Goal: Find specific page/section: Find specific page/section

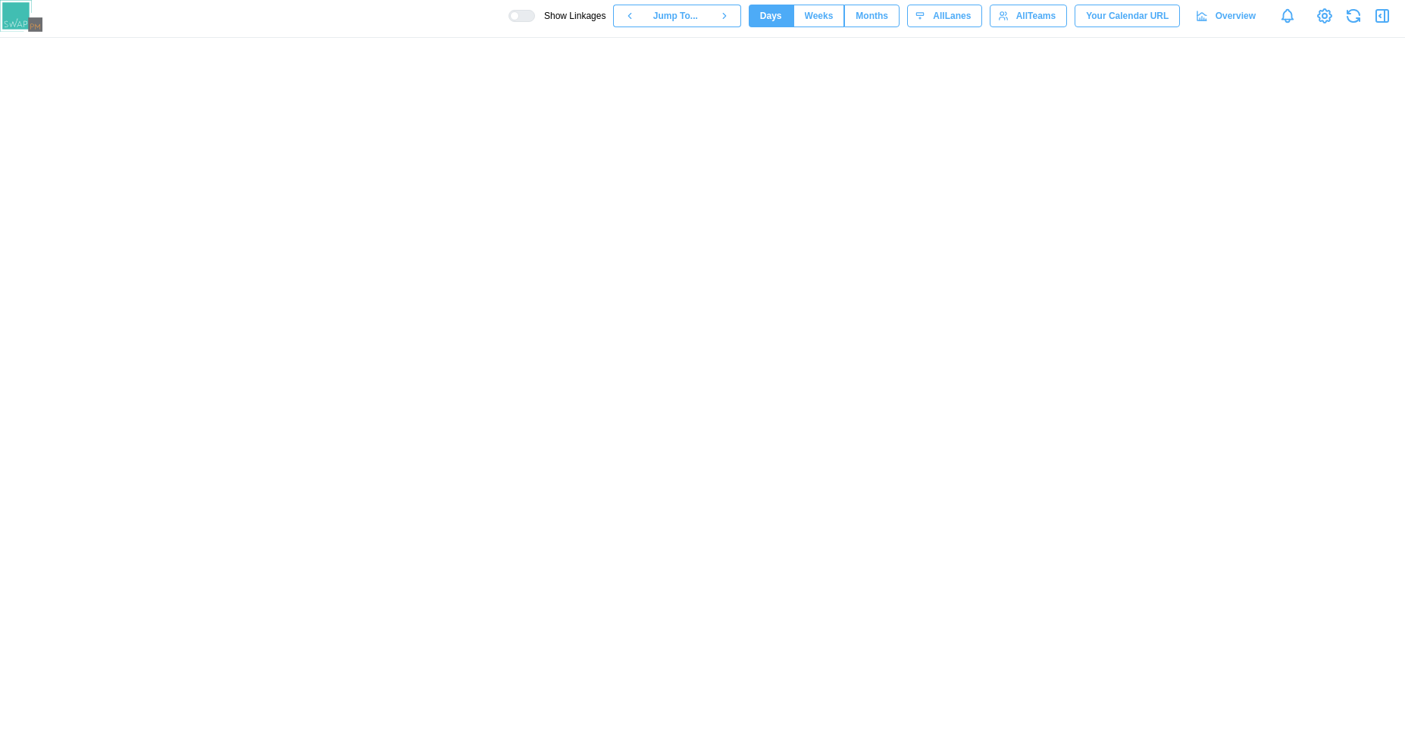
click at [858, 13] on span "Months" at bounding box center [871, 15] width 33 height 21
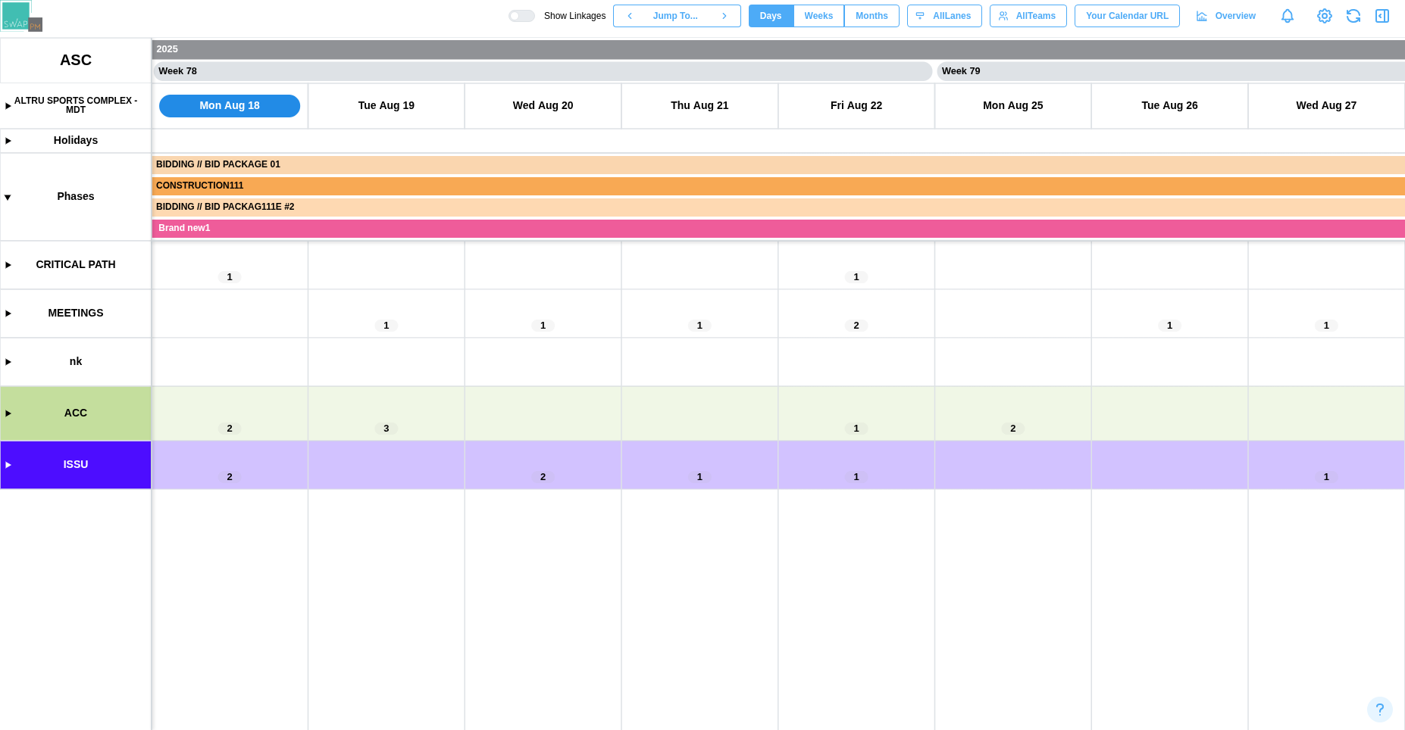
scroll to position [0, 60309]
click at [849, 7] on button "Months" at bounding box center [871, 16] width 55 height 23
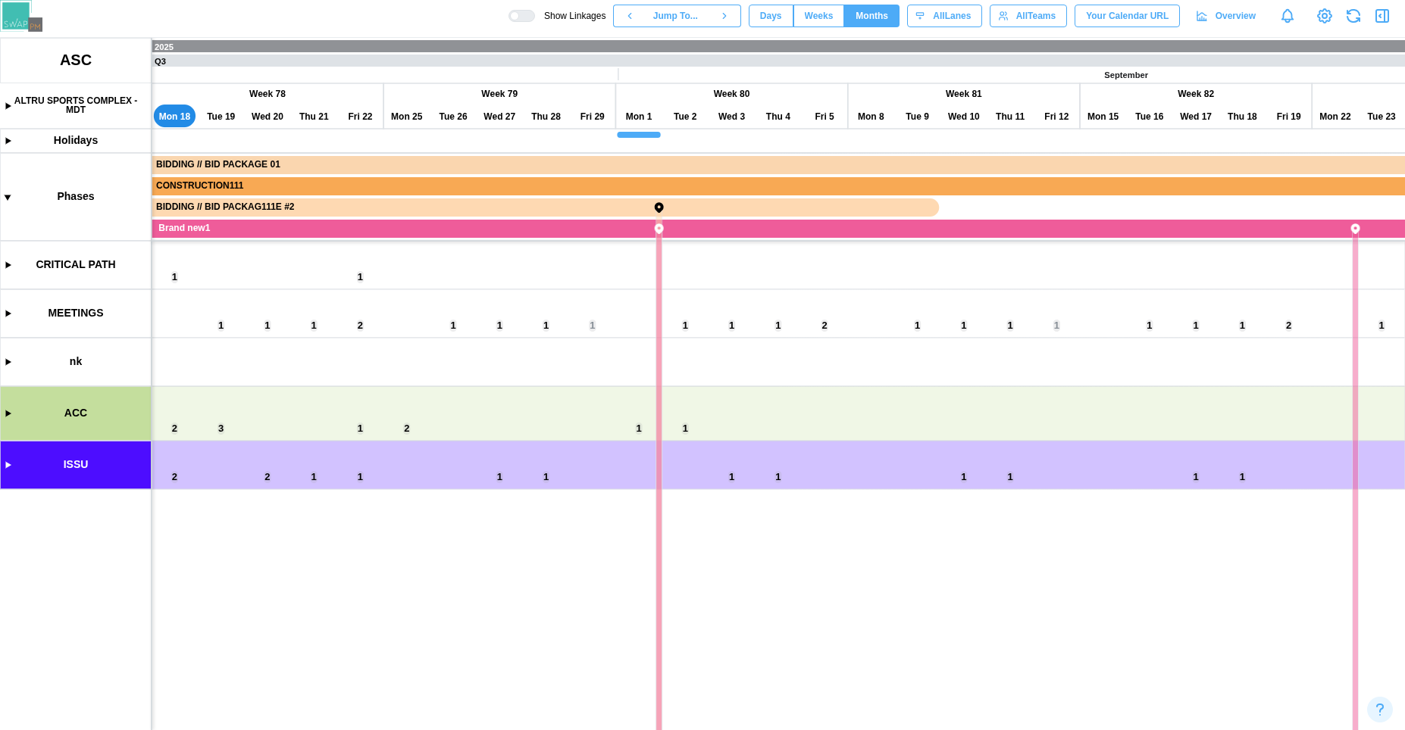
scroll to position [0, 17869]
drag, startPoint x: 838, startPoint y: 483, endPoint x: 1207, endPoint y: 461, distance: 369.6
click at [1207, 461] on canvas at bounding box center [702, 384] width 1405 height 693
drag, startPoint x: 828, startPoint y: 433, endPoint x: 994, endPoint y: 383, distance: 173.3
click at [765, 433] on canvas at bounding box center [702, 384] width 1405 height 693
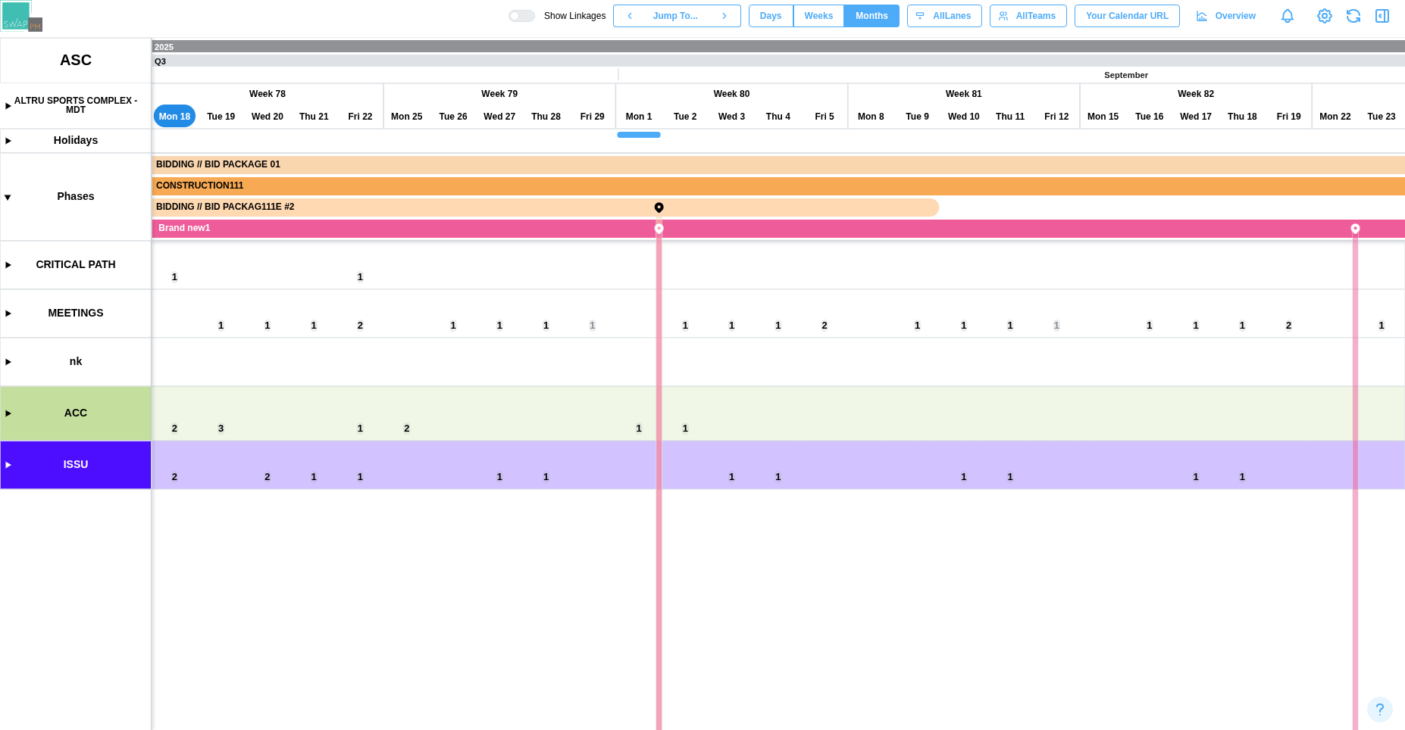
scroll to position [0, 18075]
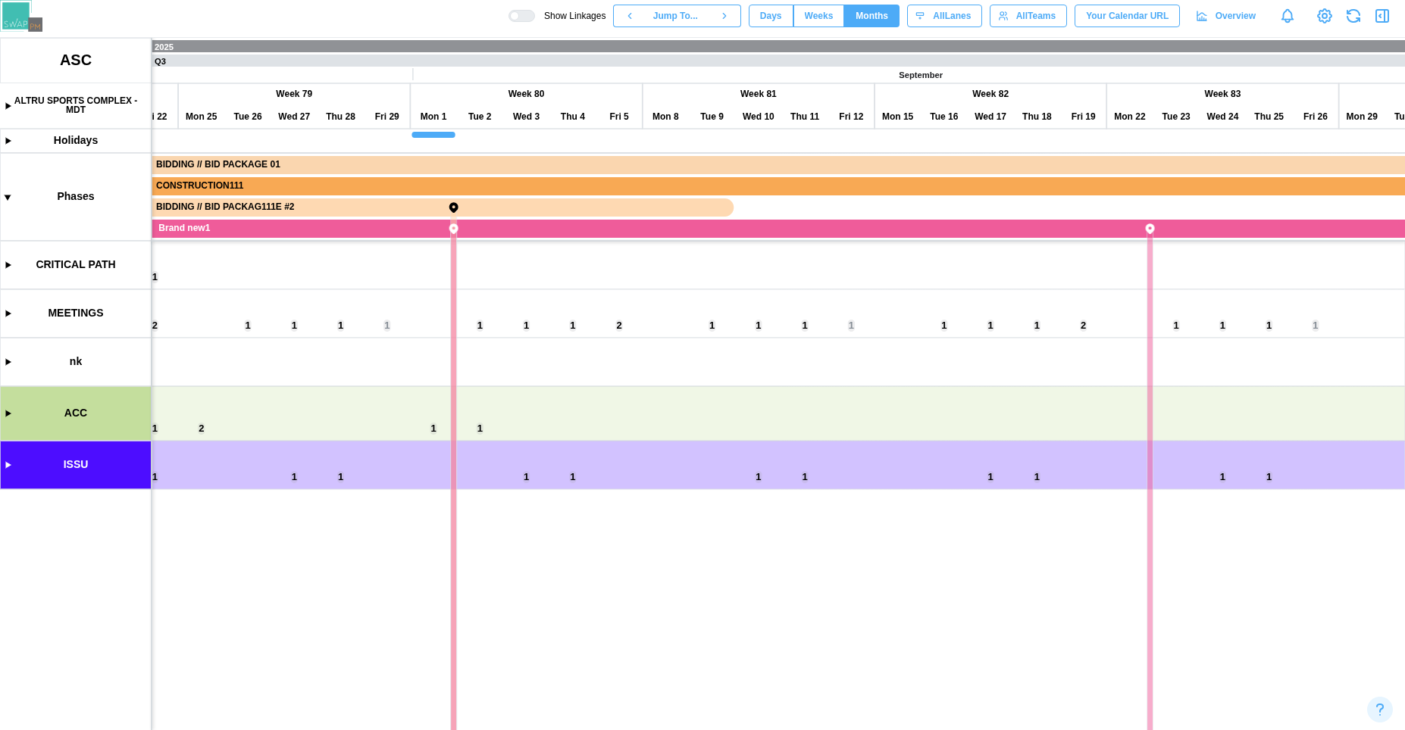
drag, startPoint x: 994, startPoint y: 383, endPoint x: 1175, endPoint y: 406, distance: 182.6
click at [1175, 406] on canvas at bounding box center [702, 384] width 1405 height 693
drag, startPoint x: 798, startPoint y: 413, endPoint x: 1174, endPoint y: 427, distance: 376.1
click at [1174, 427] on canvas at bounding box center [702, 384] width 1405 height 693
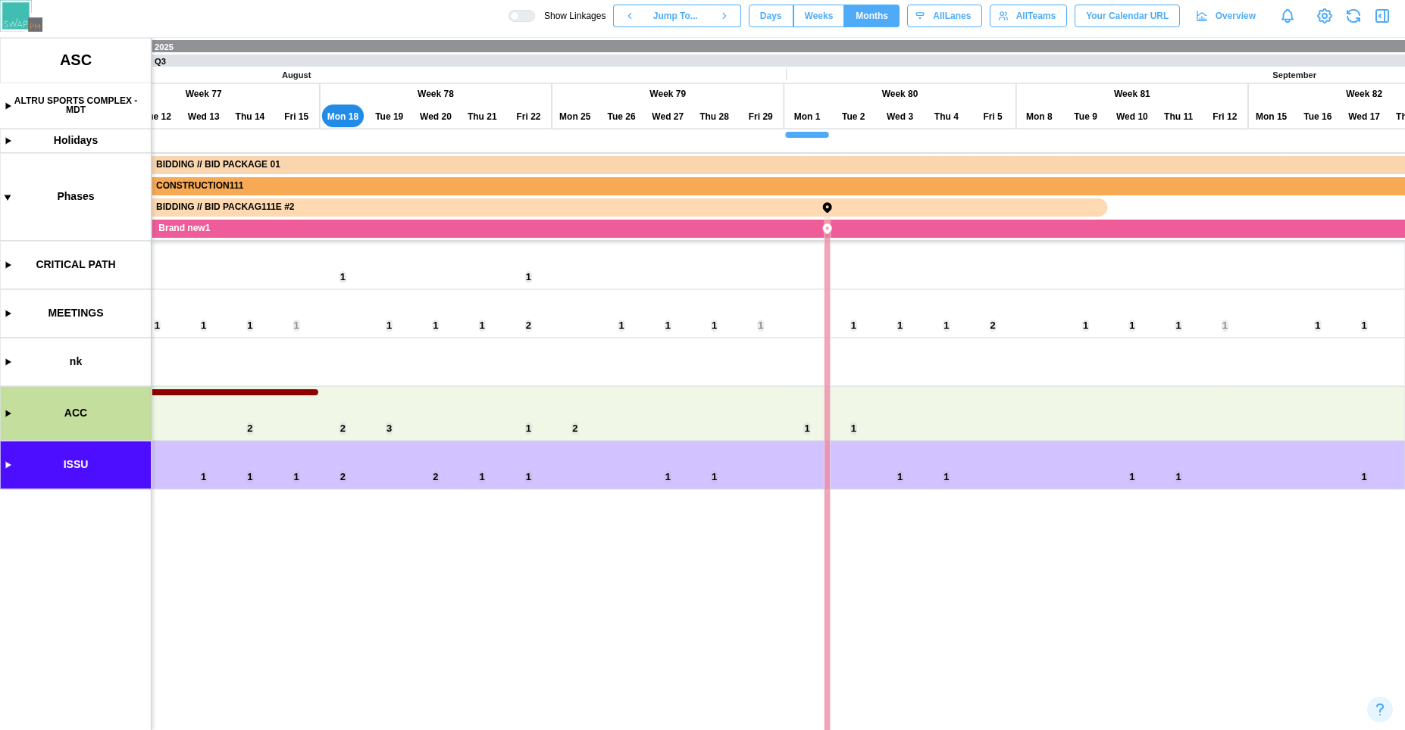
drag, startPoint x: 577, startPoint y: 388, endPoint x: 1130, endPoint y: 384, distance: 553.1
click at [1130, 384] on canvas at bounding box center [702, 384] width 1405 height 693
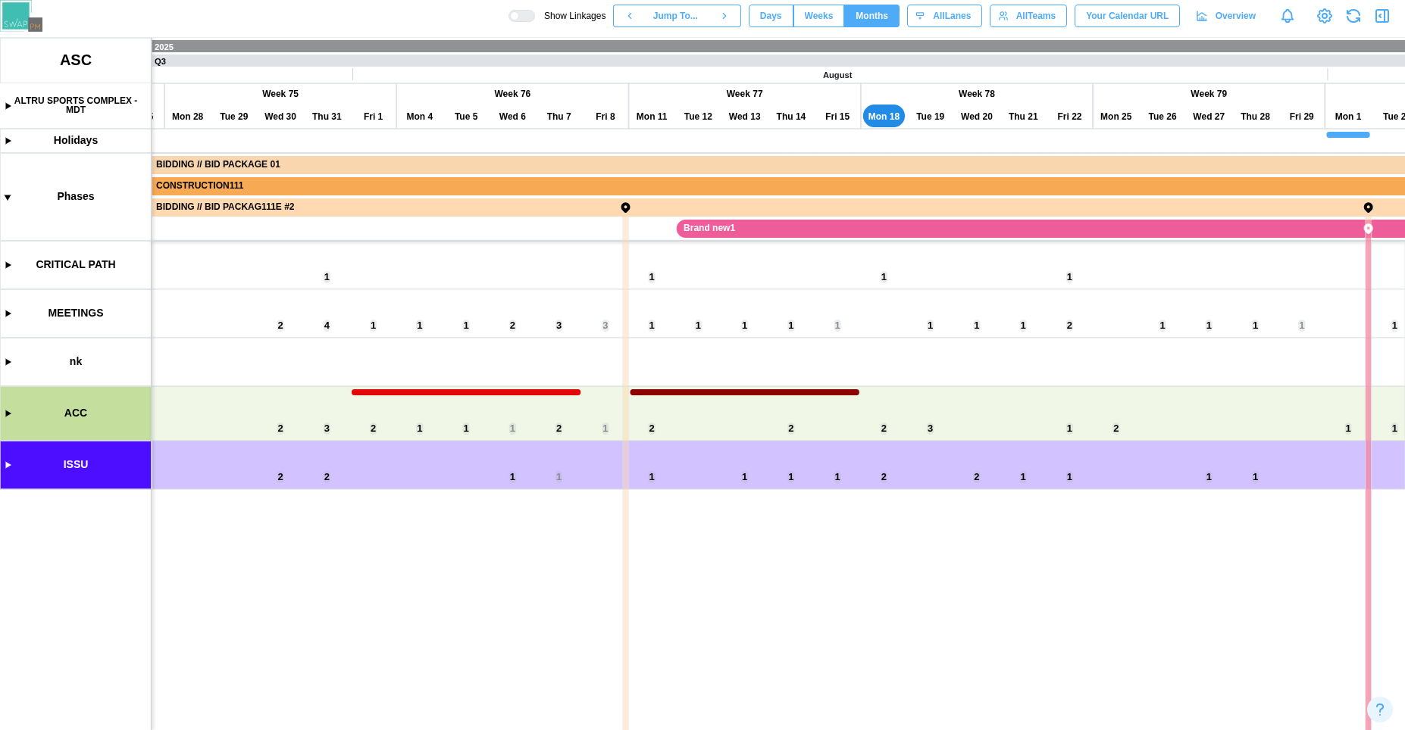
drag, startPoint x: 286, startPoint y: 410, endPoint x: 850, endPoint y: 411, distance: 563.7
click at [852, 408] on canvas at bounding box center [702, 384] width 1405 height 693
drag, startPoint x: 636, startPoint y: 488, endPoint x: 795, endPoint y: 408, distance: 177.6
click at [795, 408] on canvas at bounding box center [702, 384] width 1405 height 693
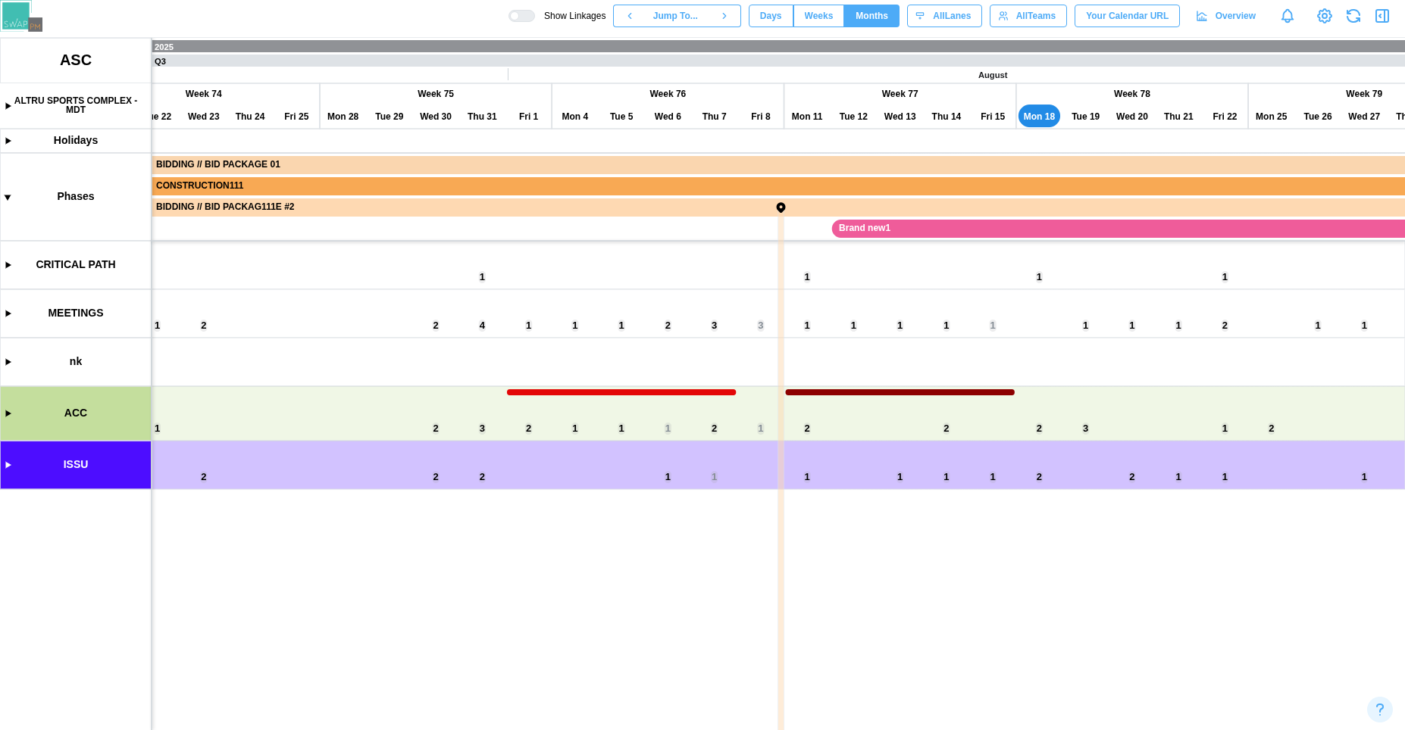
scroll to position [0, 17005]
drag, startPoint x: 948, startPoint y: 431, endPoint x: 995, endPoint y: 446, distance: 49.1
click at [995, 446] on canvas at bounding box center [702, 384] width 1405 height 693
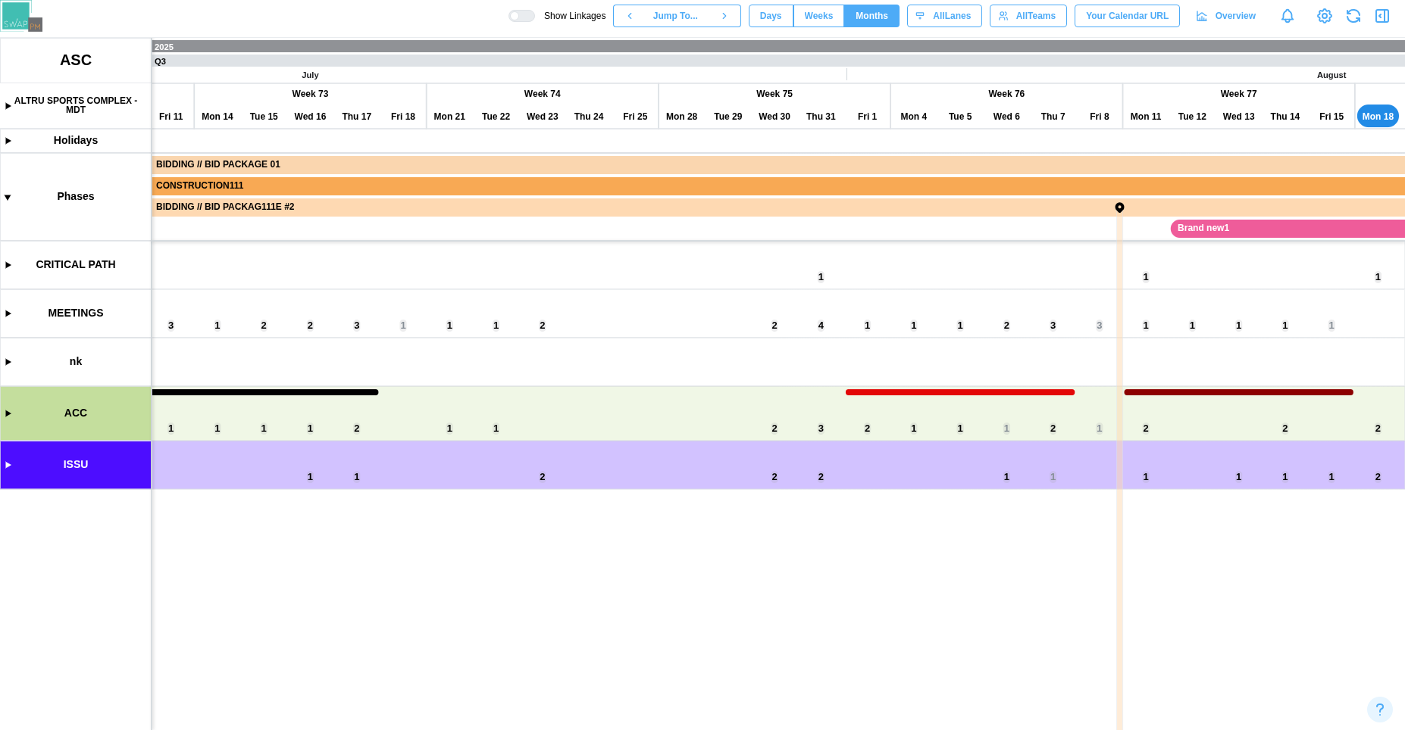
drag, startPoint x: 405, startPoint y: 463, endPoint x: 910, endPoint y: 483, distance: 505.7
click at [912, 483] on canvas at bounding box center [702, 384] width 1405 height 693
drag, startPoint x: 857, startPoint y: 467, endPoint x: 983, endPoint y: 471, distance: 125.8
click at [983, 471] on canvas at bounding box center [702, 384] width 1405 height 693
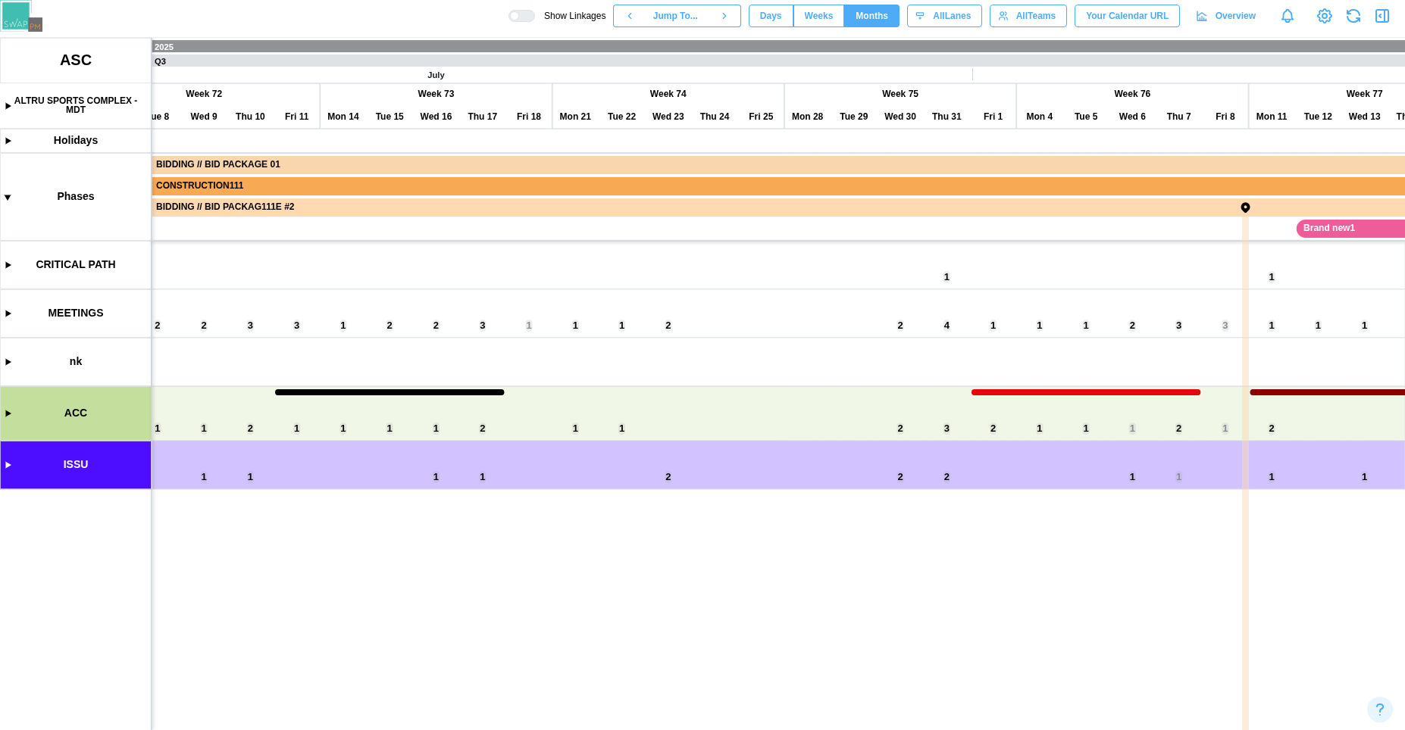
scroll to position [0, 16541]
click at [8, 414] on canvas at bounding box center [702, 384] width 1405 height 693
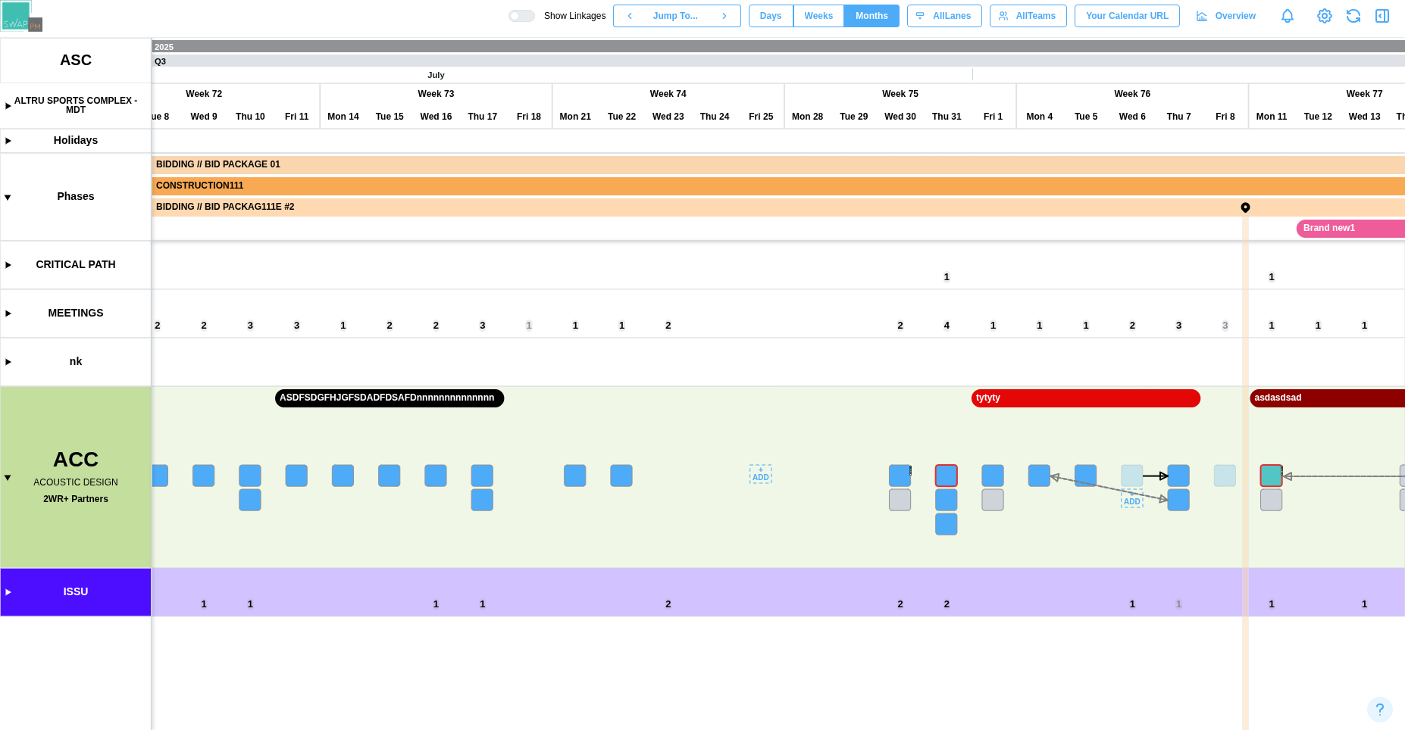
scroll to position [0, 16799]
drag, startPoint x: 783, startPoint y: 448, endPoint x: 521, endPoint y: 448, distance: 262.9
click at [521, 448] on canvas at bounding box center [702, 384] width 1405 height 693
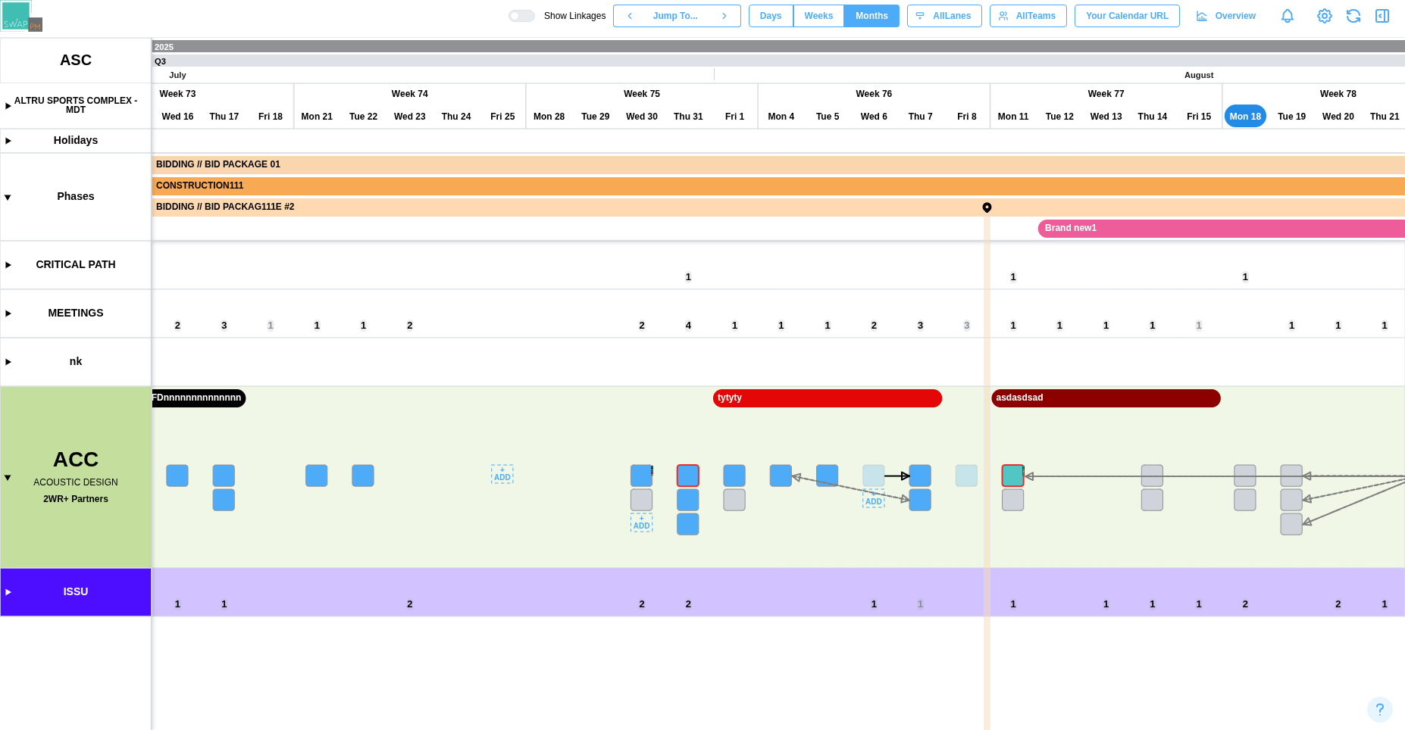
scroll to position [0, 16981]
drag, startPoint x: 643, startPoint y: 411, endPoint x: 458, endPoint y: 413, distance: 185.6
click at [458, 413] on canvas at bounding box center [702, 384] width 1405 height 693
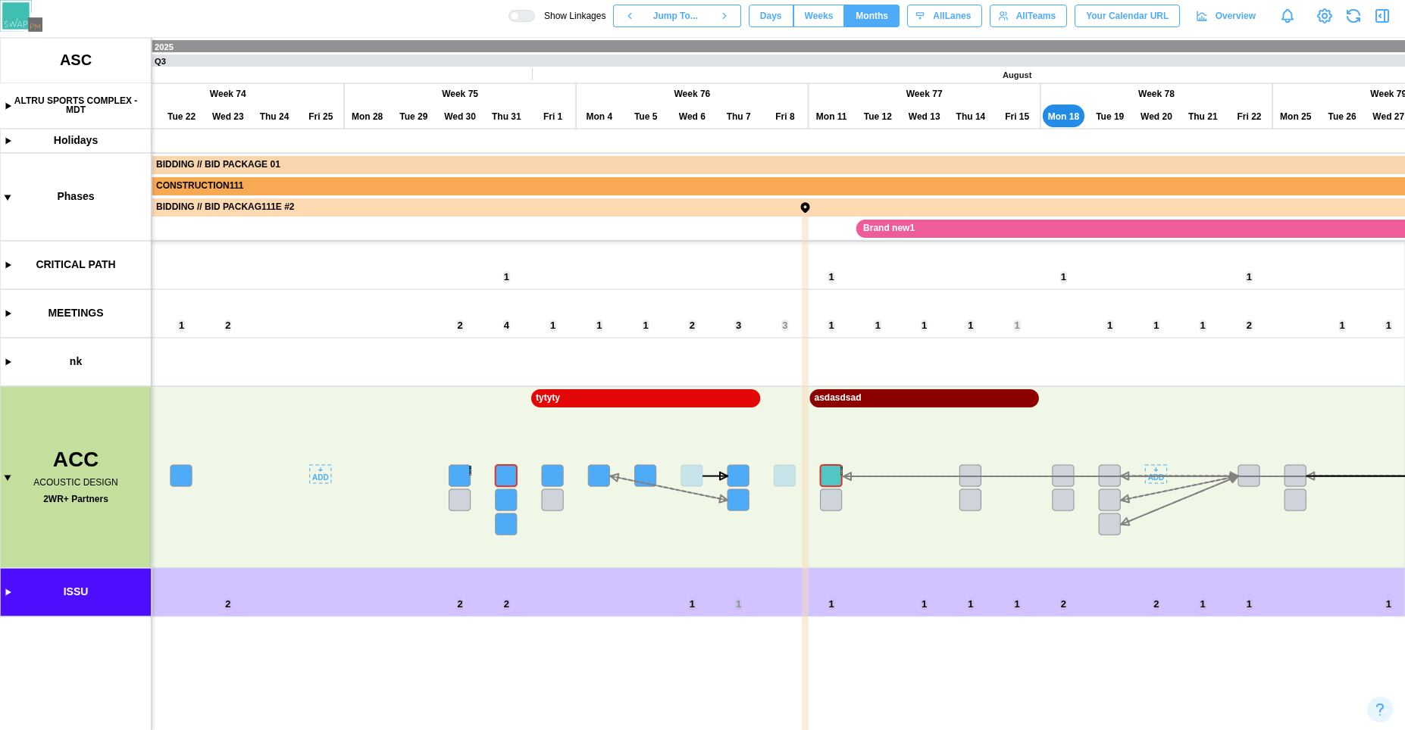
scroll to position [0, 17118]
drag, startPoint x: 1168, startPoint y: 402, endPoint x: 1006, endPoint y: 406, distance: 161.4
click at [1006, 406] on canvas at bounding box center [702, 384] width 1405 height 693
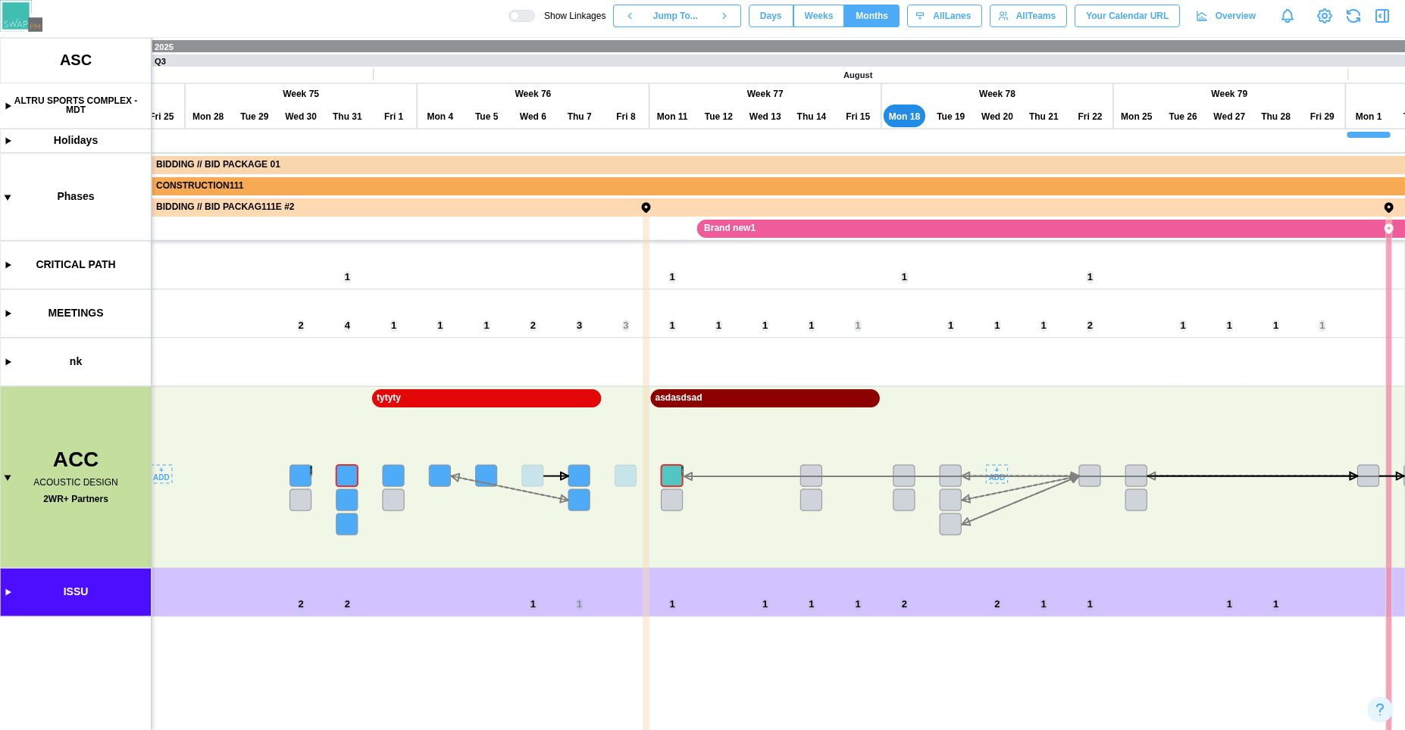
scroll to position [0, 17140]
click at [774, 10] on span "Days" at bounding box center [771, 15] width 22 height 21
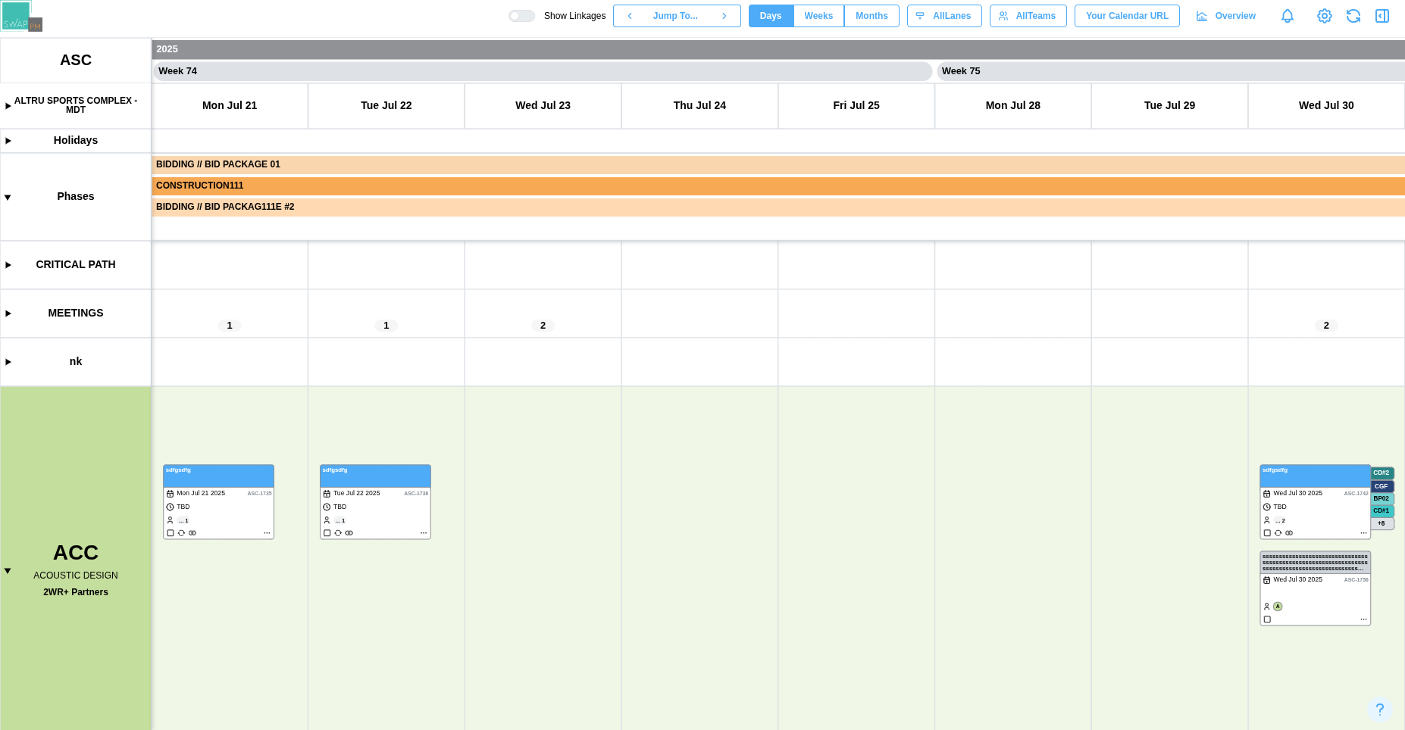
scroll to position [73, 0]
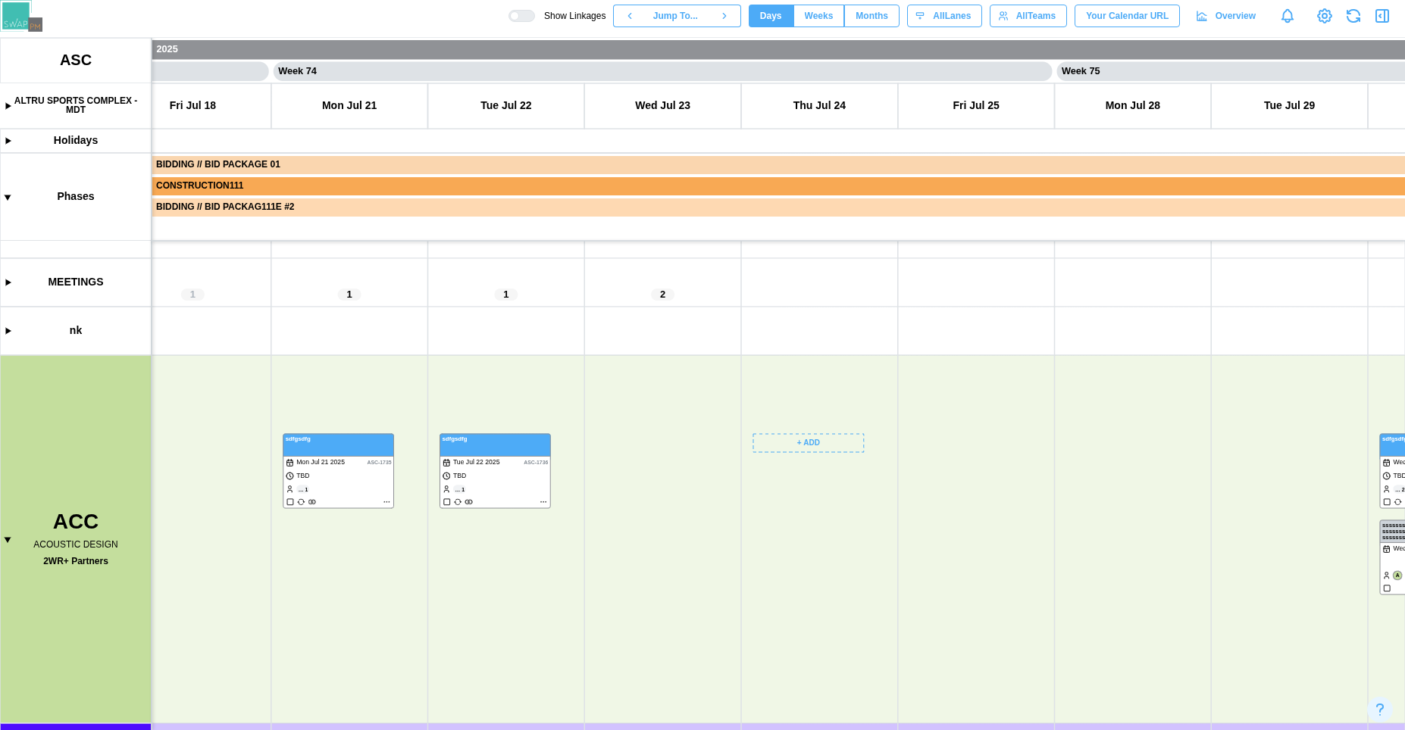
drag, startPoint x: 647, startPoint y: 543, endPoint x: 1074, endPoint y: 453, distance: 436.7
click at [1074, 453] on canvas at bounding box center [702, 384] width 1405 height 693
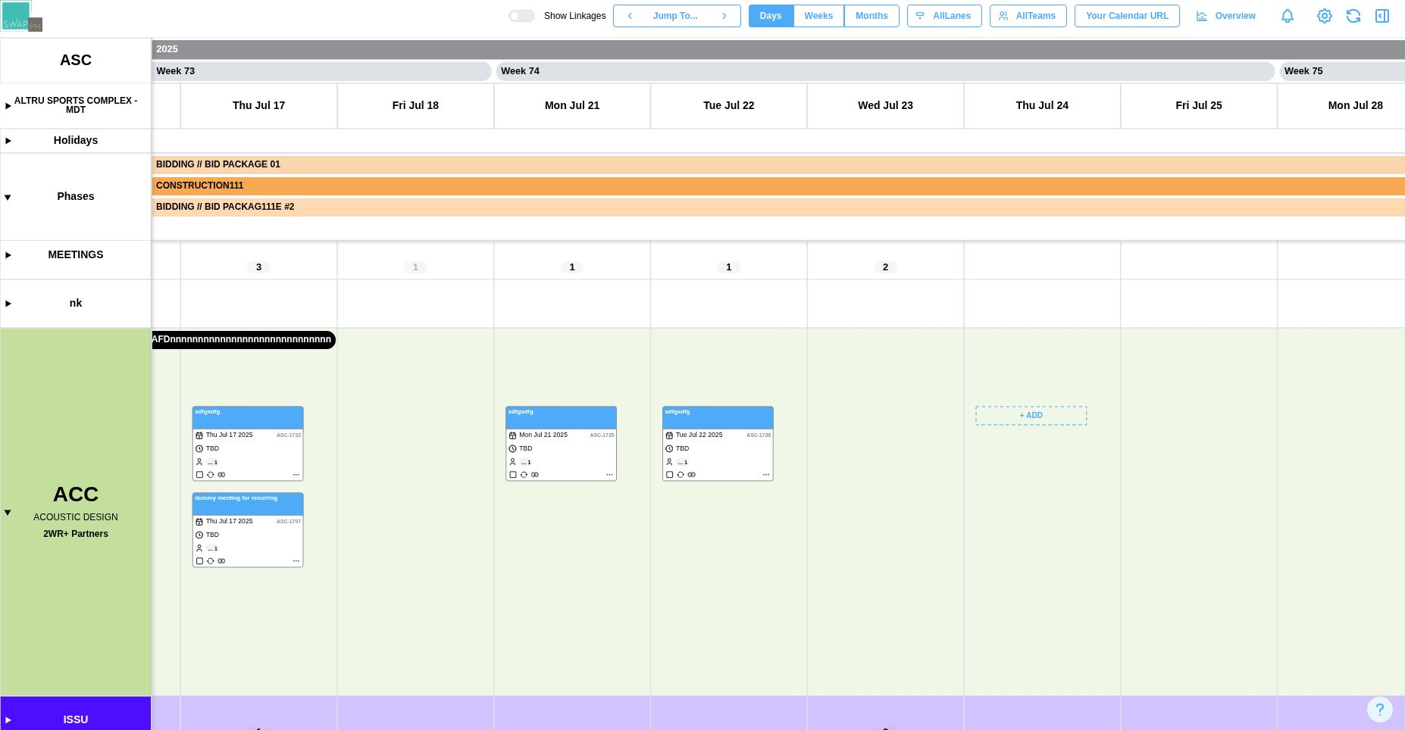
drag, startPoint x: 559, startPoint y: 580, endPoint x: 973, endPoint y: 600, distance: 414.2
click at [973, 600] on canvas at bounding box center [702, 384] width 1405 height 693
drag, startPoint x: 760, startPoint y: 602, endPoint x: 1238, endPoint y: 667, distance: 482.4
click at [1238, 667] on canvas at bounding box center [702, 384] width 1405 height 693
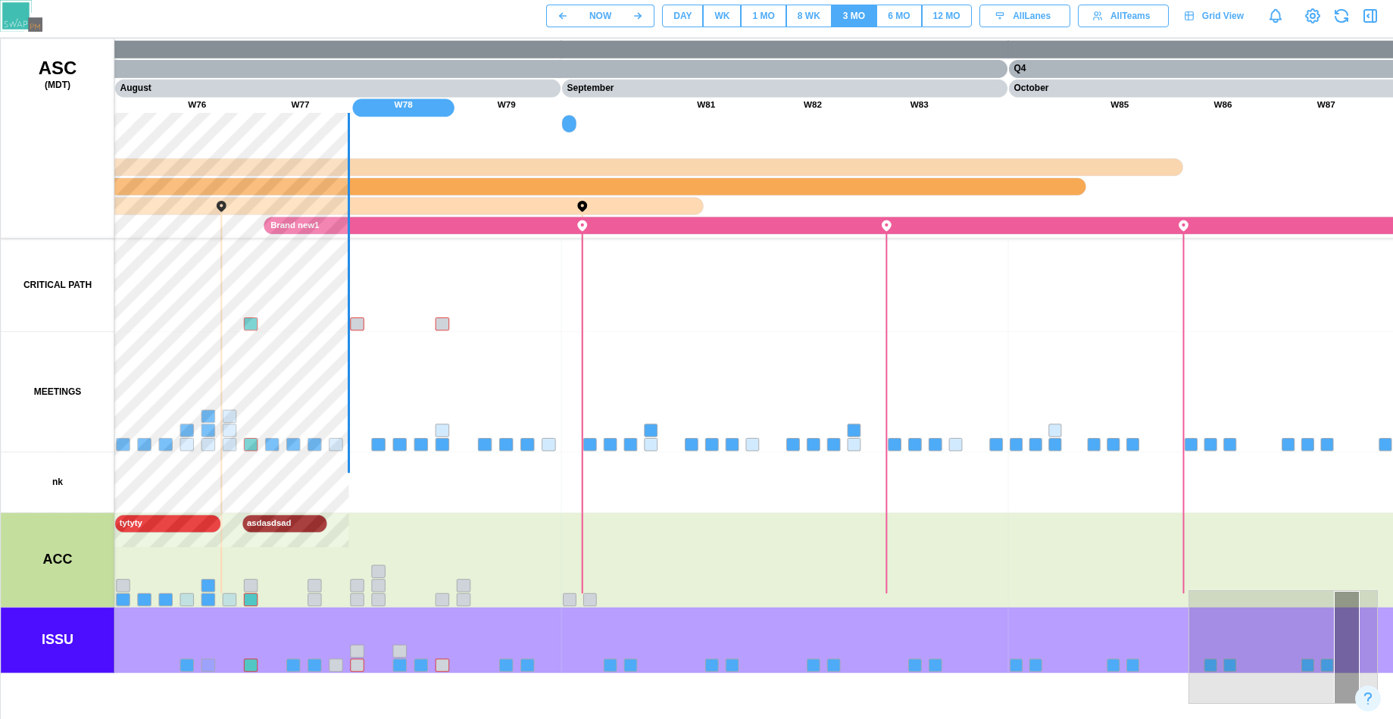
drag, startPoint x: 519, startPoint y: 423, endPoint x: 958, endPoint y: 420, distance: 439.5
click at [959, 423] on canvas at bounding box center [728, 418] width 1455 height 758
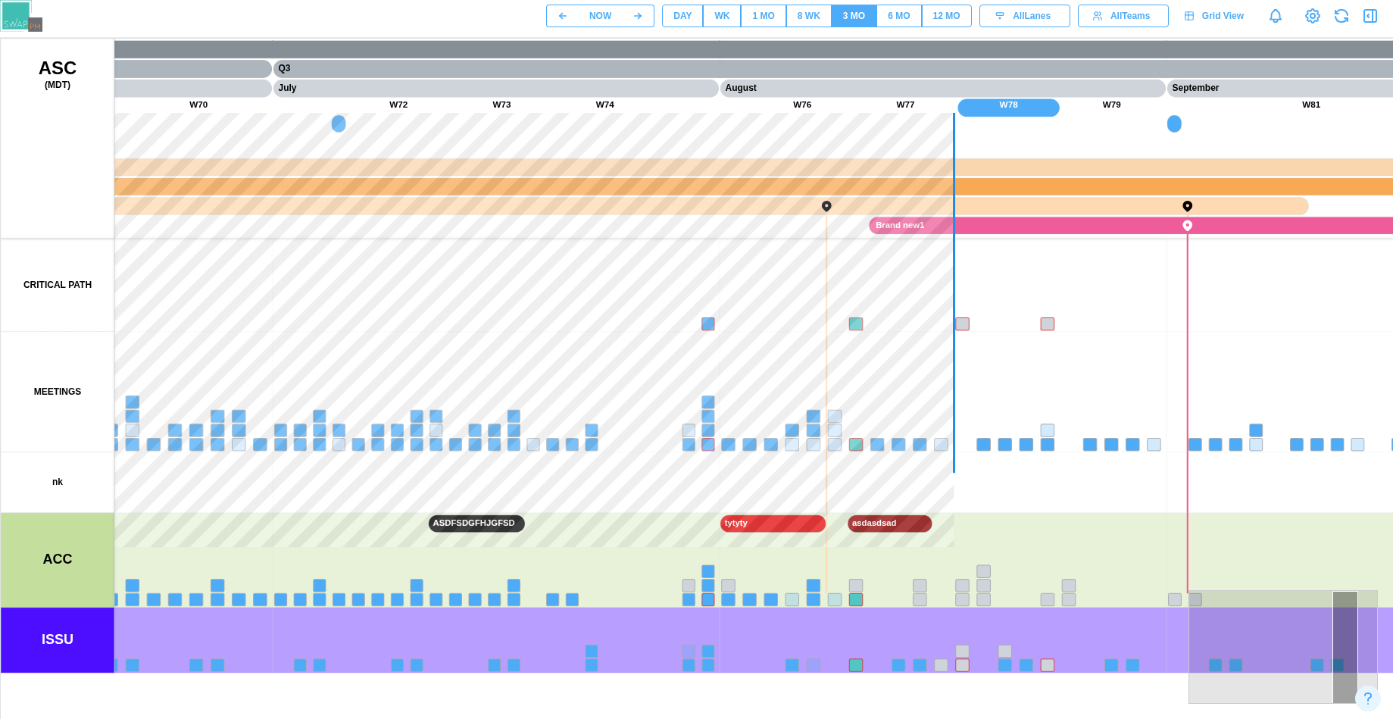
click at [800, 28] on div "NOW DAY WK 1 MO 8 WK 3 MO 6 MO 12 MO All Lanes All Teams Grid View" at bounding box center [696, 16] width 1393 height 32
click at [811, 20] on div "8 WK" at bounding box center [809, 16] width 23 height 14
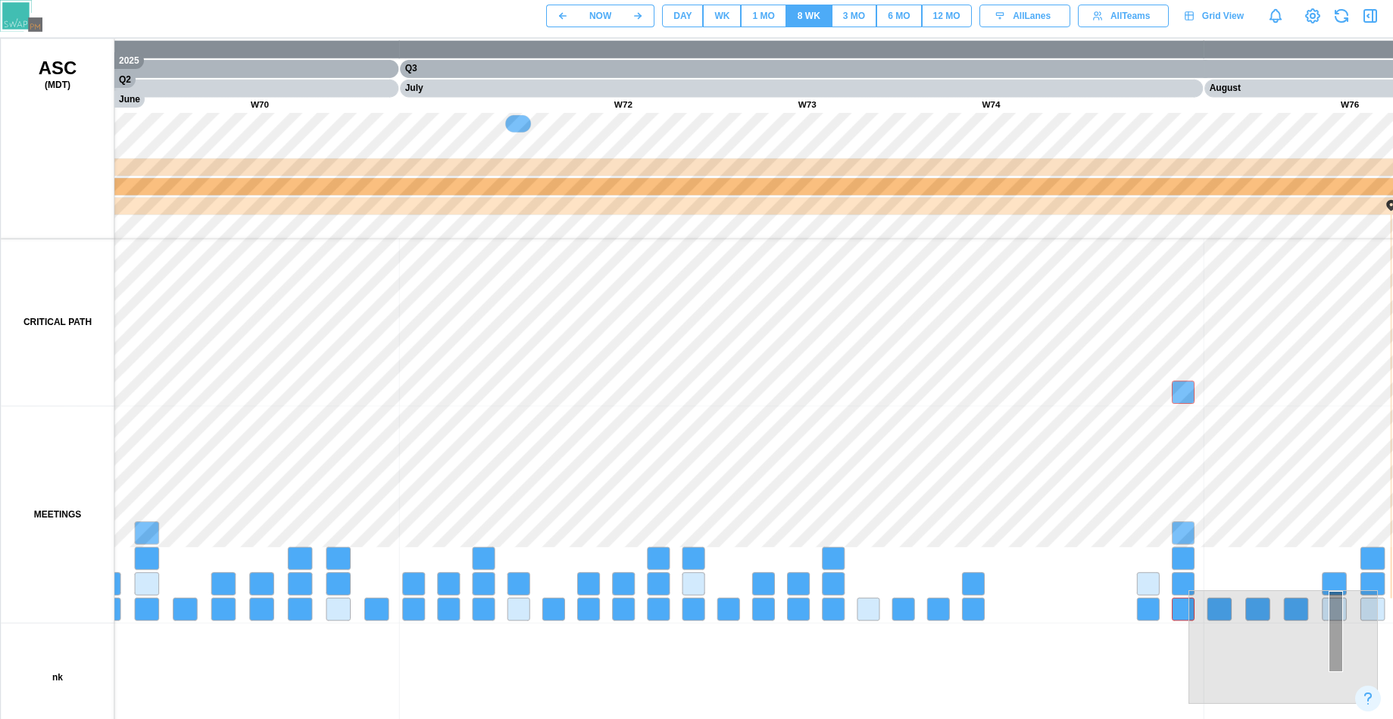
drag, startPoint x: 549, startPoint y: 364, endPoint x: 915, endPoint y: 362, distance: 366.7
click at [909, 363] on canvas at bounding box center [728, 418] width 1455 height 758
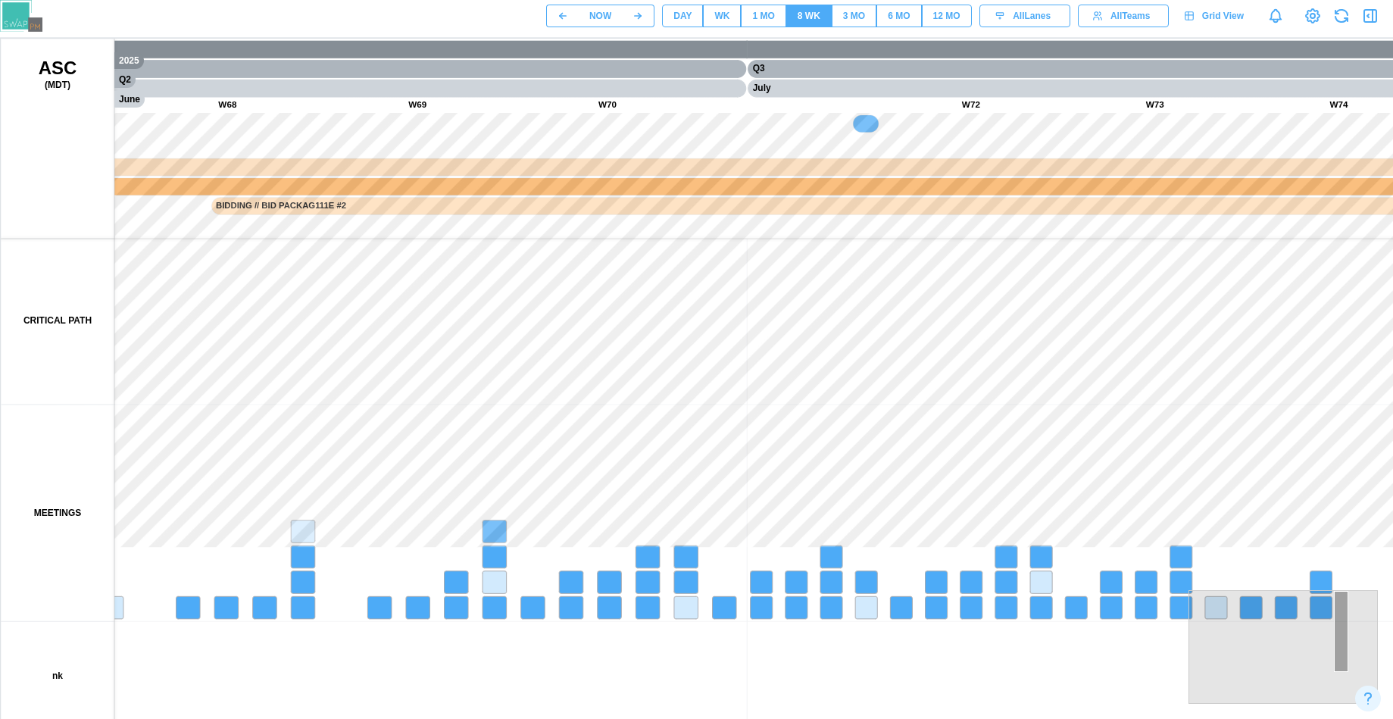
drag, startPoint x: 683, startPoint y: 377, endPoint x: 438, endPoint y: 377, distance: 245.5
click at [438, 377] on canvas at bounding box center [728, 418] width 1455 height 758
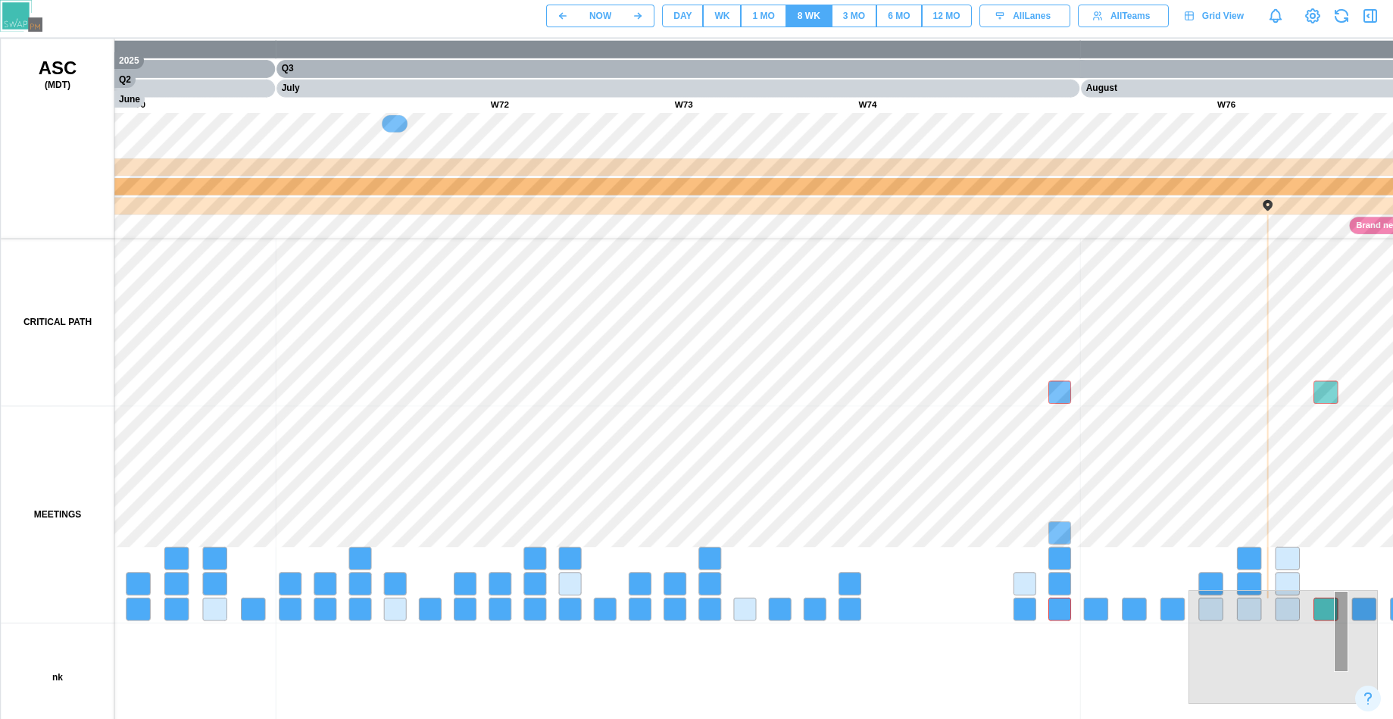
click at [766, 17] on div "1 MO" at bounding box center [763, 16] width 22 height 14
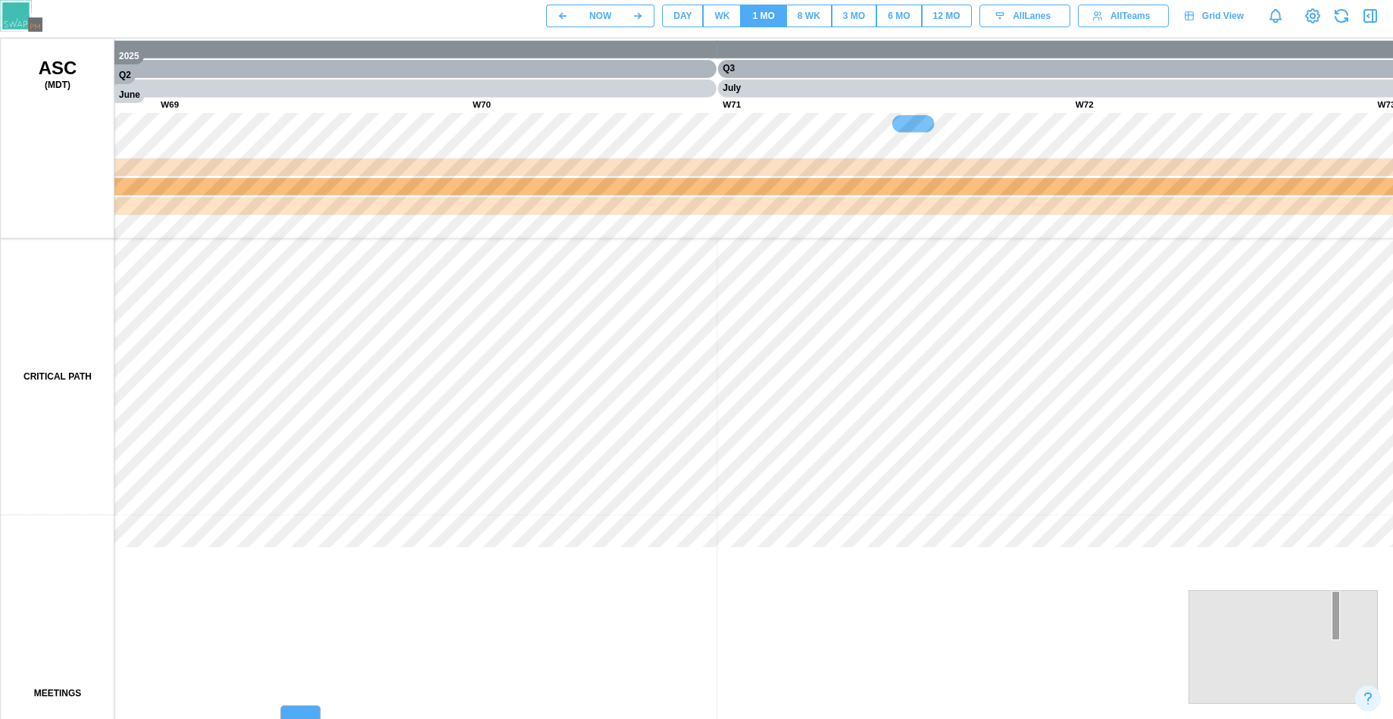
drag, startPoint x: 752, startPoint y: 362, endPoint x: 968, endPoint y: 366, distance: 216.0
click at [968, 366] on canvas at bounding box center [728, 418] width 1455 height 758
drag, startPoint x: 298, startPoint y: 376, endPoint x: 870, endPoint y: 368, distance: 572.1
click at [874, 367] on canvas at bounding box center [728, 418] width 1455 height 758
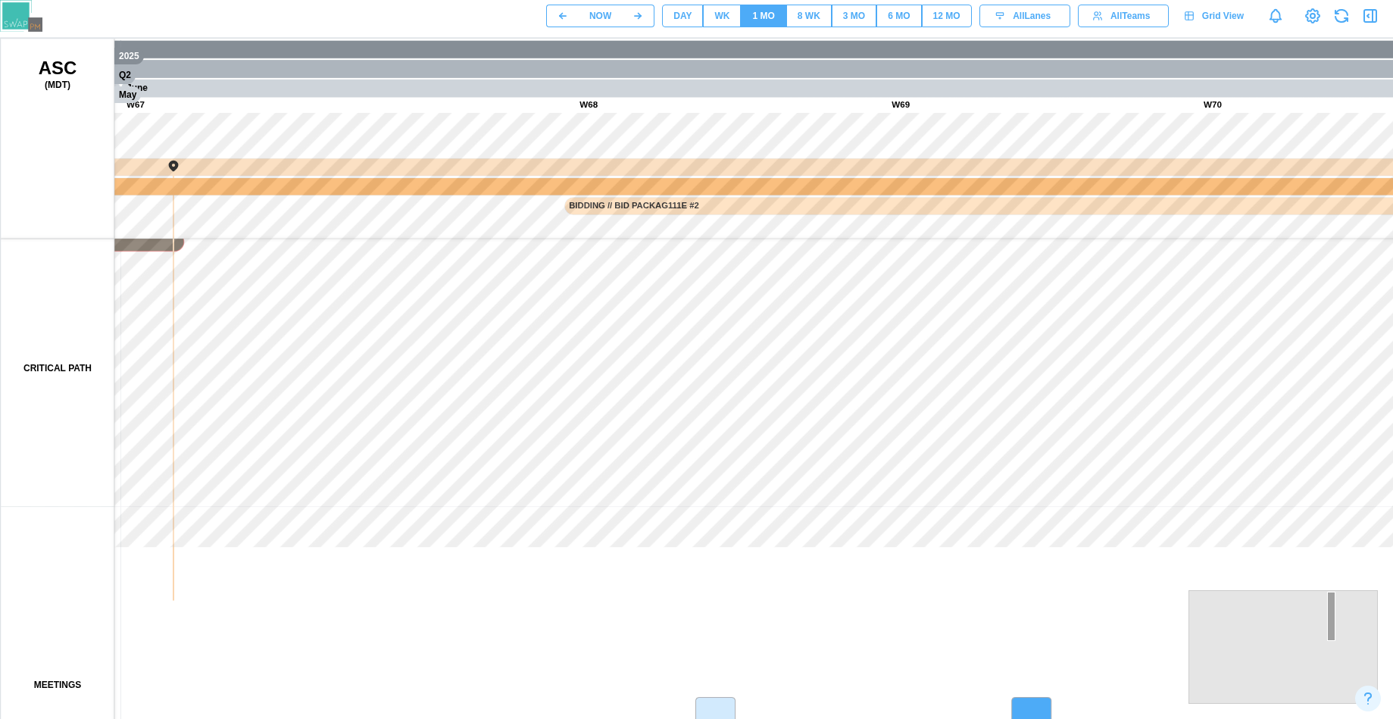
drag, startPoint x: 502, startPoint y: 384, endPoint x: 983, endPoint y: 376, distance: 481.2
click at [983, 376] on canvas at bounding box center [728, 418] width 1455 height 758
drag, startPoint x: 416, startPoint y: 376, endPoint x: 884, endPoint y: 376, distance: 468.2
click at [885, 376] on canvas at bounding box center [728, 418] width 1455 height 758
drag, startPoint x: 377, startPoint y: 383, endPoint x: 849, endPoint y: 380, distance: 471.3
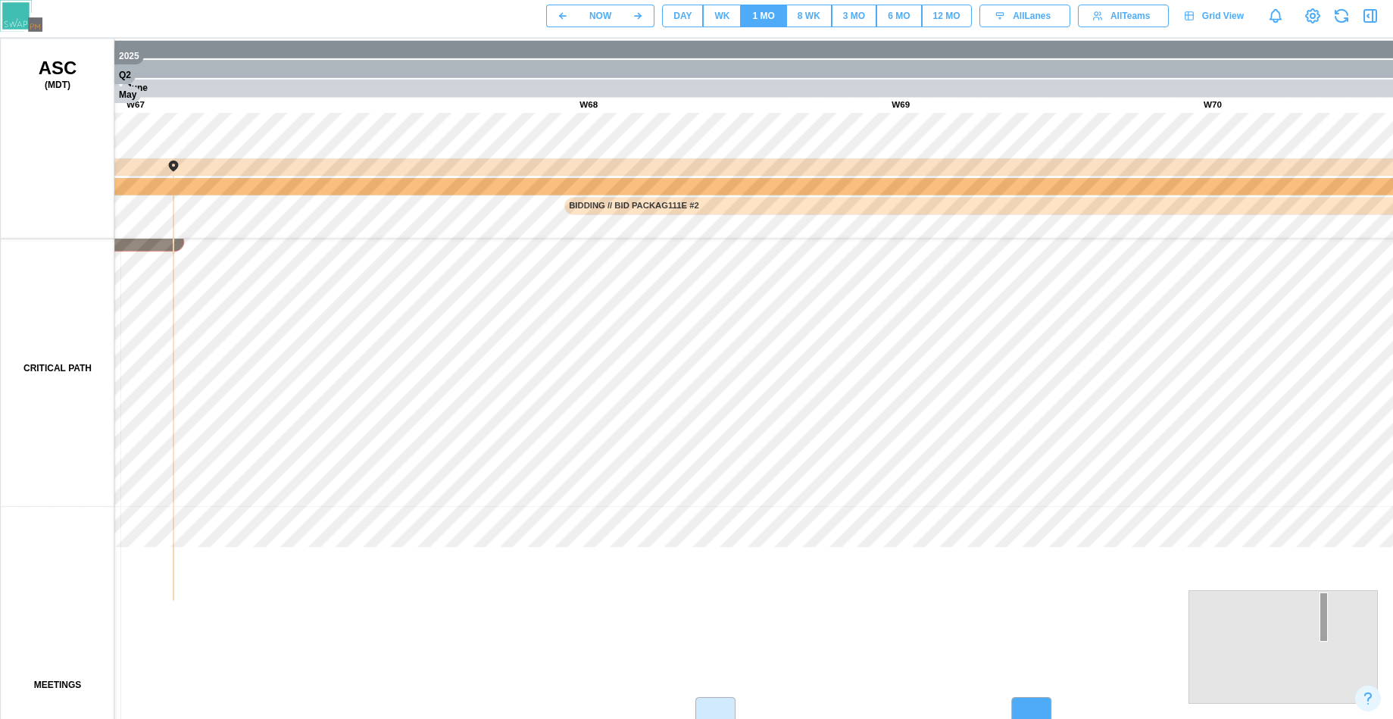
click at [849, 380] on canvas at bounding box center [728, 418] width 1455 height 758
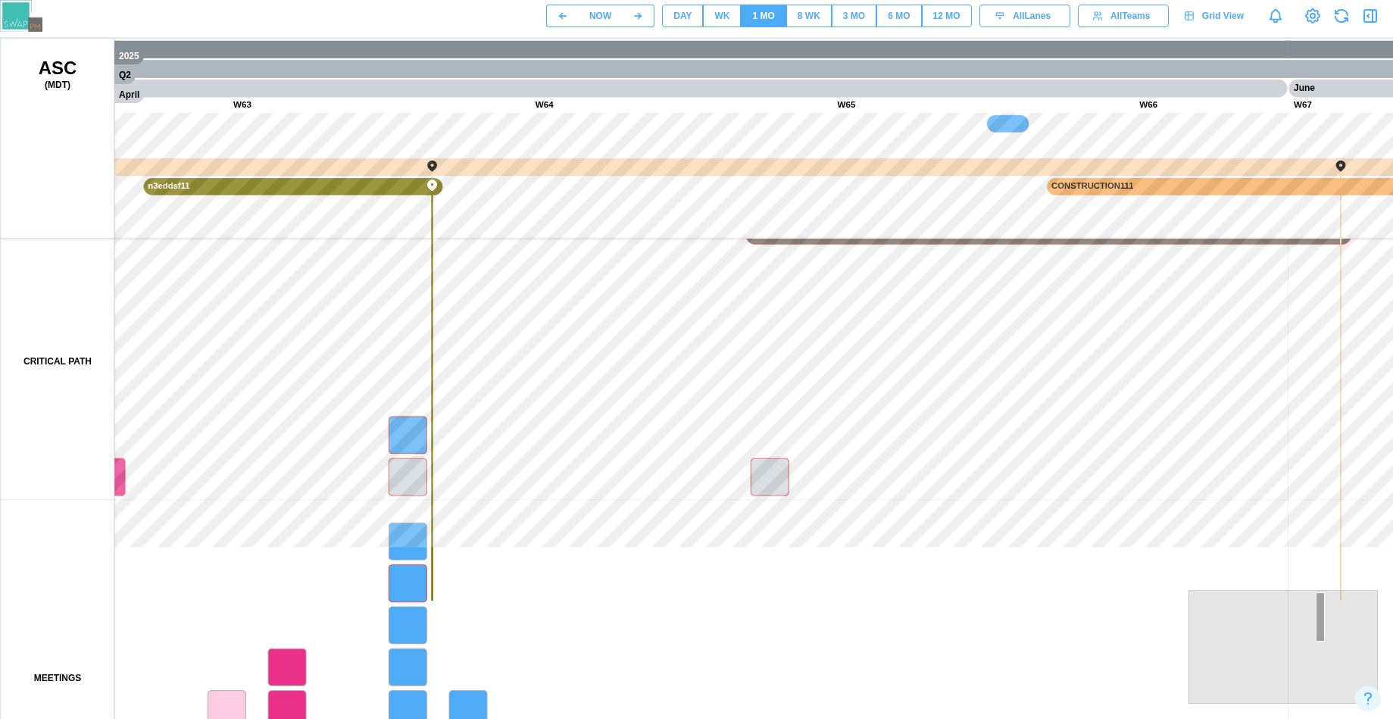
drag, startPoint x: 771, startPoint y: 351, endPoint x: 843, endPoint y: 351, distance: 72.0
click at [843, 351] on canvas at bounding box center [728, 418] width 1455 height 758
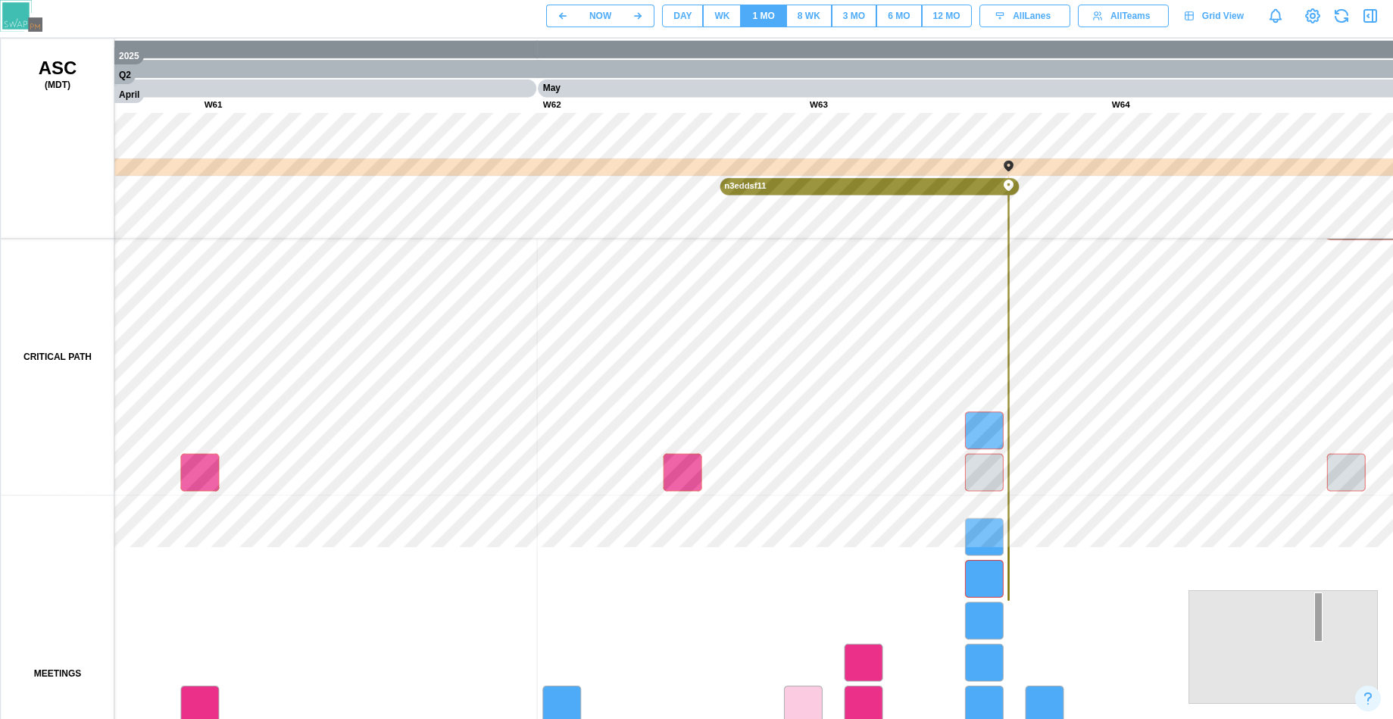
drag, startPoint x: 352, startPoint y: 376, endPoint x: 646, endPoint y: 377, distance: 294.0
click at [646, 377] on canvas at bounding box center [728, 418] width 1455 height 758
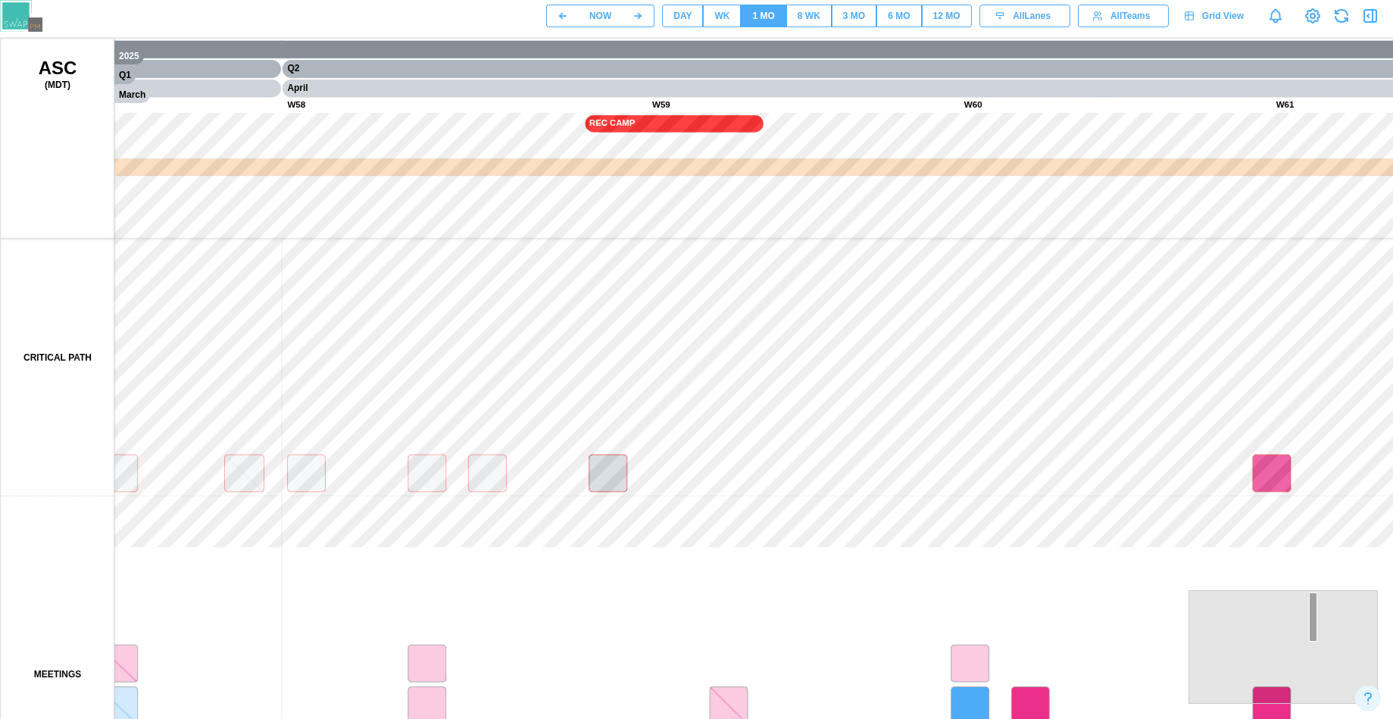
drag, startPoint x: 373, startPoint y: 384, endPoint x: 1162, endPoint y: 383, distance: 789.5
click at [1162, 383] on canvas at bounding box center [728, 418] width 1455 height 758
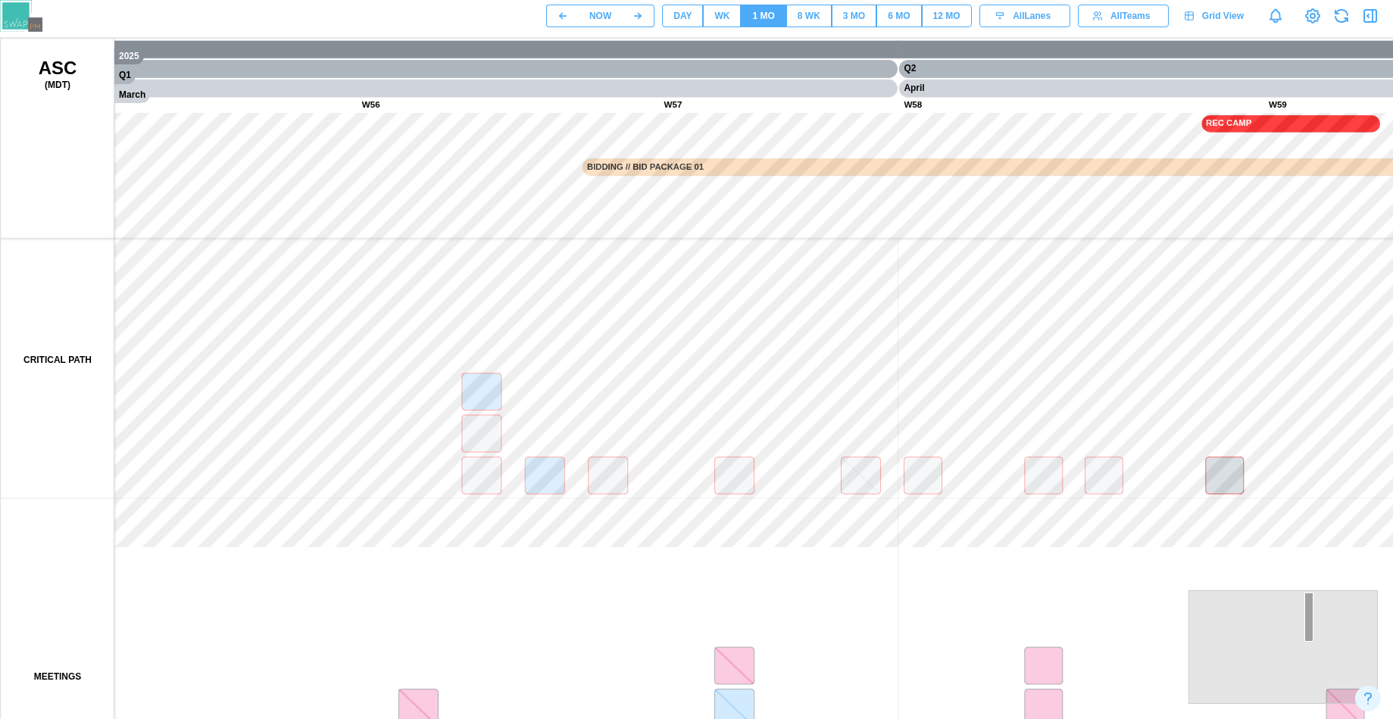
drag, startPoint x: 422, startPoint y: 389, endPoint x: 1102, endPoint y: 389, distance: 680.4
click at [1102, 389] on canvas at bounding box center [728, 418] width 1455 height 758
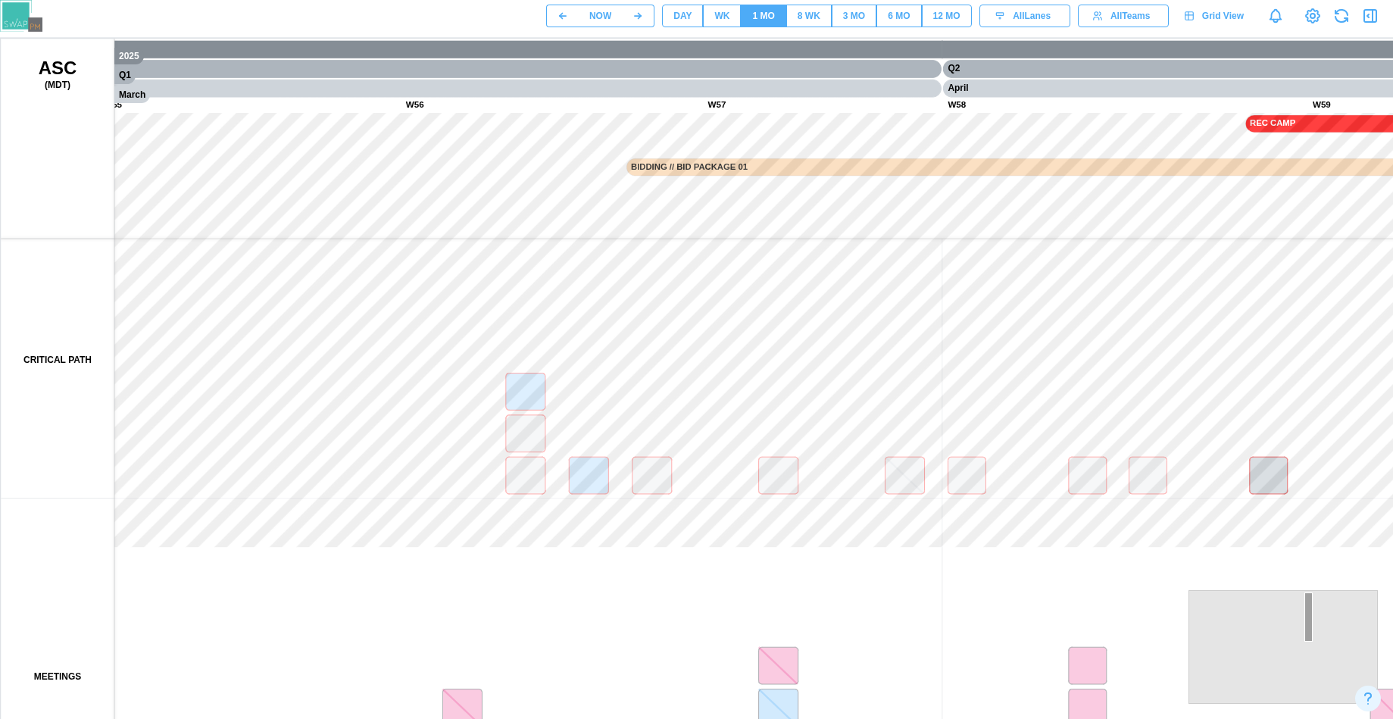
click at [721, 21] on div "WK" at bounding box center [721, 16] width 15 height 14
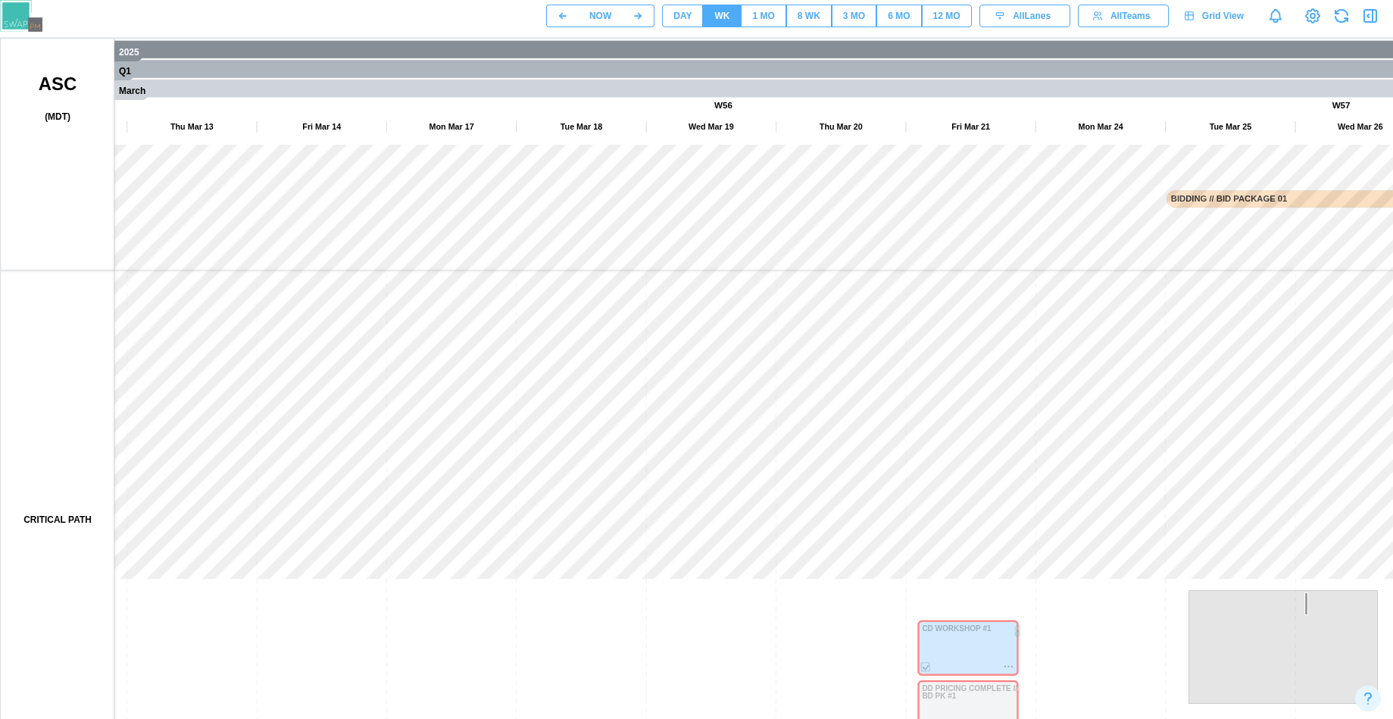
drag, startPoint x: 387, startPoint y: 381, endPoint x: 942, endPoint y: 380, distance: 554.6
click at [935, 380] on canvas at bounding box center [728, 418] width 1455 height 758
drag, startPoint x: 840, startPoint y: 389, endPoint x: 879, endPoint y: 389, distance: 38.6
click at [879, 389] on canvas at bounding box center [728, 418] width 1455 height 758
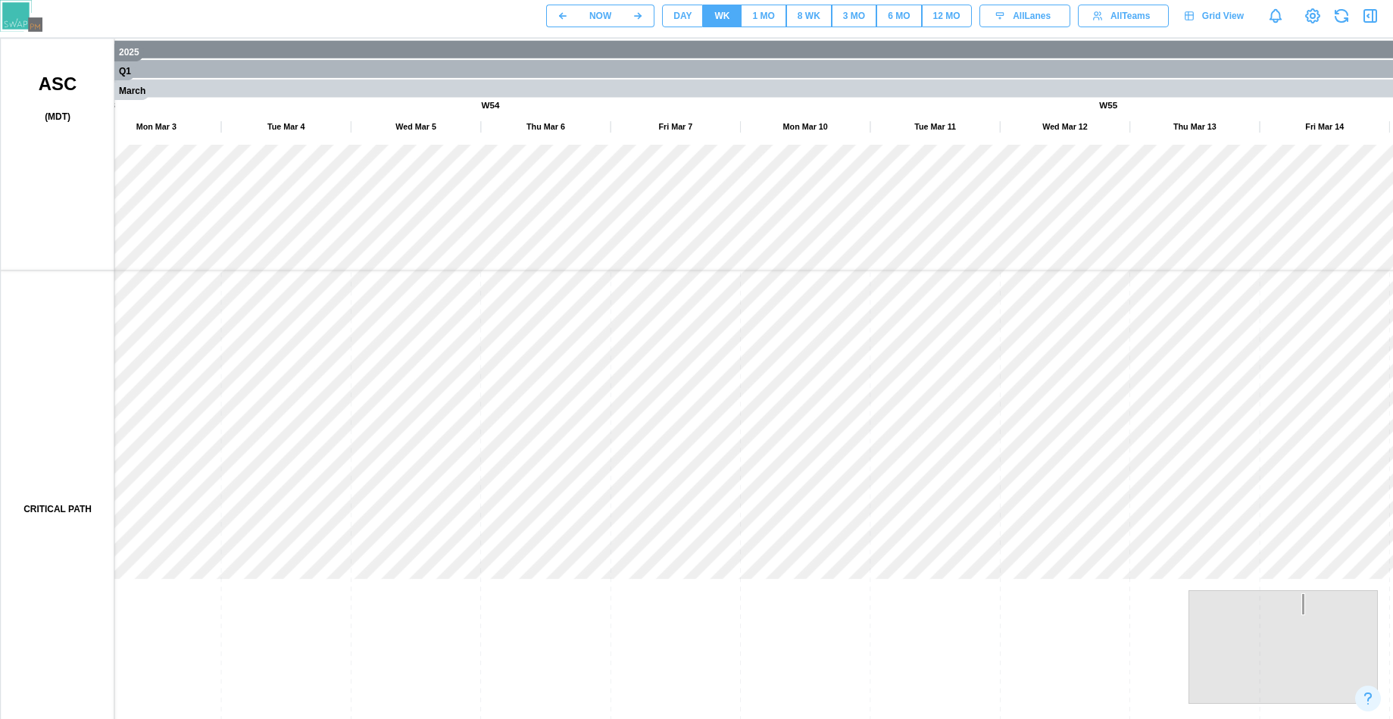
drag, startPoint x: 479, startPoint y: 395, endPoint x: 952, endPoint y: 449, distance: 475.9
click at [949, 449] on canvas at bounding box center [728, 418] width 1455 height 758
drag, startPoint x: 621, startPoint y: 449, endPoint x: 999, endPoint y: 458, distance: 377.4
click at [998, 458] on canvas at bounding box center [728, 418] width 1455 height 758
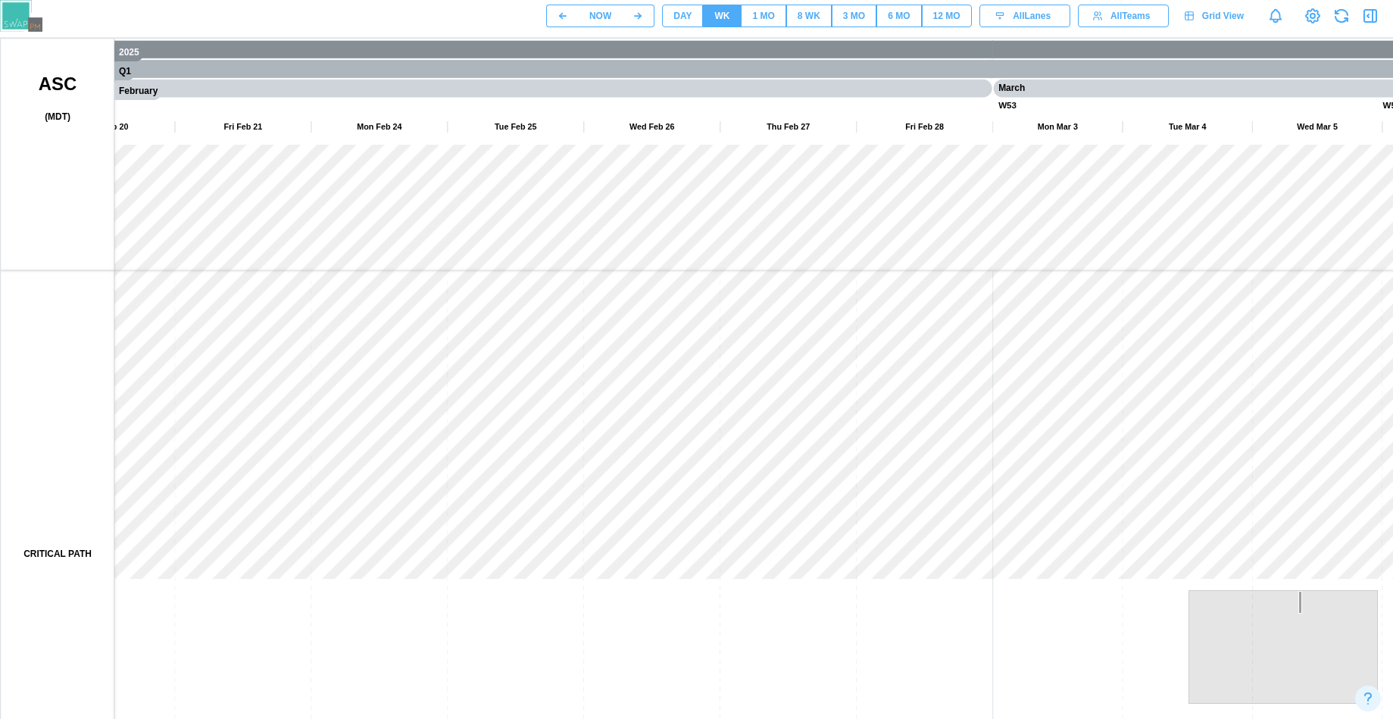
drag, startPoint x: 449, startPoint y: 460, endPoint x: 879, endPoint y: 473, distance: 429.8
click at [877, 473] on canvas at bounding box center [728, 418] width 1455 height 758
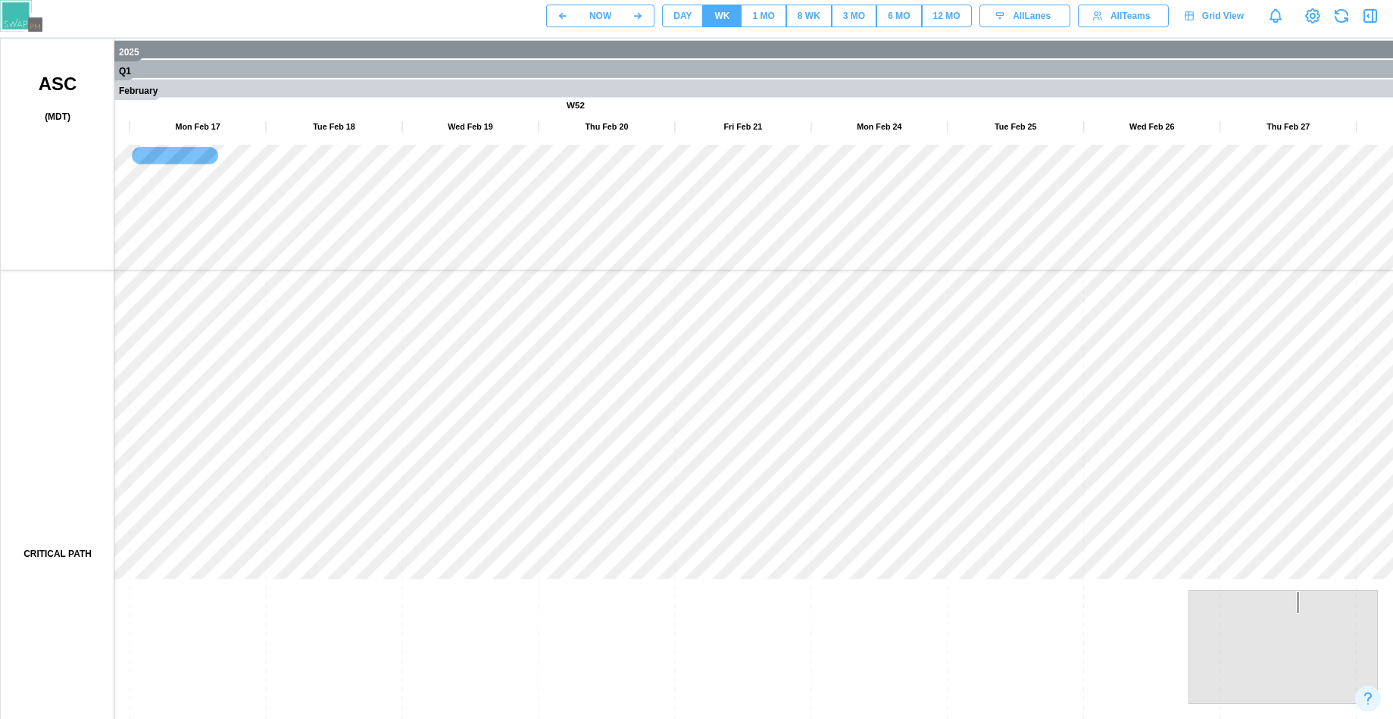
drag, startPoint x: 400, startPoint y: 475, endPoint x: 834, endPoint y: 558, distance: 442.1
click at [828, 558] on canvas at bounding box center [728, 418] width 1455 height 758
click at [688, 19] on div "DAY" at bounding box center [683, 16] width 18 height 14
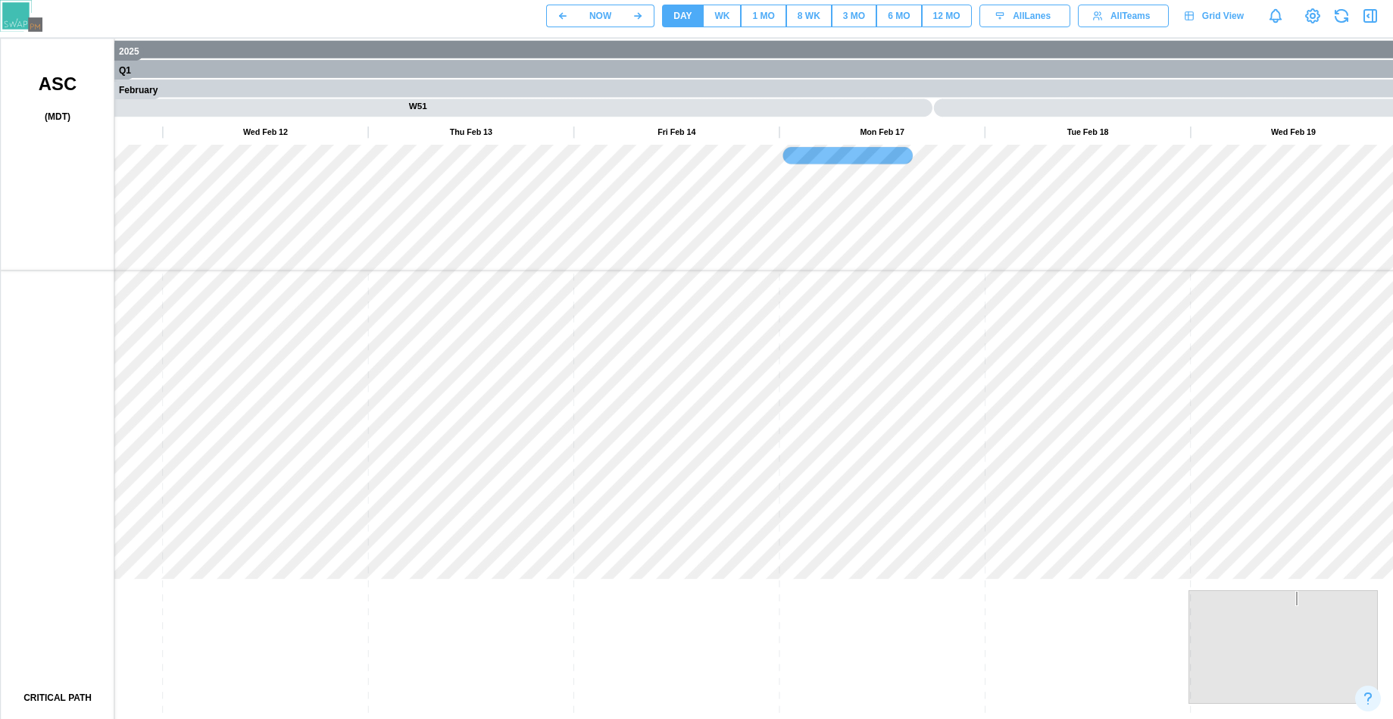
drag, startPoint x: 356, startPoint y: 389, endPoint x: 842, endPoint y: 389, distance: 485.7
click at [838, 389] on canvas at bounding box center [728, 418] width 1455 height 758
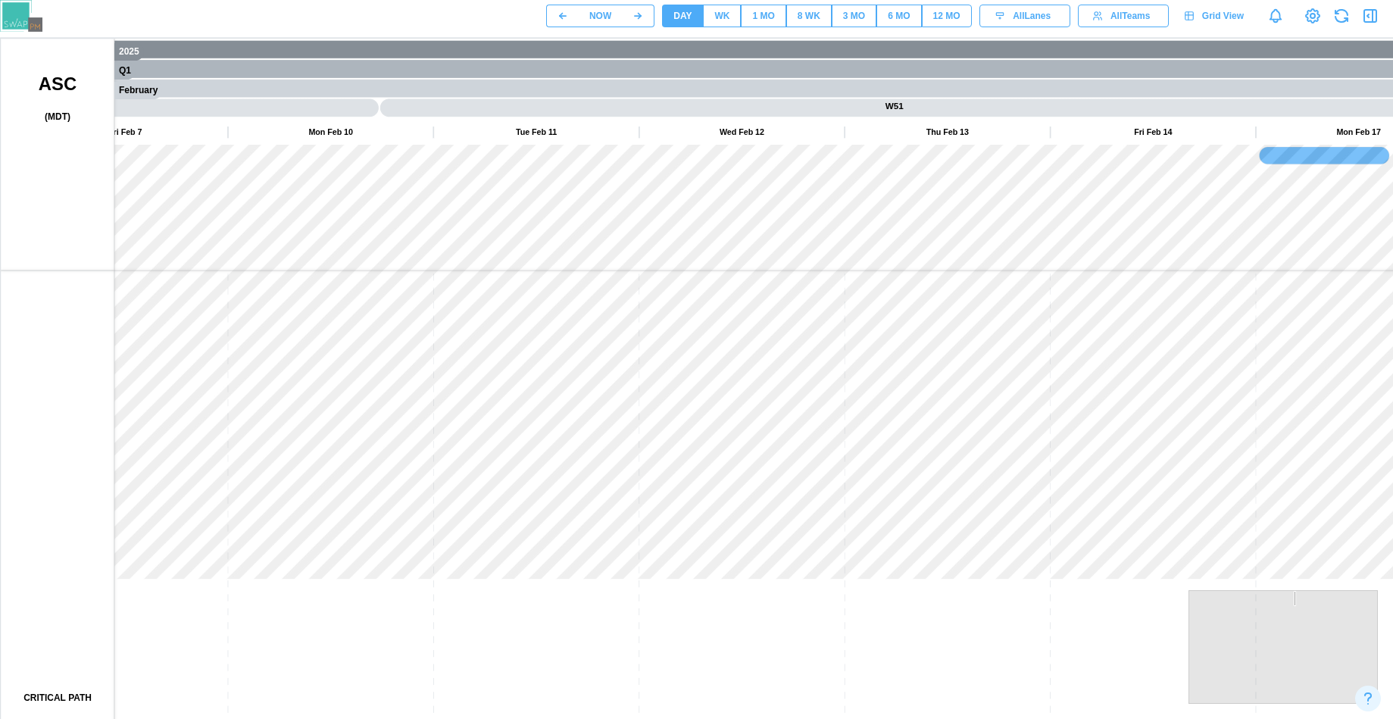
drag, startPoint x: 252, startPoint y: 392, endPoint x: 762, endPoint y: 394, distance: 510.7
click at [761, 394] on canvas at bounding box center [728, 418] width 1455 height 758
drag, startPoint x: 280, startPoint y: 392, endPoint x: 798, endPoint y: 394, distance: 517.5
click at [753, 389] on canvas at bounding box center [728, 418] width 1455 height 758
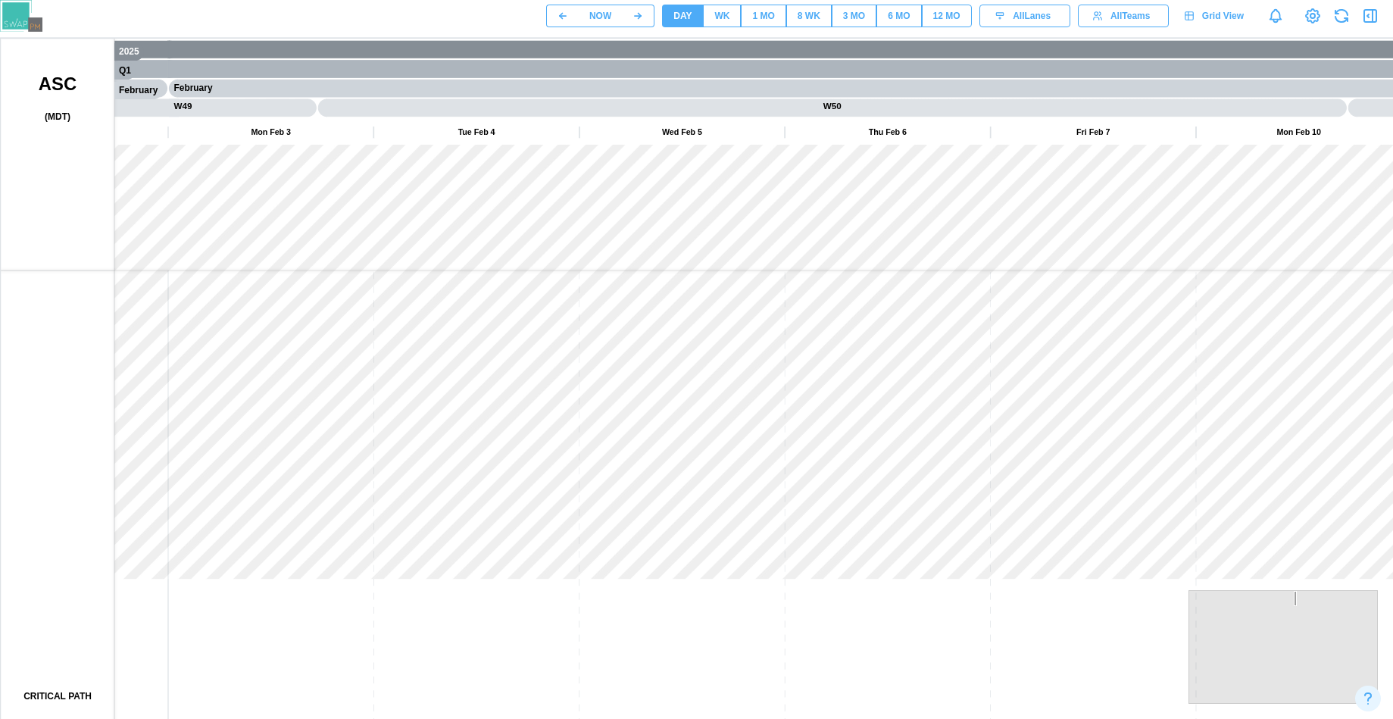
drag, startPoint x: 850, startPoint y: 411, endPoint x: 223, endPoint y: 412, distance: 627.3
click at [233, 412] on canvas at bounding box center [728, 418] width 1455 height 758
drag, startPoint x: 705, startPoint y: 381, endPoint x: 194, endPoint y: 391, distance: 510.8
click at [200, 391] on canvas at bounding box center [728, 418] width 1455 height 758
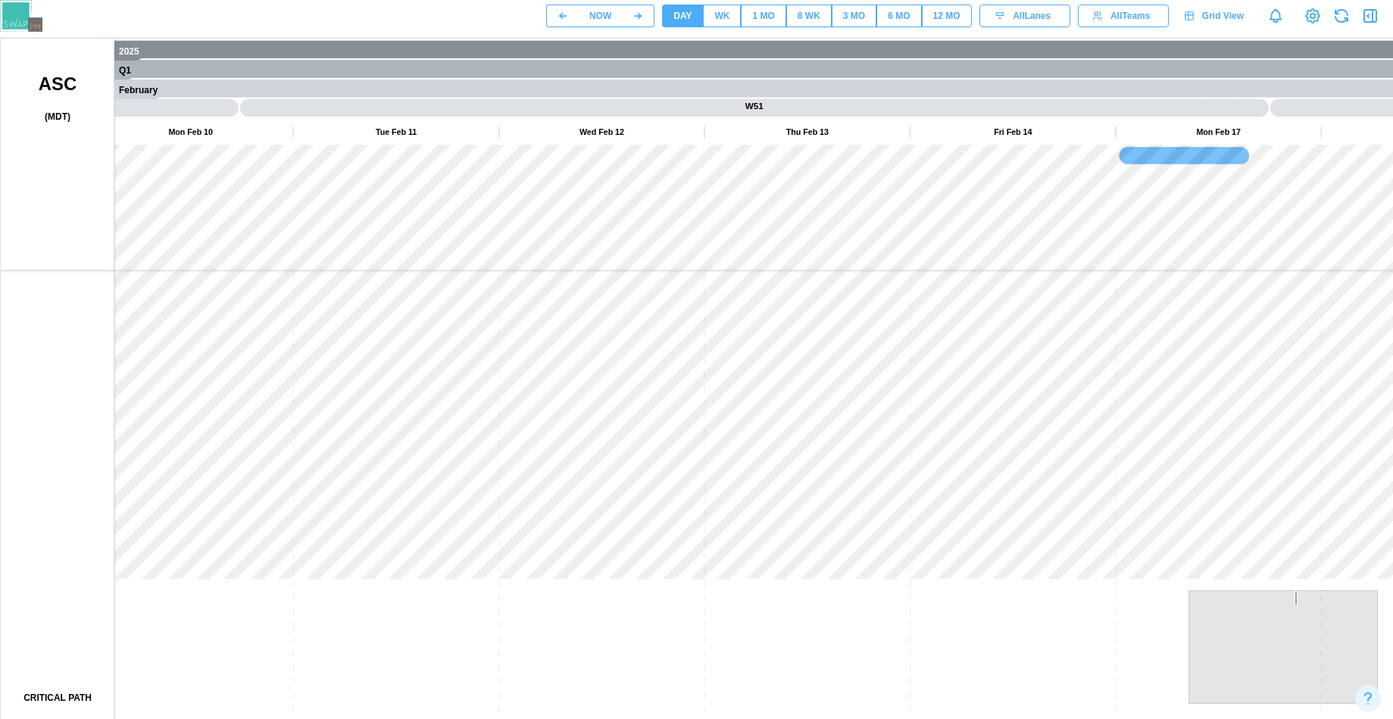
click at [216, 409] on canvas at bounding box center [728, 418] width 1455 height 758
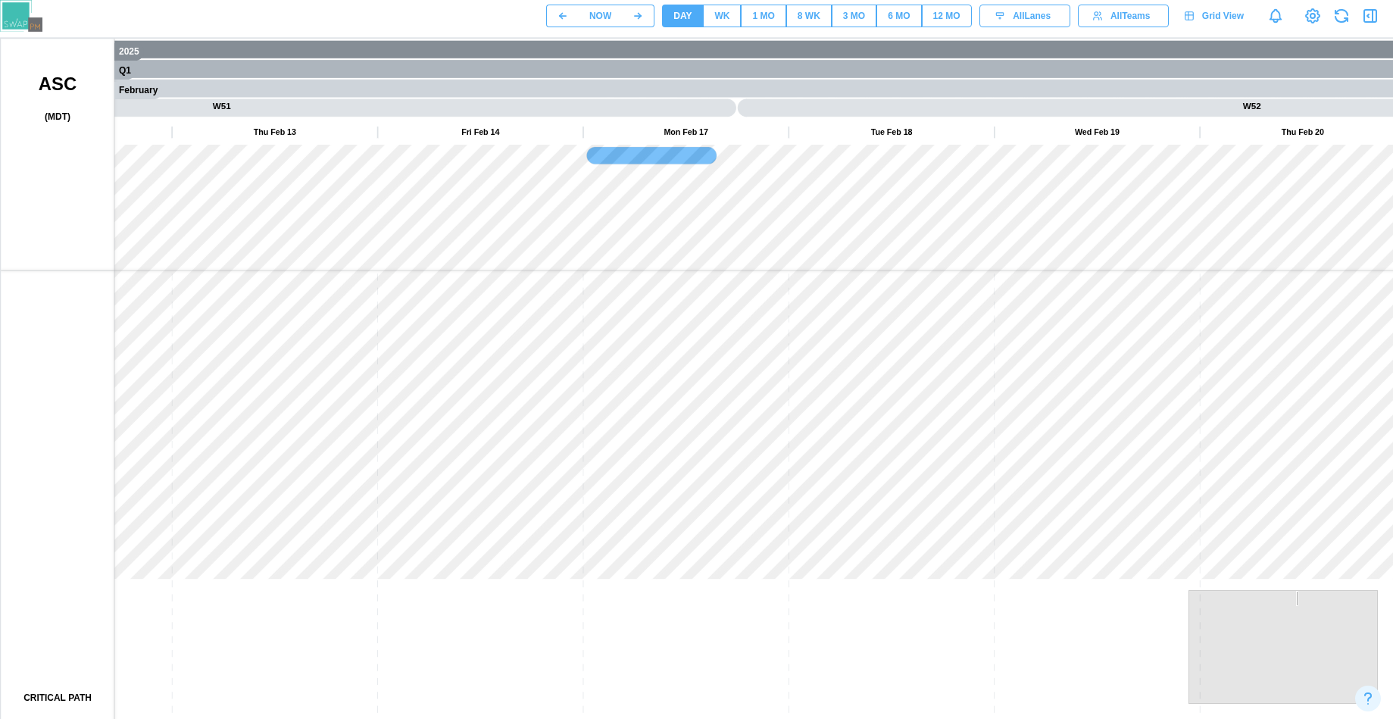
drag, startPoint x: 578, startPoint y: 521, endPoint x: 530, endPoint y: 343, distance: 184.3
click at [500, 354] on canvas at bounding box center [728, 418] width 1455 height 758
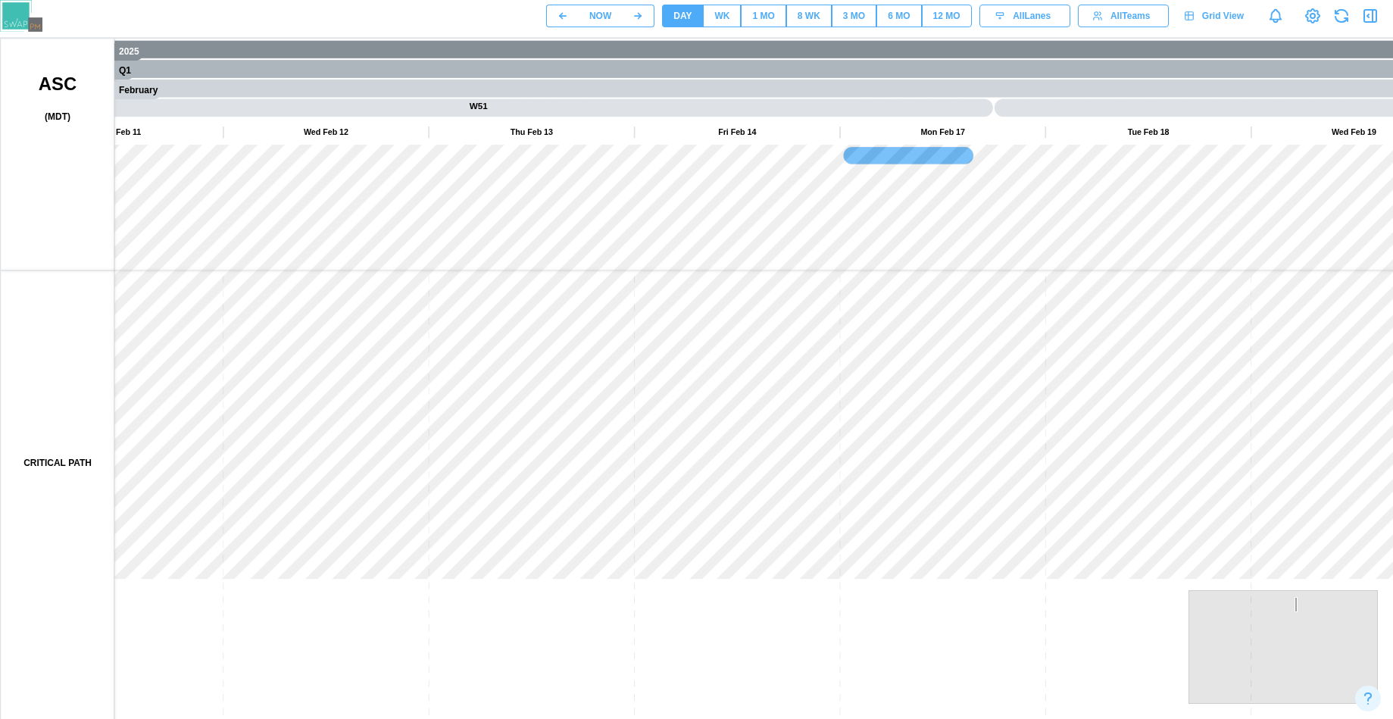
drag, startPoint x: 471, startPoint y: 456, endPoint x: 1123, endPoint y: 410, distance: 653.2
click at [1121, 410] on canvas at bounding box center [728, 418] width 1455 height 758
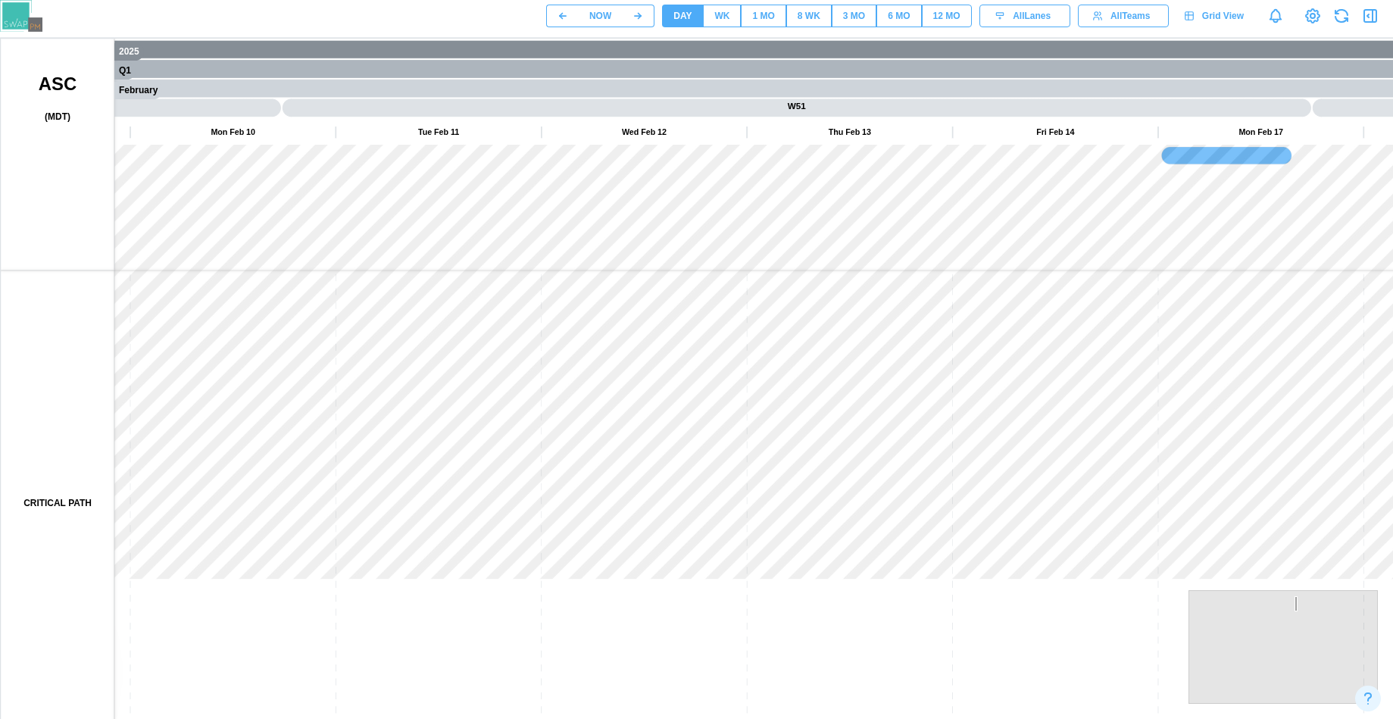
click at [714, 20] on div "WK" at bounding box center [721, 16] width 15 height 14
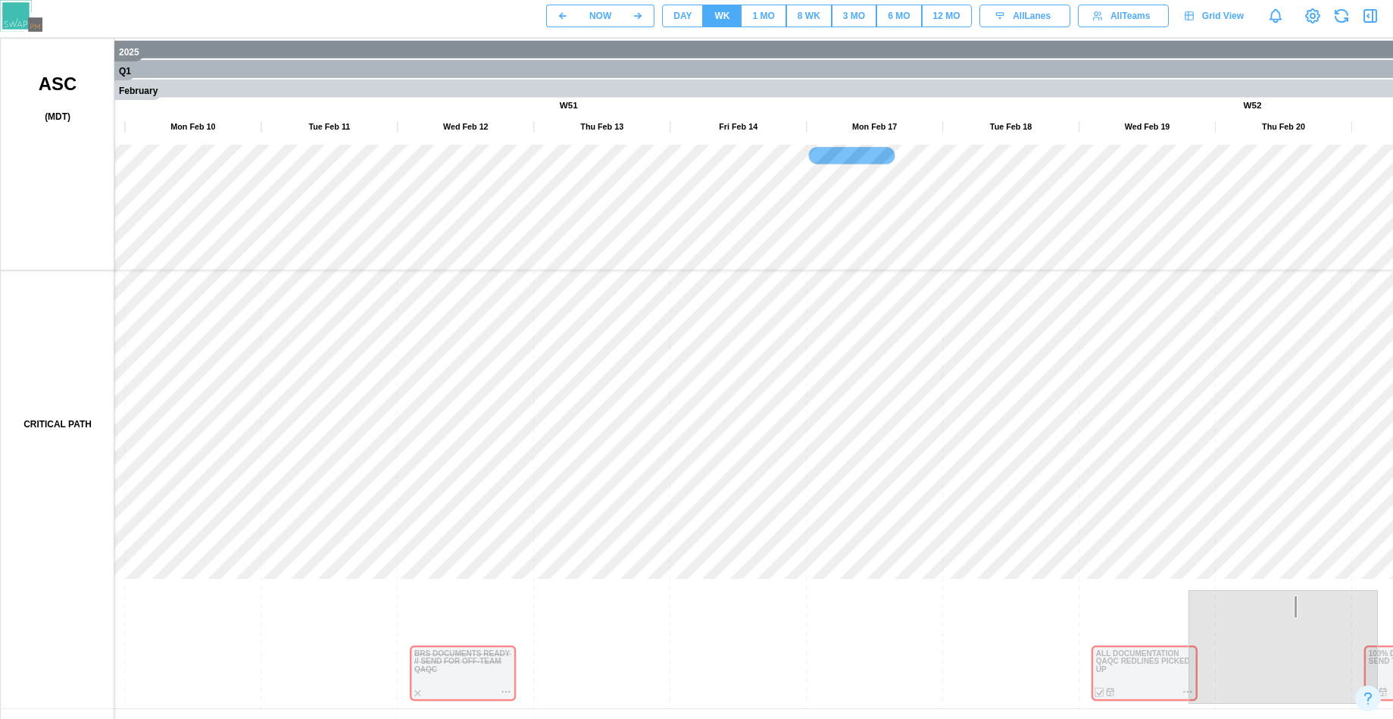
drag, startPoint x: 583, startPoint y: 503, endPoint x: 761, endPoint y: 513, distance: 178.3
click at [761, 513] on canvas at bounding box center [728, 418] width 1455 height 758
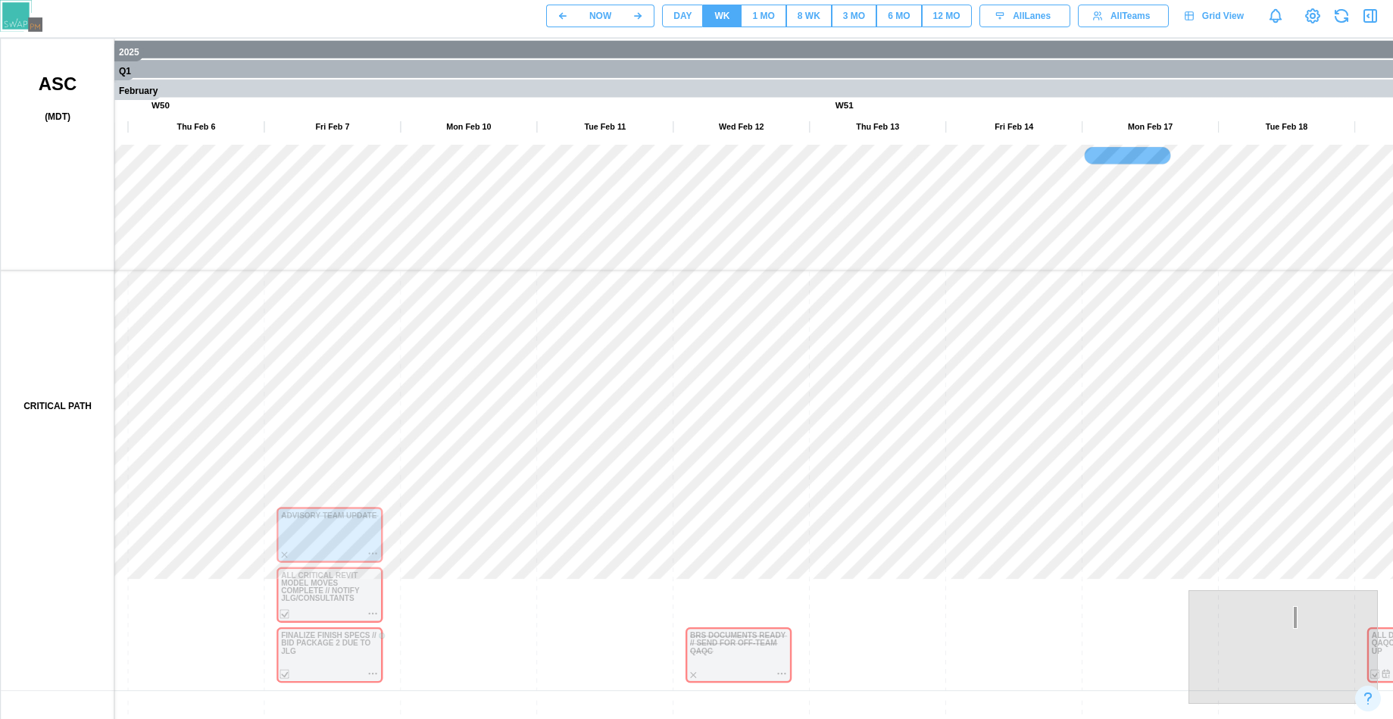
drag, startPoint x: 524, startPoint y: 408, endPoint x: 749, endPoint y: 245, distance: 278.2
click at [748, 245] on canvas at bounding box center [728, 418] width 1455 height 758
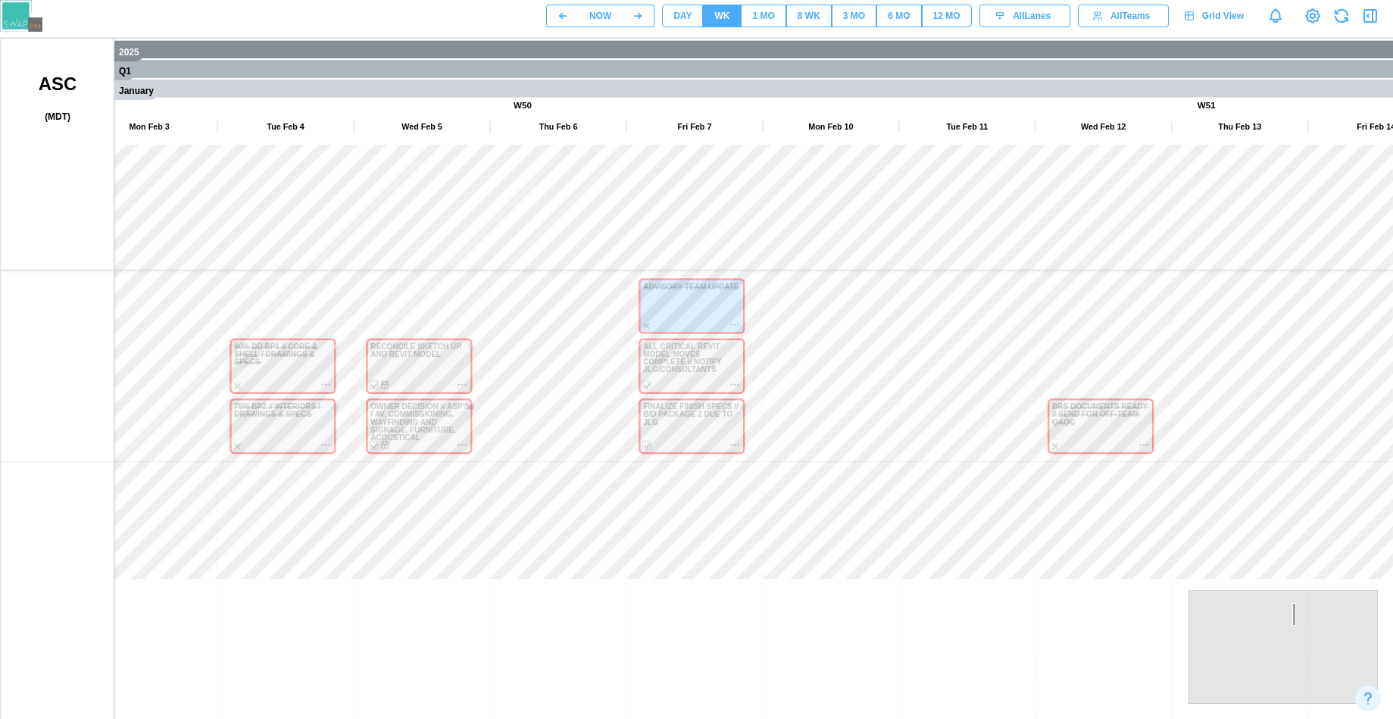
drag, startPoint x: 511, startPoint y: 637, endPoint x: 651, endPoint y: 728, distance: 166.4
click at [656, 718] on html "NOW DAY WK 1 MO 8 WK 3 MO 6 MO 12 MO All Lanes All Teams Grid View 2025 Q1 Janu…" at bounding box center [696, 398] width 1393 height 796
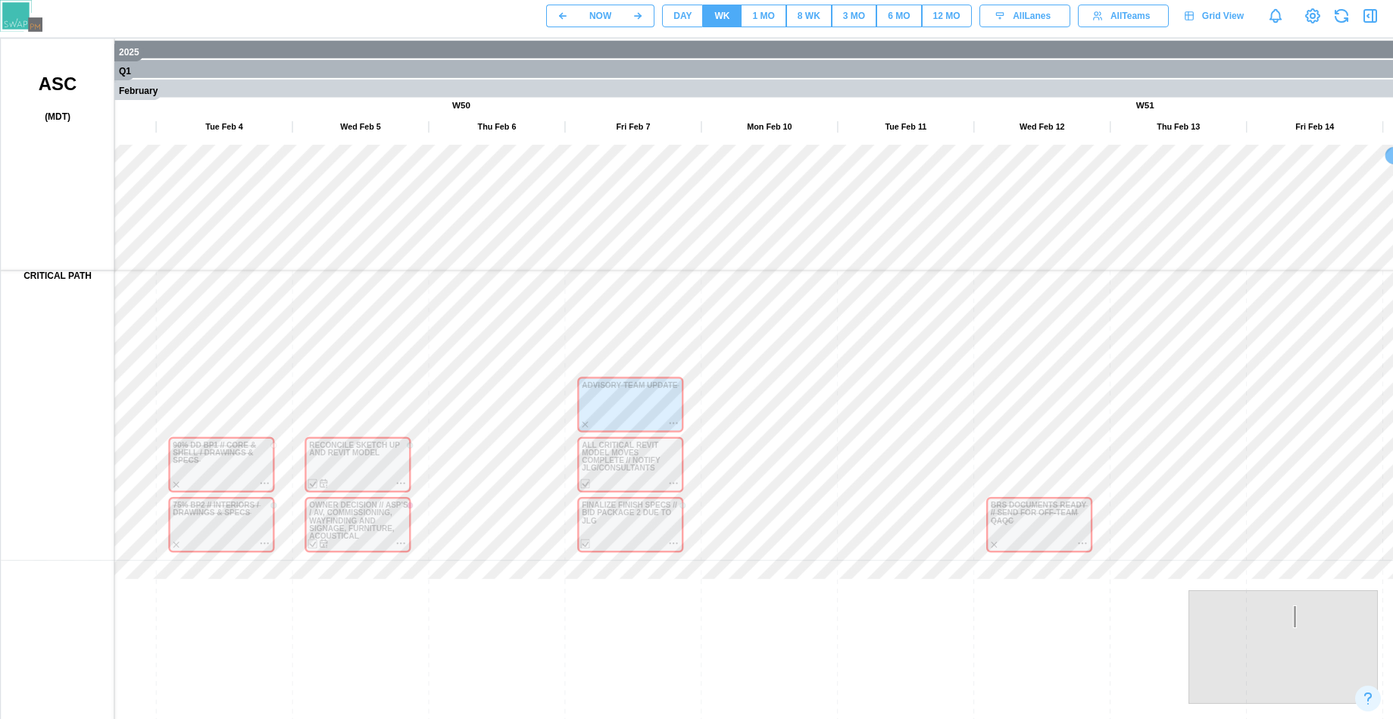
drag, startPoint x: 674, startPoint y: 675, endPoint x: 426, endPoint y: 533, distance: 286.1
click at [433, 602] on canvas at bounding box center [728, 418] width 1455 height 758
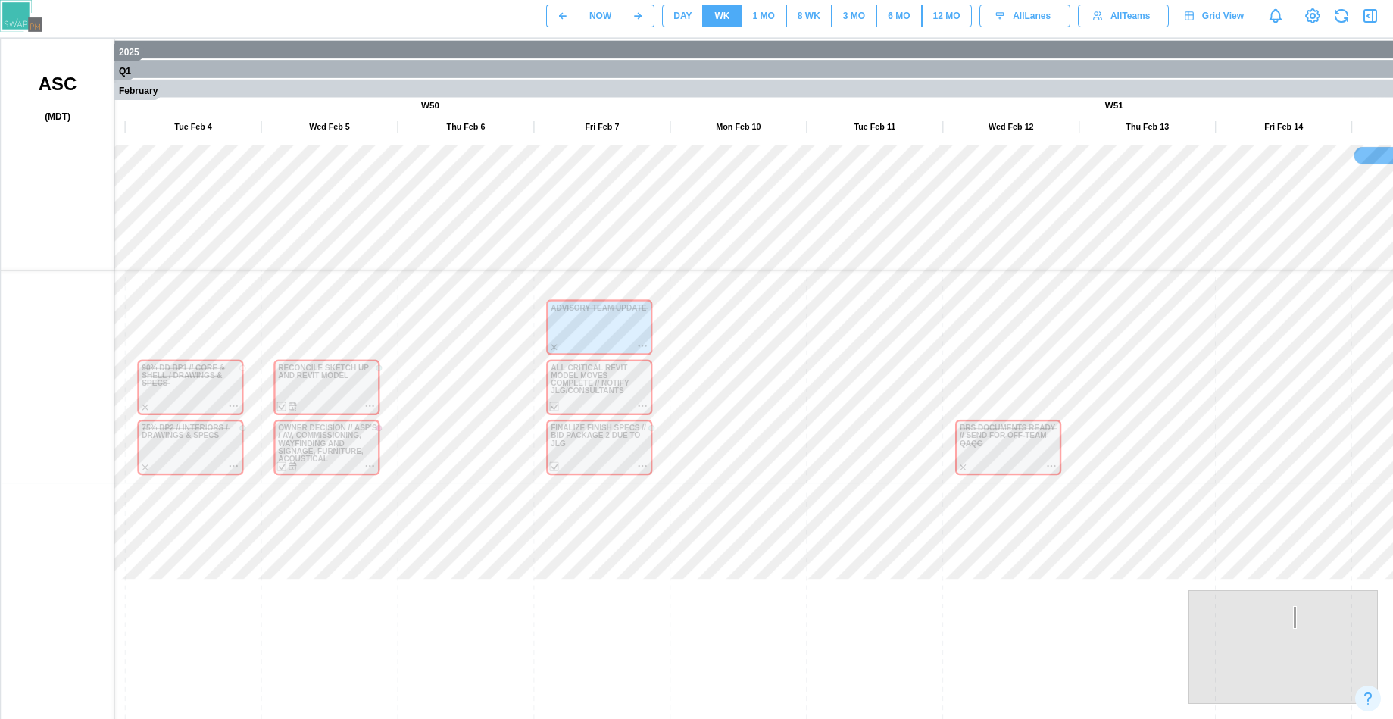
click at [749, 37] on header "NOW DAY WK 1 MO 8 WK 3 MO 6 MO 12 MO All Lanes All Teams Grid View" at bounding box center [696, 19] width 1393 height 38
click at [761, 30] on div "NOW DAY WK 1 MO 8 WK 3 MO 6 MO 12 MO All Lanes All Teams Grid View" at bounding box center [696, 16] width 1393 height 32
click at [777, 20] on button "1 MO" at bounding box center [763, 16] width 45 height 23
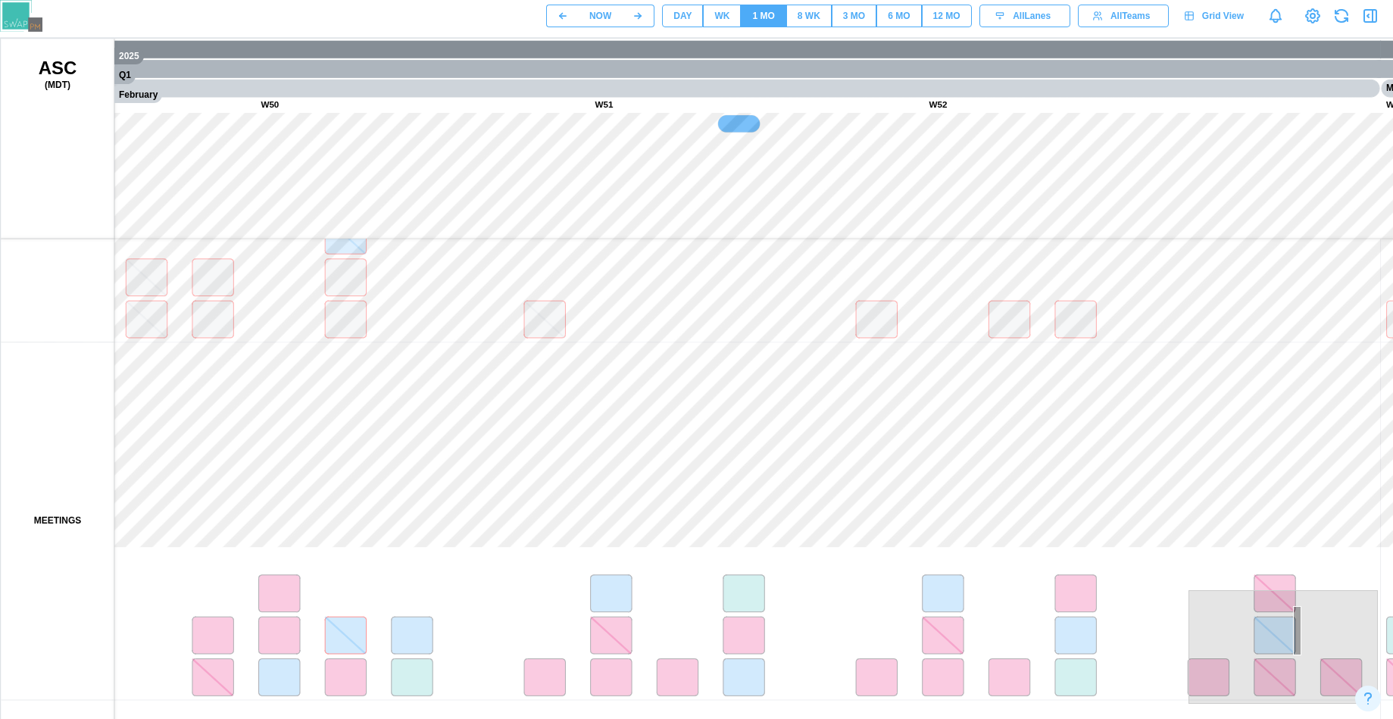
click at [811, 15] on div "8 WK" at bounding box center [809, 16] width 23 height 14
click at [871, 16] on button "3 MO" at bounding box center [854, 16] width 45 height 23
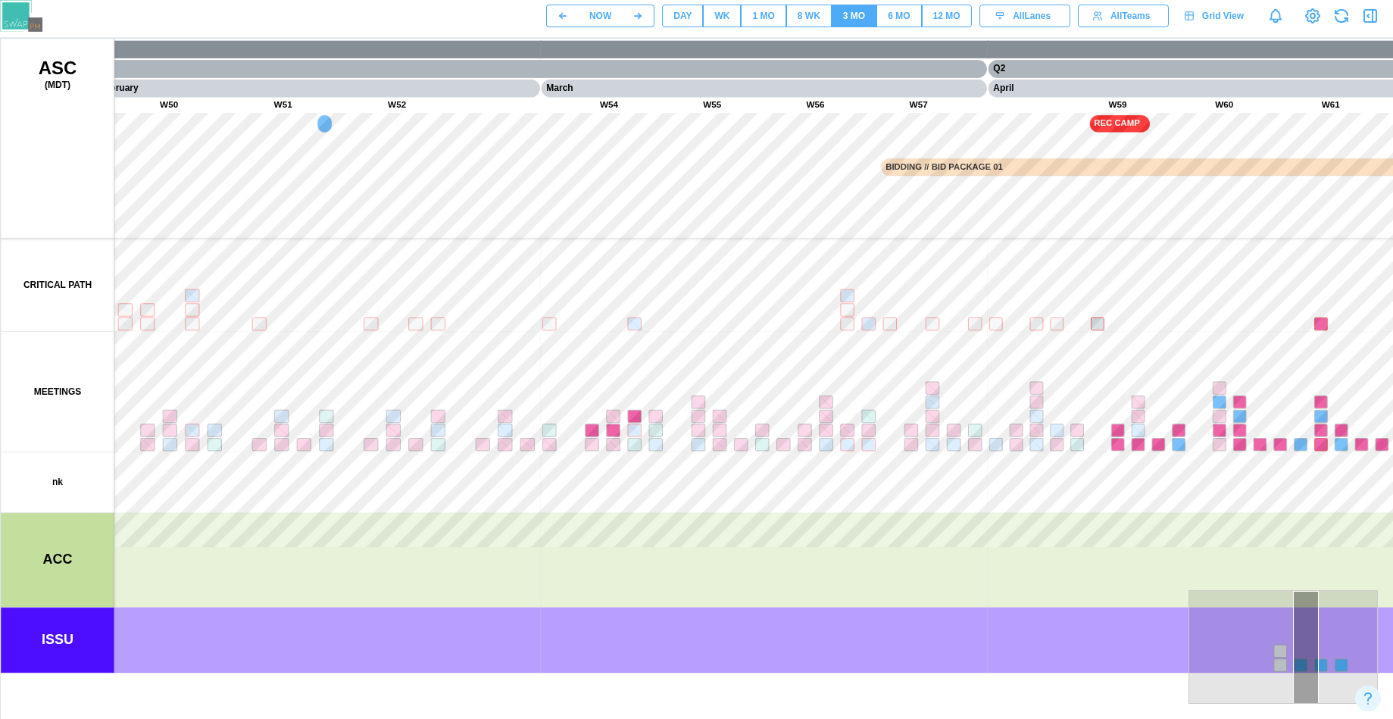
click at [888, 20] on div "6 MO" at bounding box center [899, 16] width 22 height 14
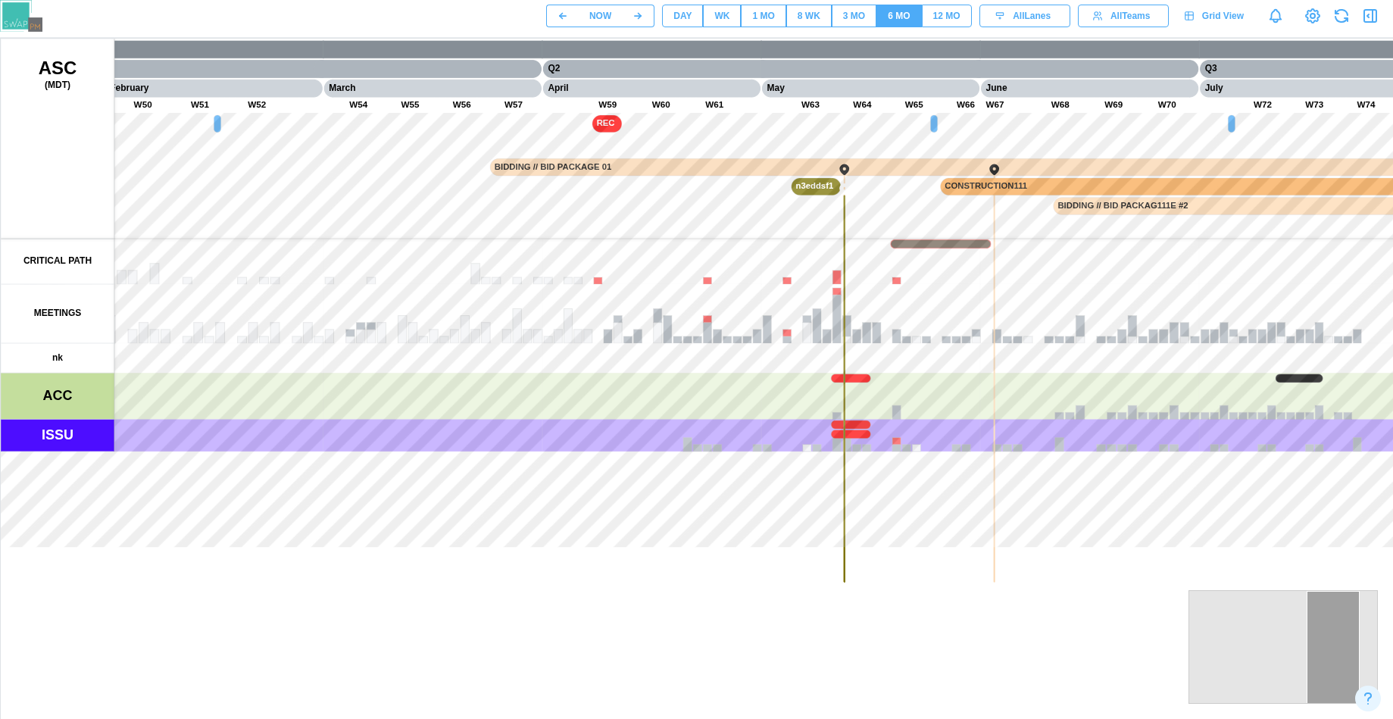
drag, startPoint x: 432, startPoint y: 419, endPoint x: 346, endPoint y: 416, distance: 85.7
click at [346, 416] on canvas at bounding box center [728, 418] width 1455 height 758
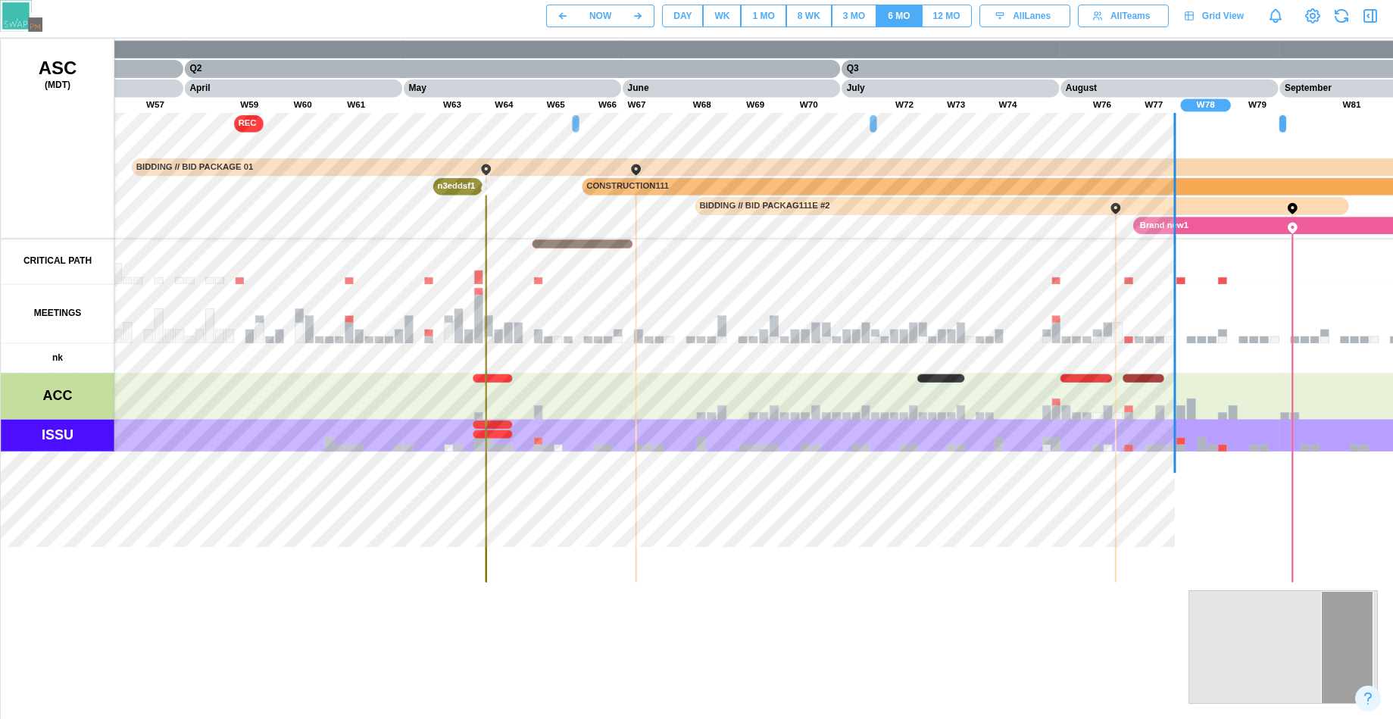
drag
click at [412, 446] on canvas at bounding box center [728, 418] width 1455 height 758
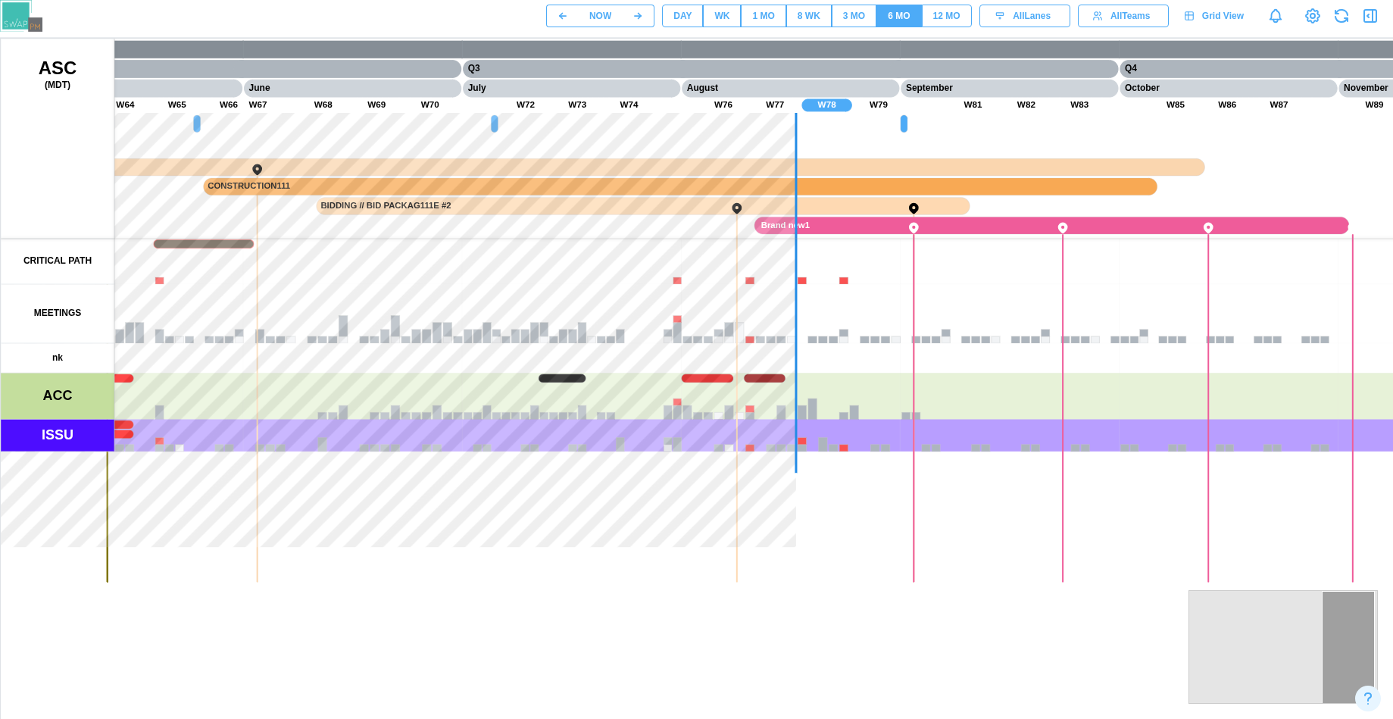
click at [930, 22] on button "12 MO" at bounding box center [947, 16] width 50 height 23
click at [914, 26] on button "6 MO" at bounding box center [899, 16] width 45 height 23
click at [869, 26] on button "3 MO" at bounding box center [854, 16] width 45 height 23
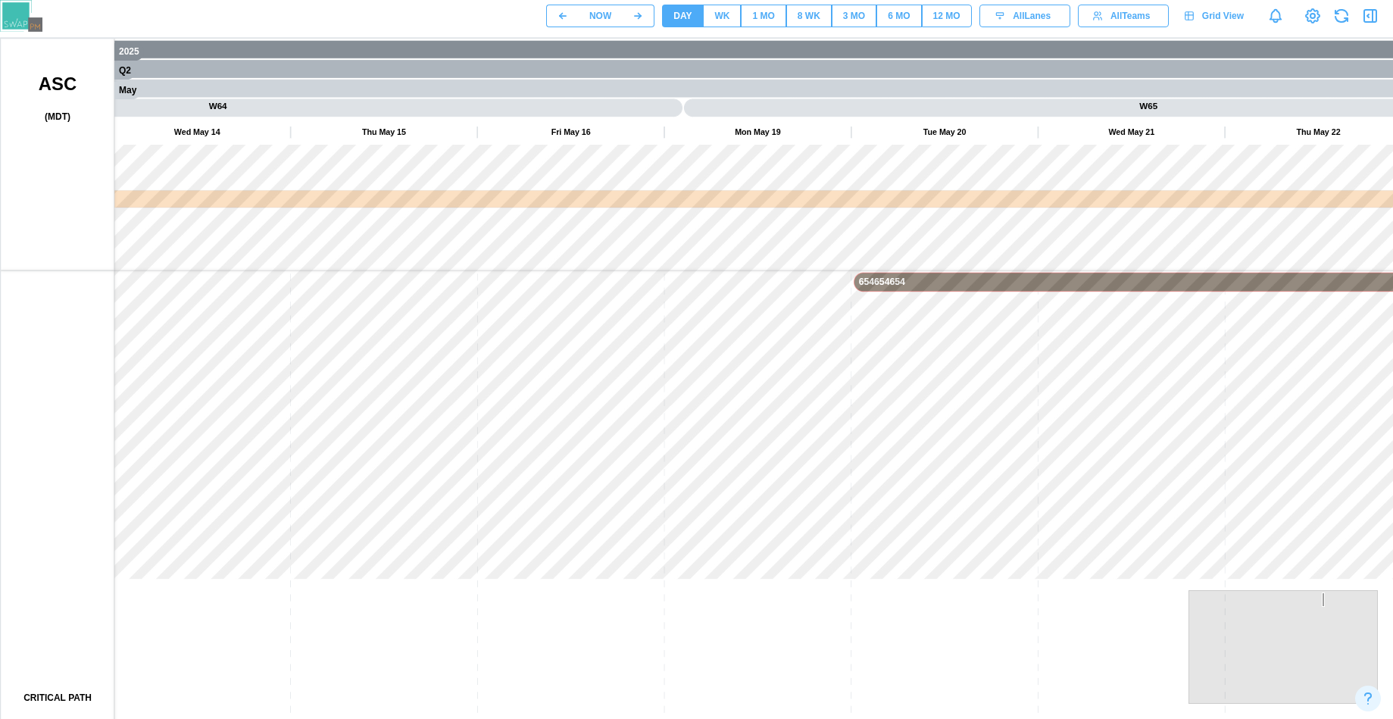
click at [501, 415] on canvas at bounding box center [728, 418] width 1455 height 758
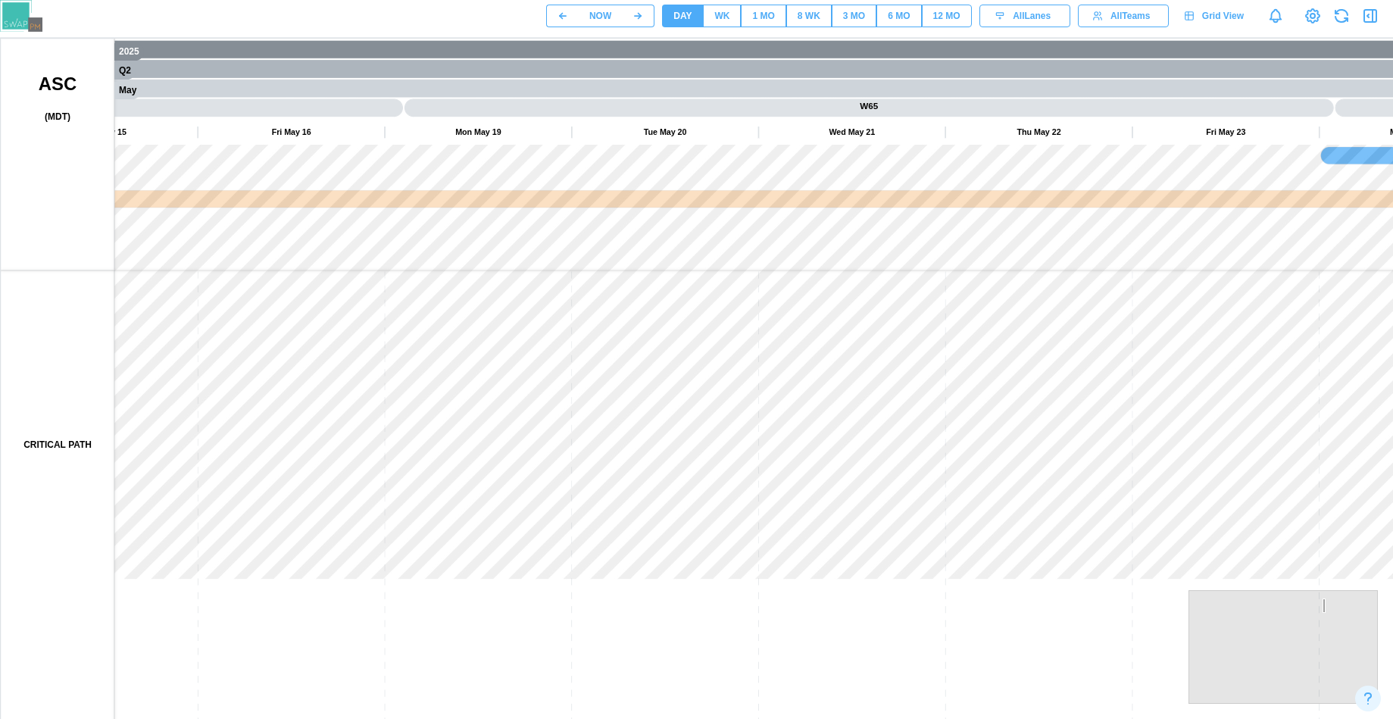
click at [332, 373] on canvas at bounding box center [728, 418] width 1455 height 758
click at [414, 407] on canvas at bounding box center [728, 418] width 1455 height 758
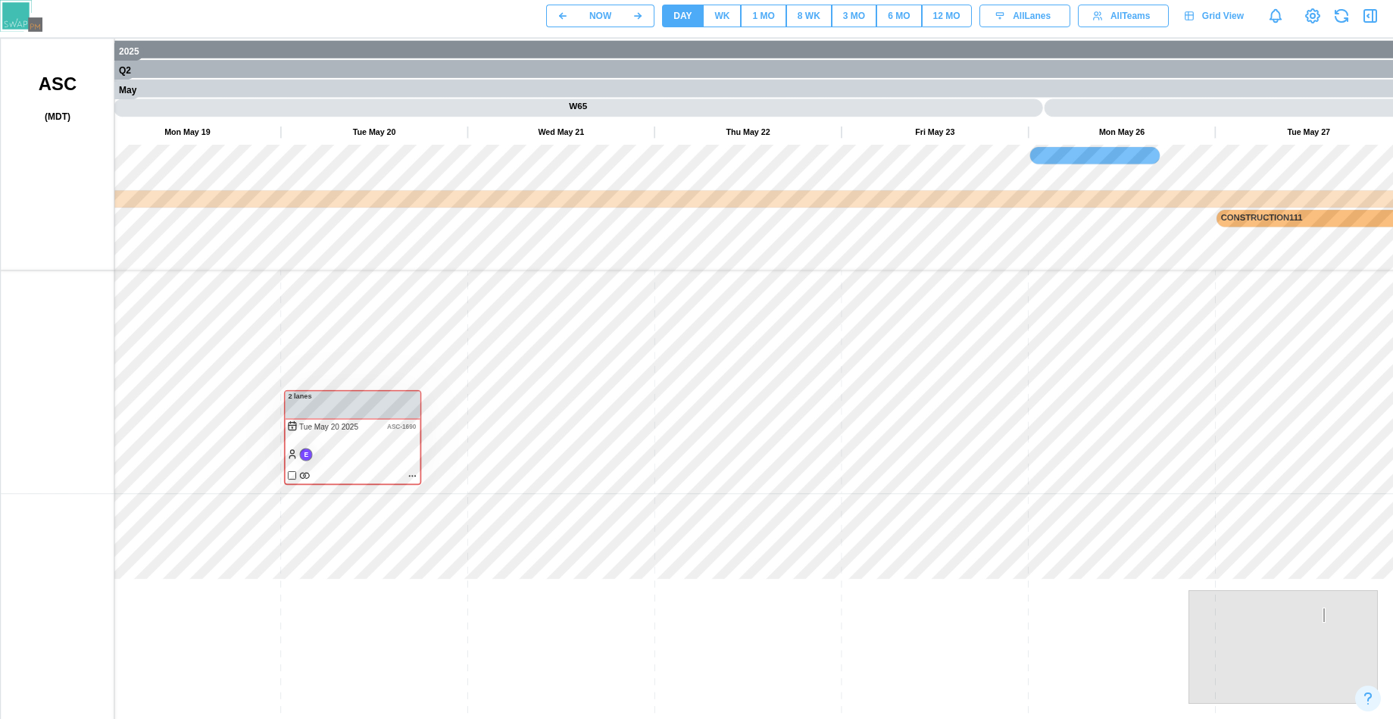
click at [1017, 467] on canvas at bounding box center [728, 418] width 1455 height 758
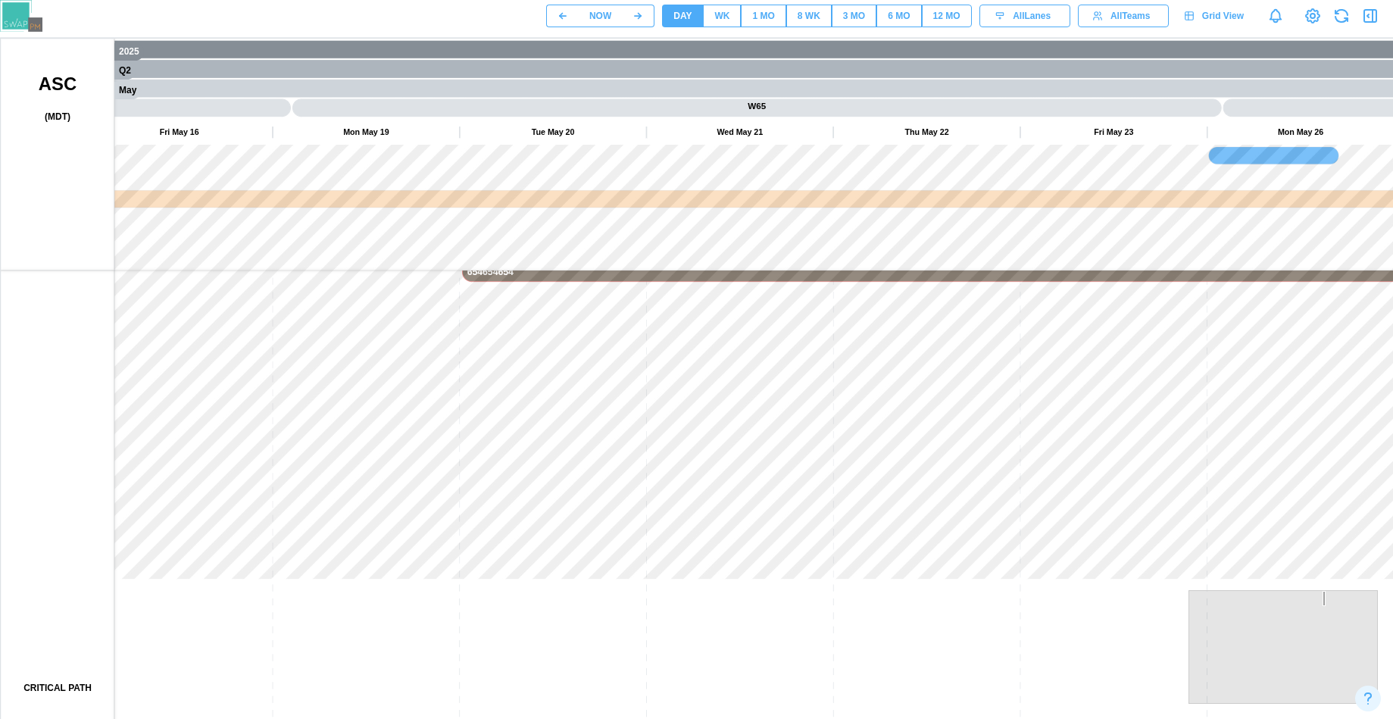
click at [478, 288] on canvas at bounding box center [728, 418] width 1455 height 758
click at [1093, 218] on canvas at bounding box center [728, 418] width 1455 height 758
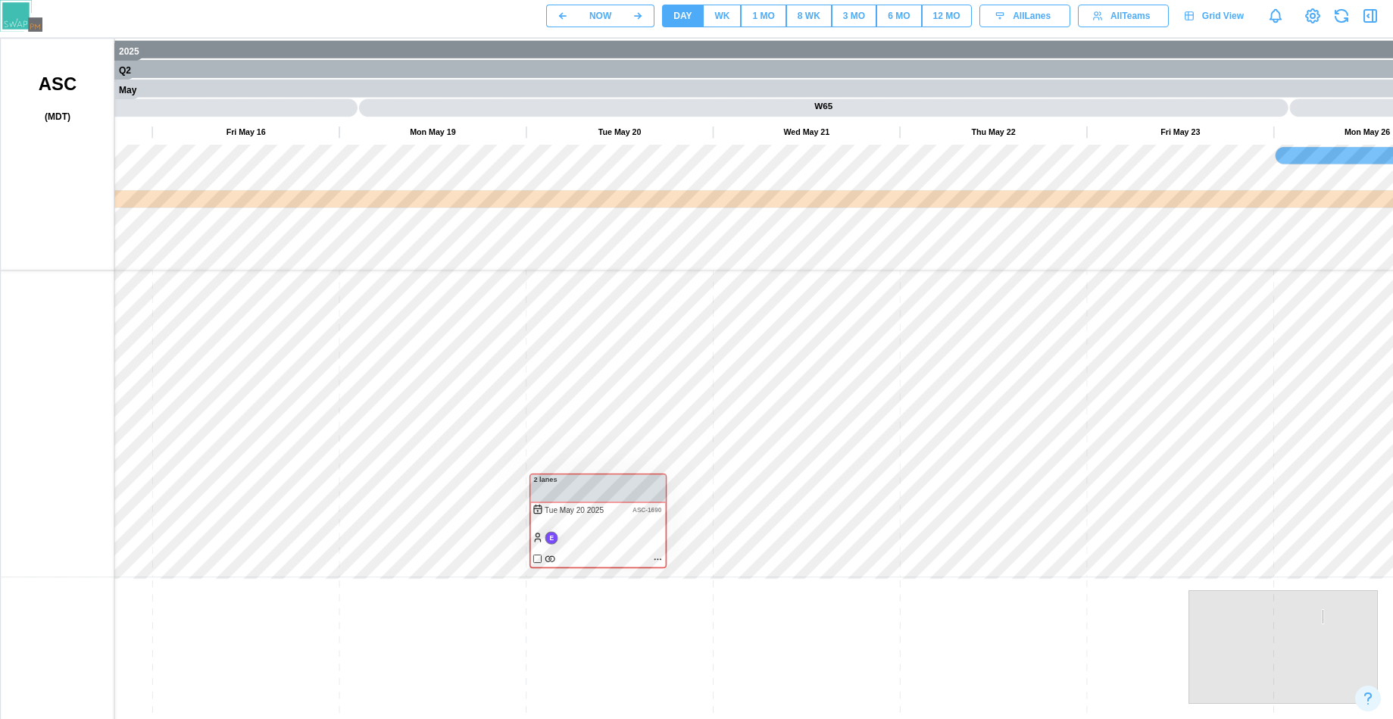
click at [1146, 380] on canvas at bounding box center [728, 418] width 1455 height 758
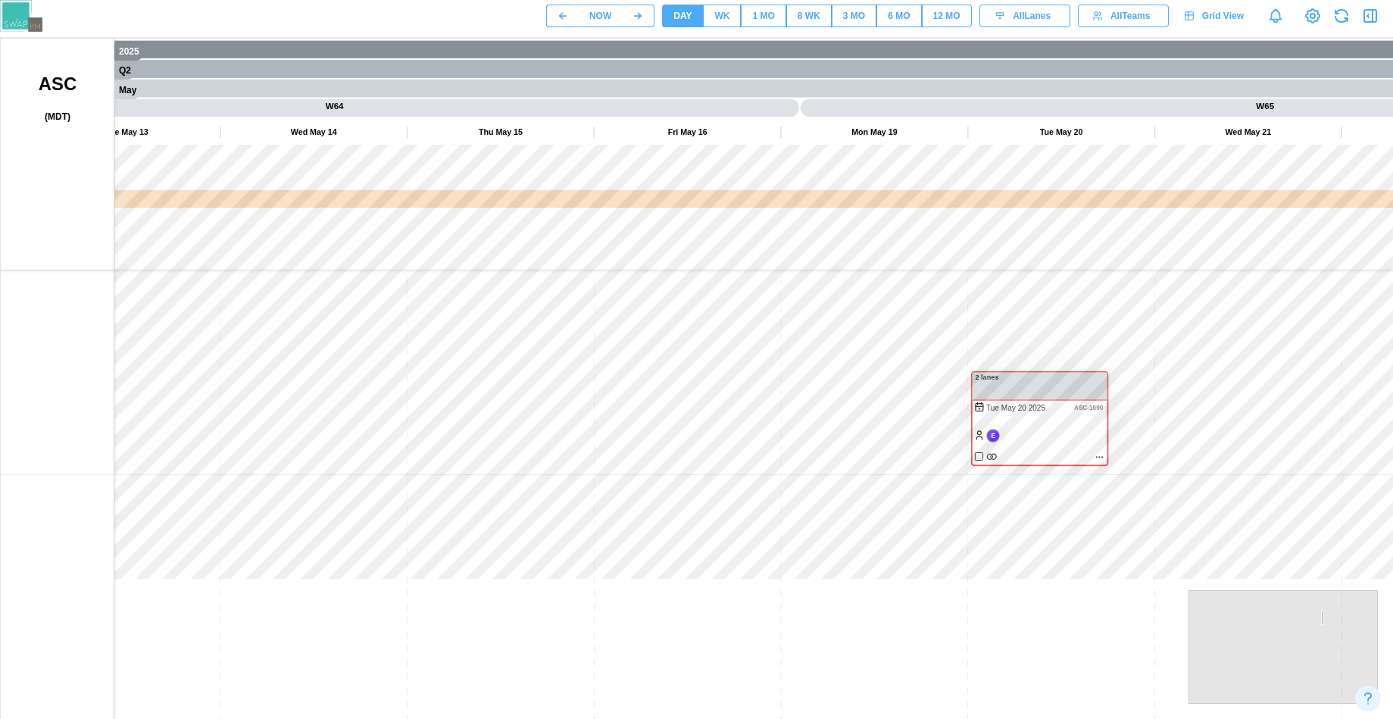
click at [1027, 429] on canvas at bounding box center [728, 418] width 1455 height 758
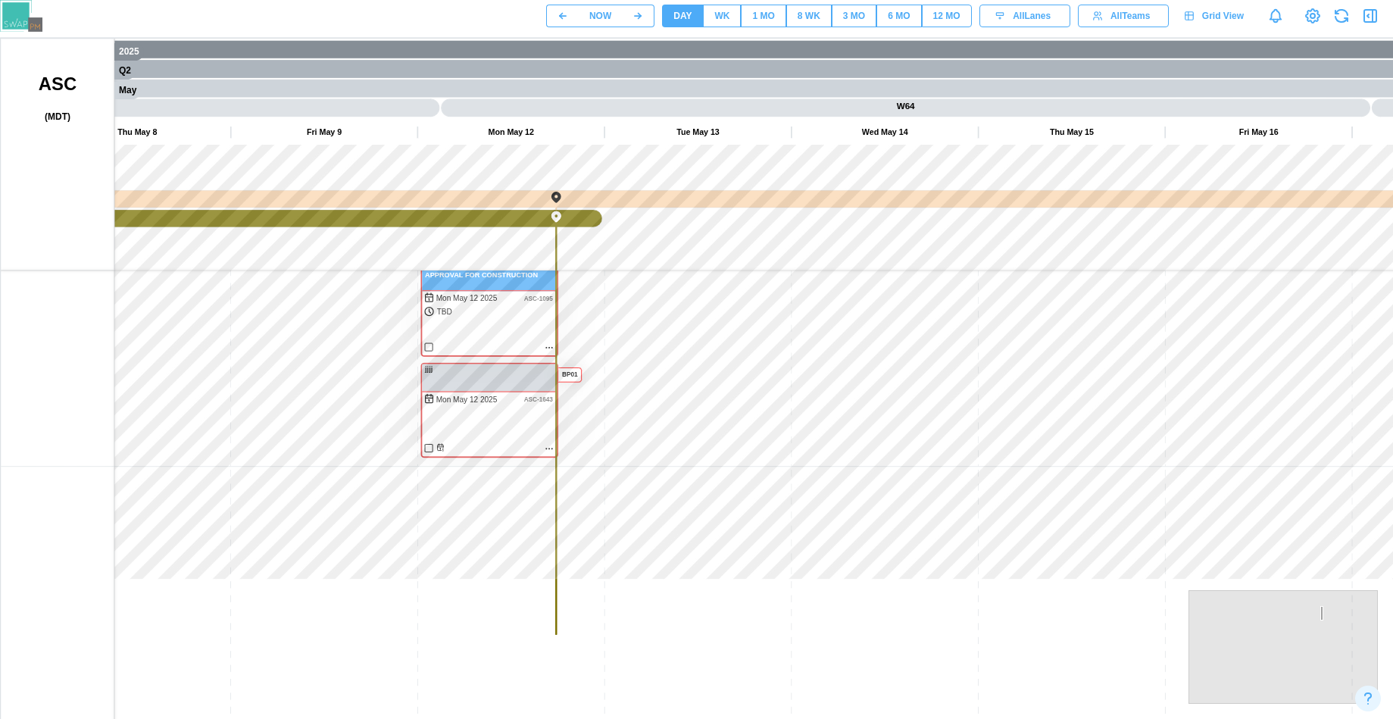
click at [867, 613] on canvas at bounding box center [728, 418] width 1455 height 758
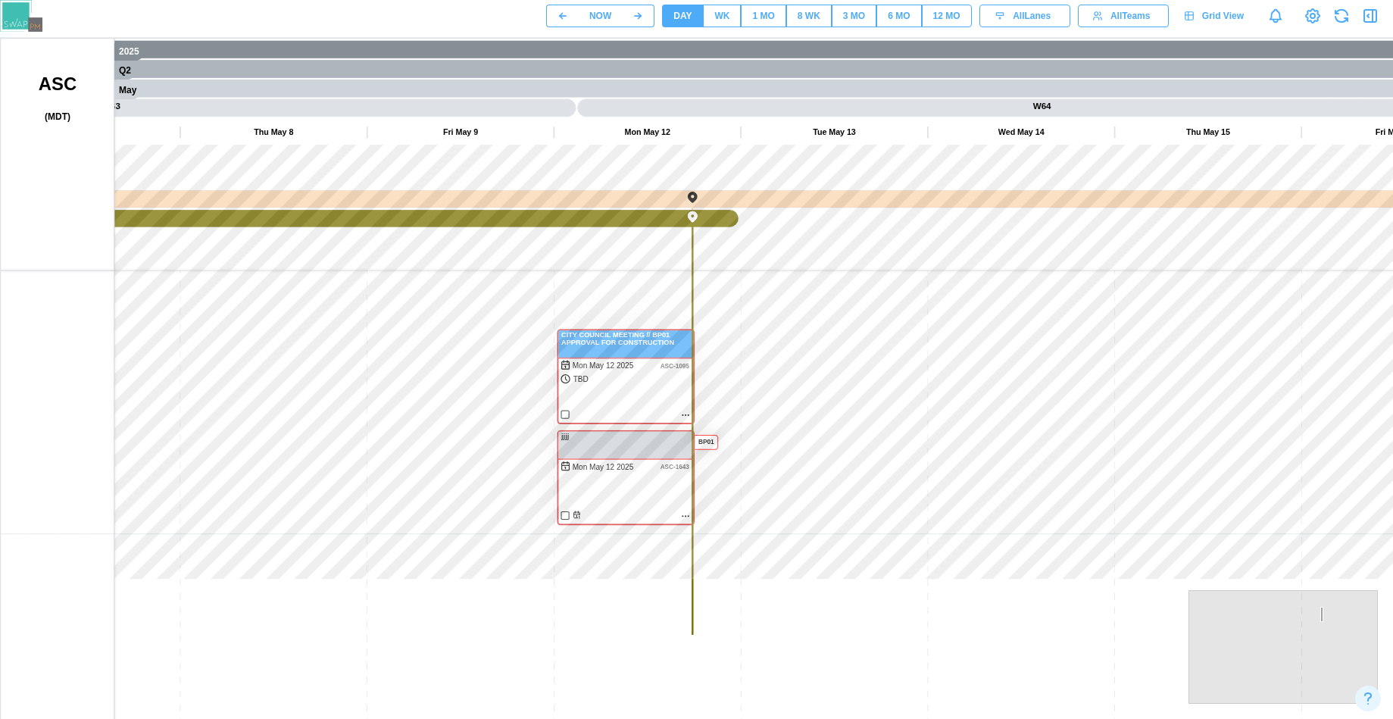
drag, startPoint x: 847, startPoint y: 598, endPoint x: 833, endPoint y: 566, distance: 34.6
click at [833, 566] on canvas at bounding box center [728, 418] width 1455 height 758
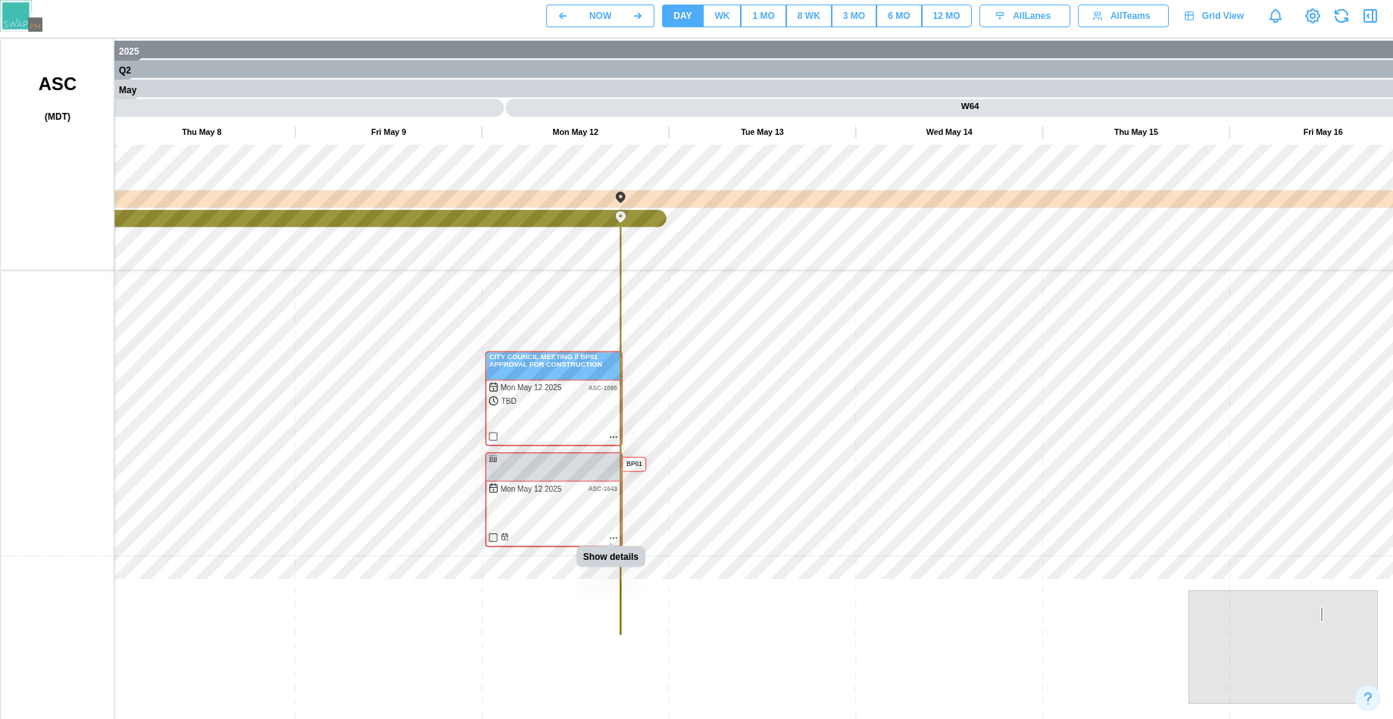
click at [611, 538] on canvas at bounding box center [728, 418] width 1455 height 758
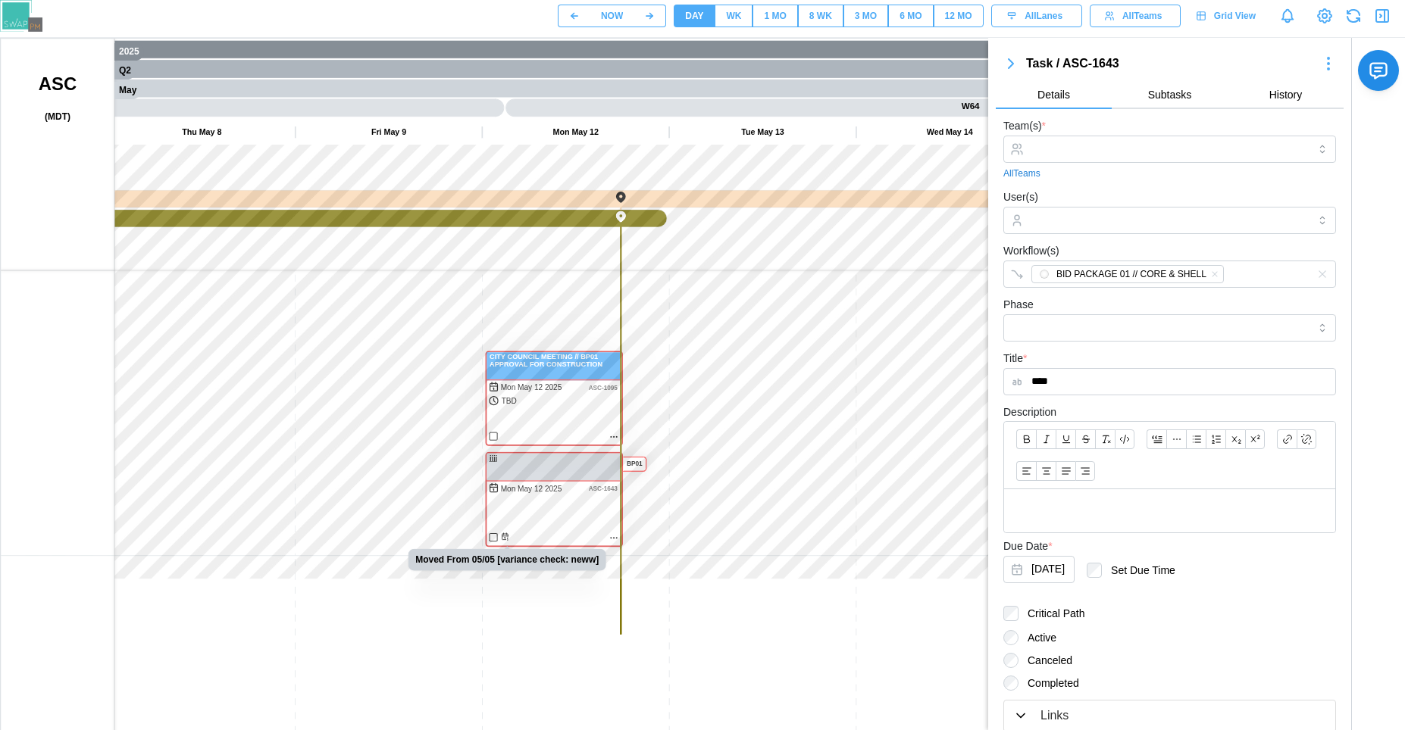
click at [504, 537] on canvas at bounding box center [728, 418] width 1455 height 758
click at [615, 439] on canvas at bounding box center [728, 418] width 1455 height 758
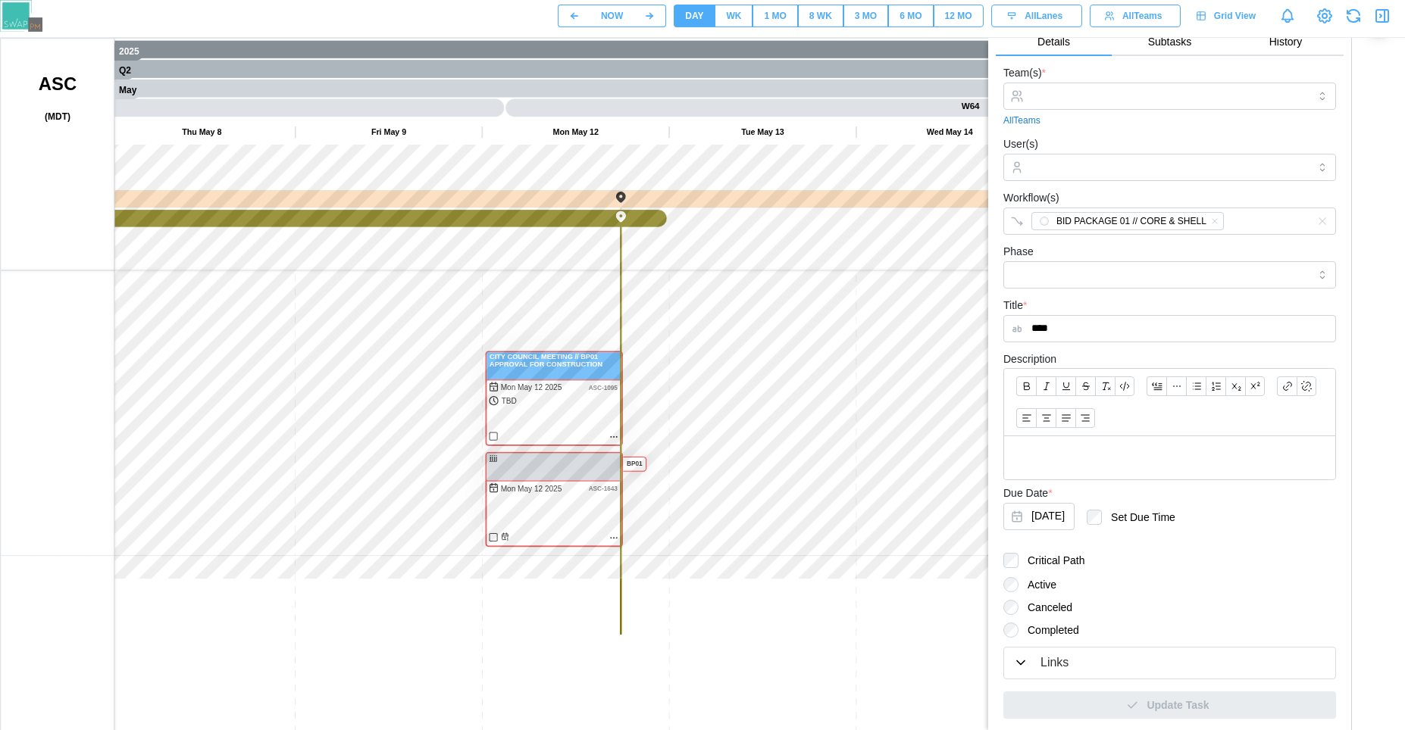
scroll to position [96, 0]
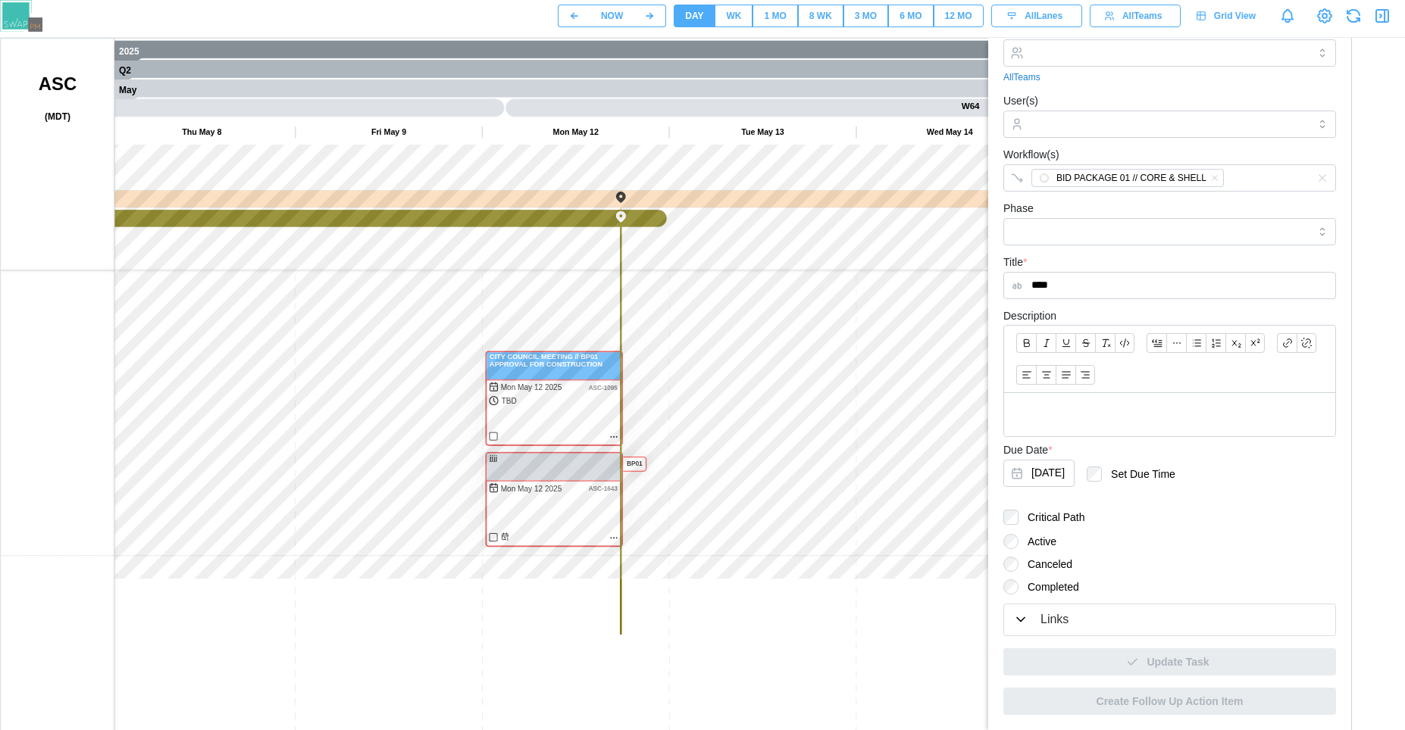
click at [1071, 622] on div "Links" at bounding box center [1169, 620] width 313 height 19
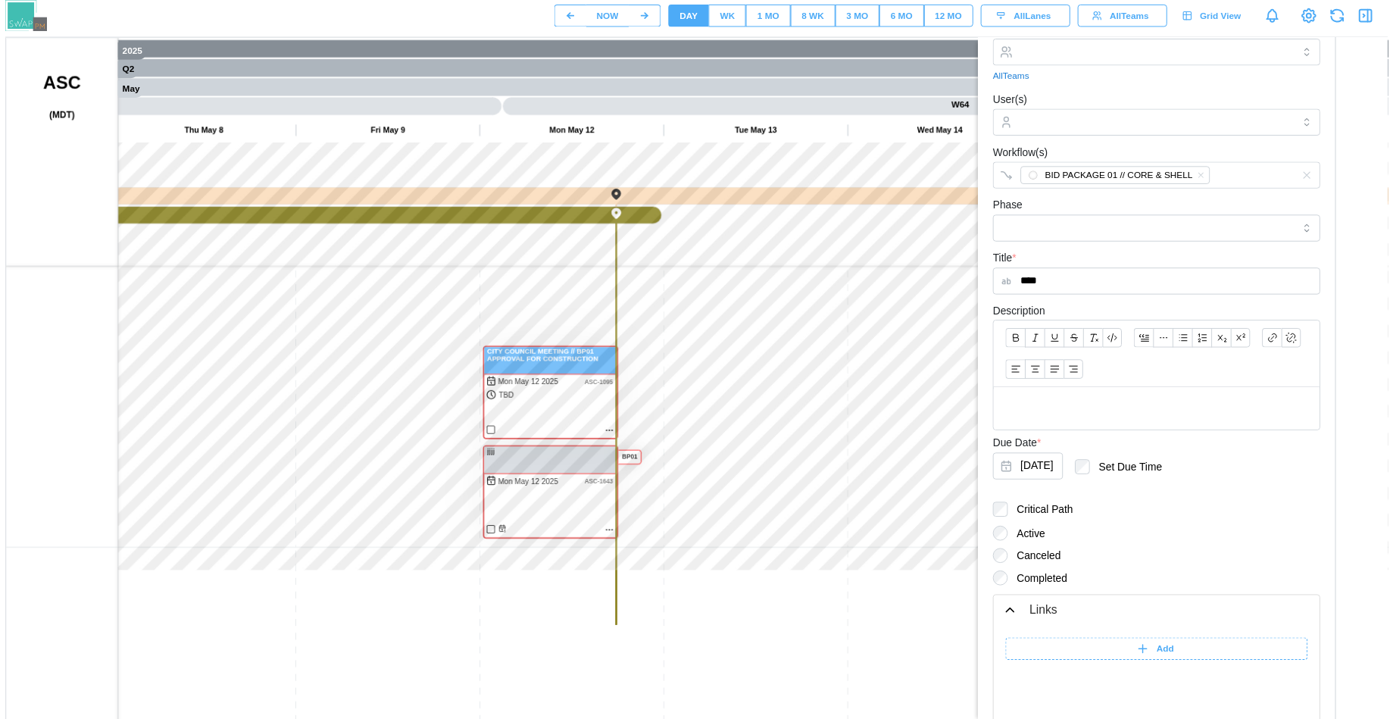
scroll to position [287, 0]
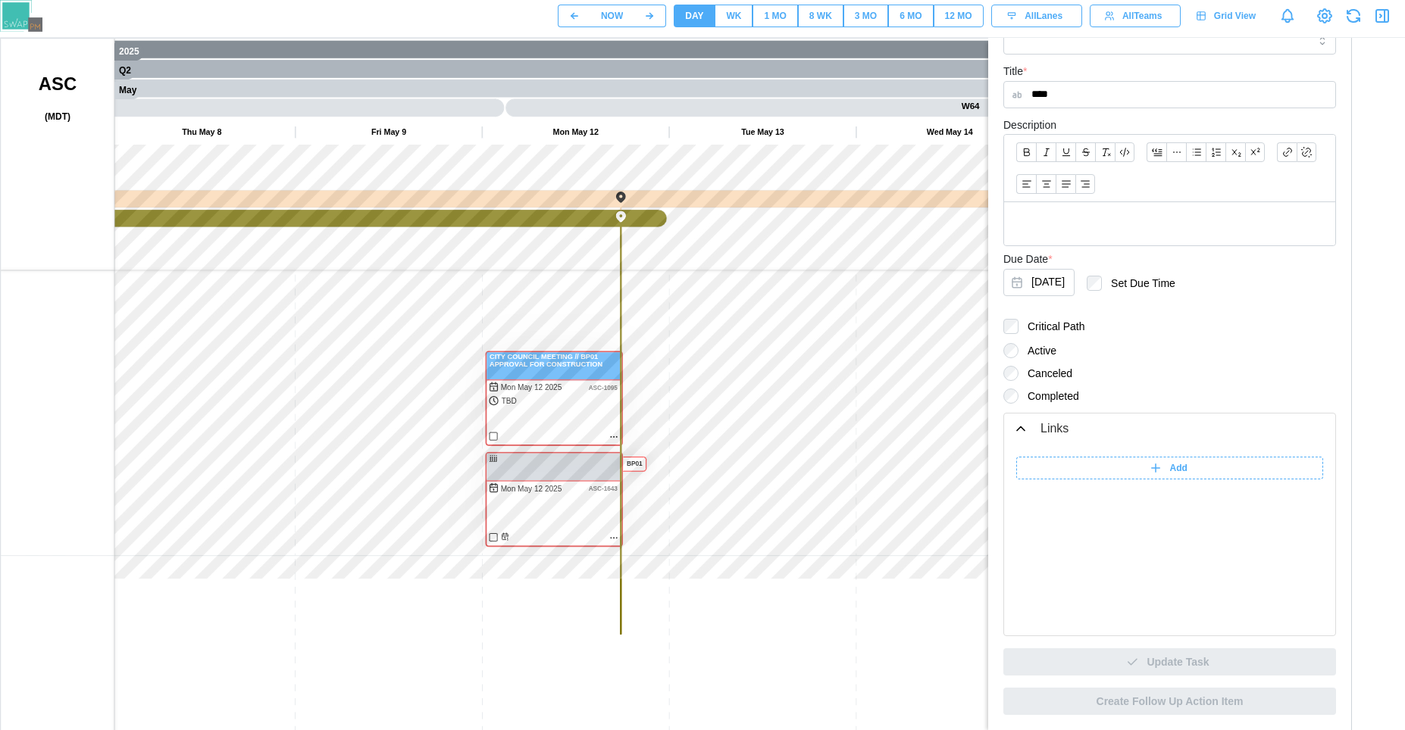
click at [1393, 9] on div "NOW DAY WK 1 MO 8 WK 3 MO 6 MO 12 MO All Lanes All Teams Grid View" at bounding box center [981, 16] width 847 height 26
click at [1386, 12] on icon "button" at bounding box center [1382, 16] width 18 height 18
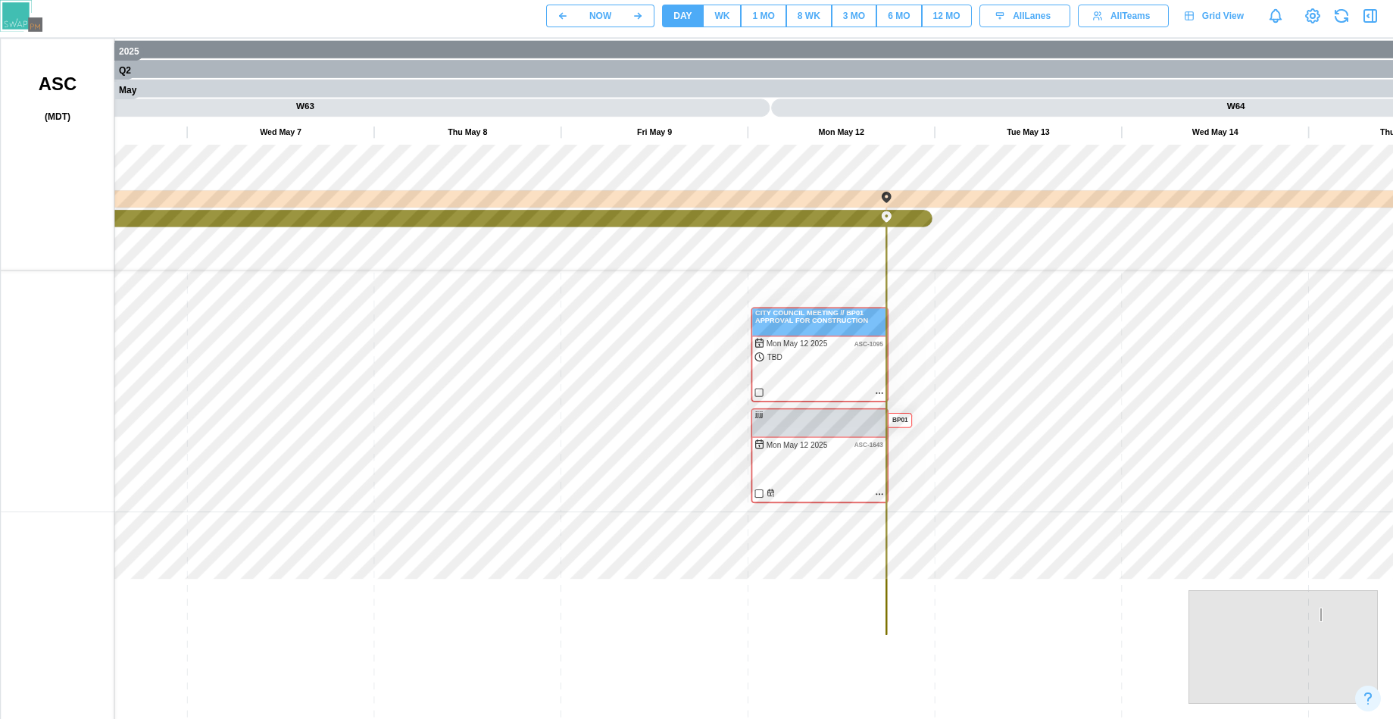
drag, startPoint x: 252, startPoint y: 439, endPoint x: 626, endPoint y: 452, distance: 374.5
click at [634, 448] on canvas at bounding box center [728, 418] width 1455 height 758
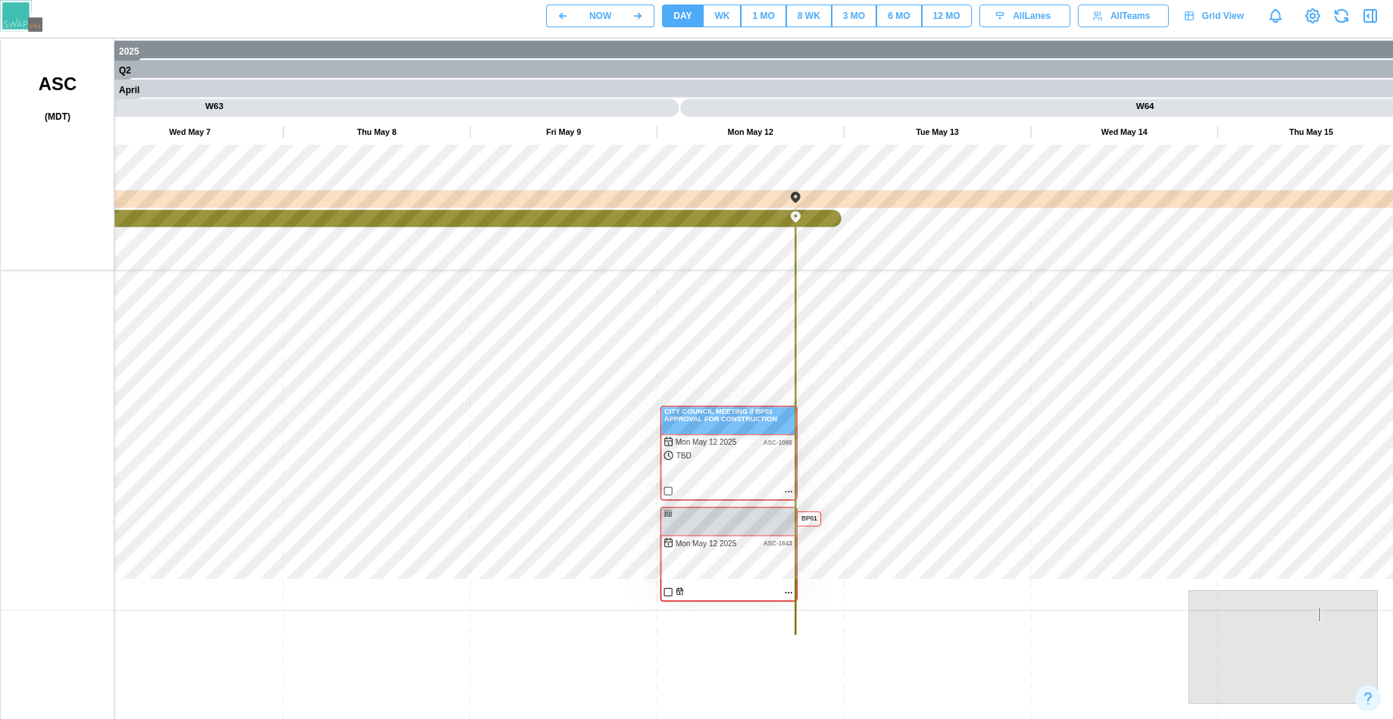
drag, startPoint x: 417, startPoint y: 536, endPoint x: 952, endPoint y: 530, distance: 534.2
click at [1166, 459] on canvas at bounding box center [728, 418] width 1455 height 758
drag, startPoint x: 818, startPoint y: 568, endPoint x: 1066, endPoint y: 359, distance: 324.2
click at [1055, 427] on canvas at bounding box center [728, 418] width 1455 height 758
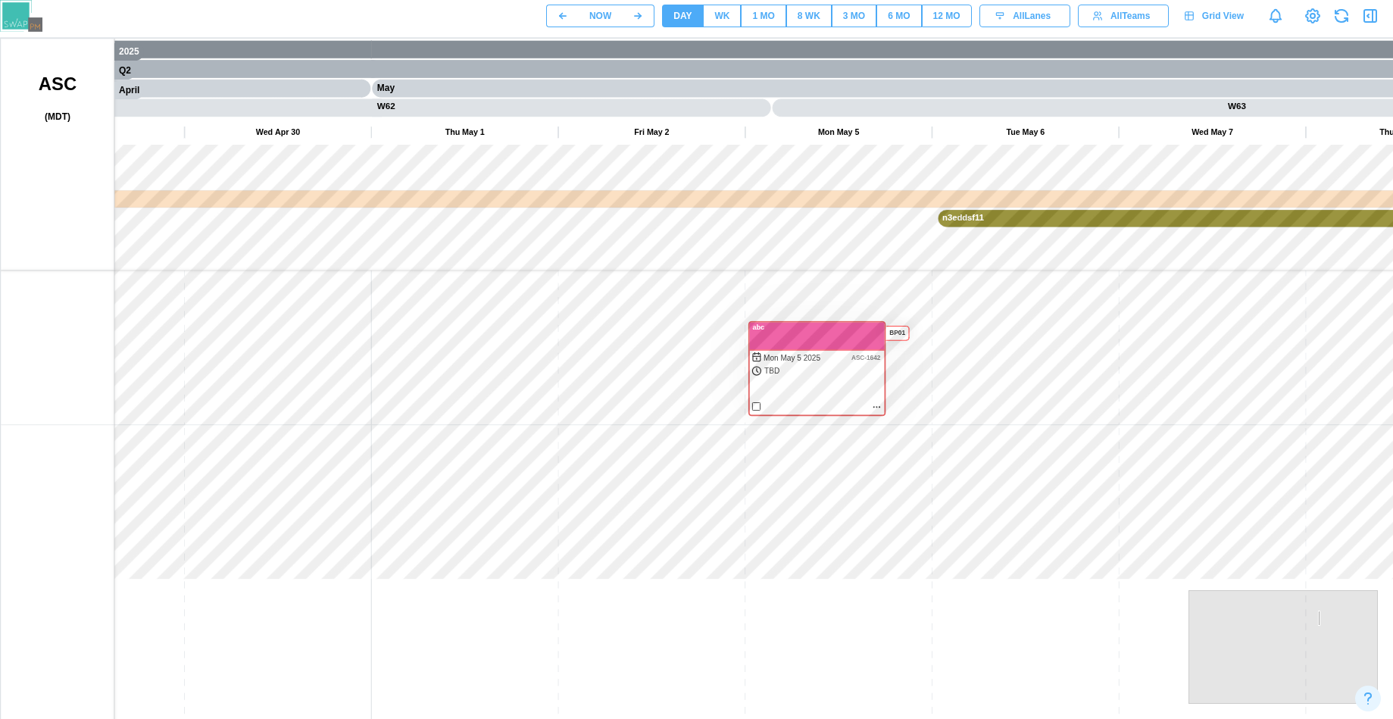
click at [843, 17] on div "3 MO" at bounding box center [854, 16] width 22 height 14
click at [886, 16] on button "6 MO" at bounding box center [899, 16] width 45 height 23
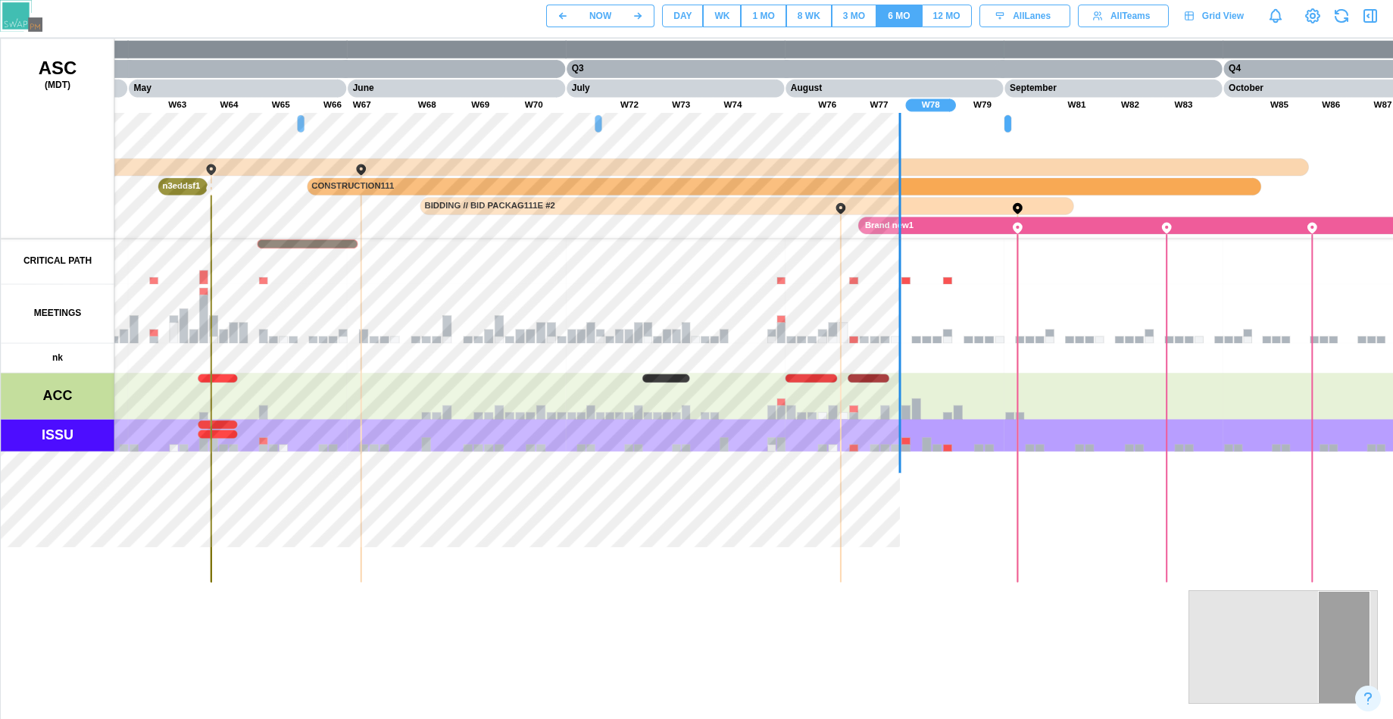
click at [933, 24] on span "12 MO" at bounding box center [946, 15] width 27 height 21
click at [889, 29] on div "NOW DAY WK 1 MO 8 WK 3 MO 6 MO 12 MO All Lanes All Teams Grid View" at bounding box center [696, 16] width 1393 height 32
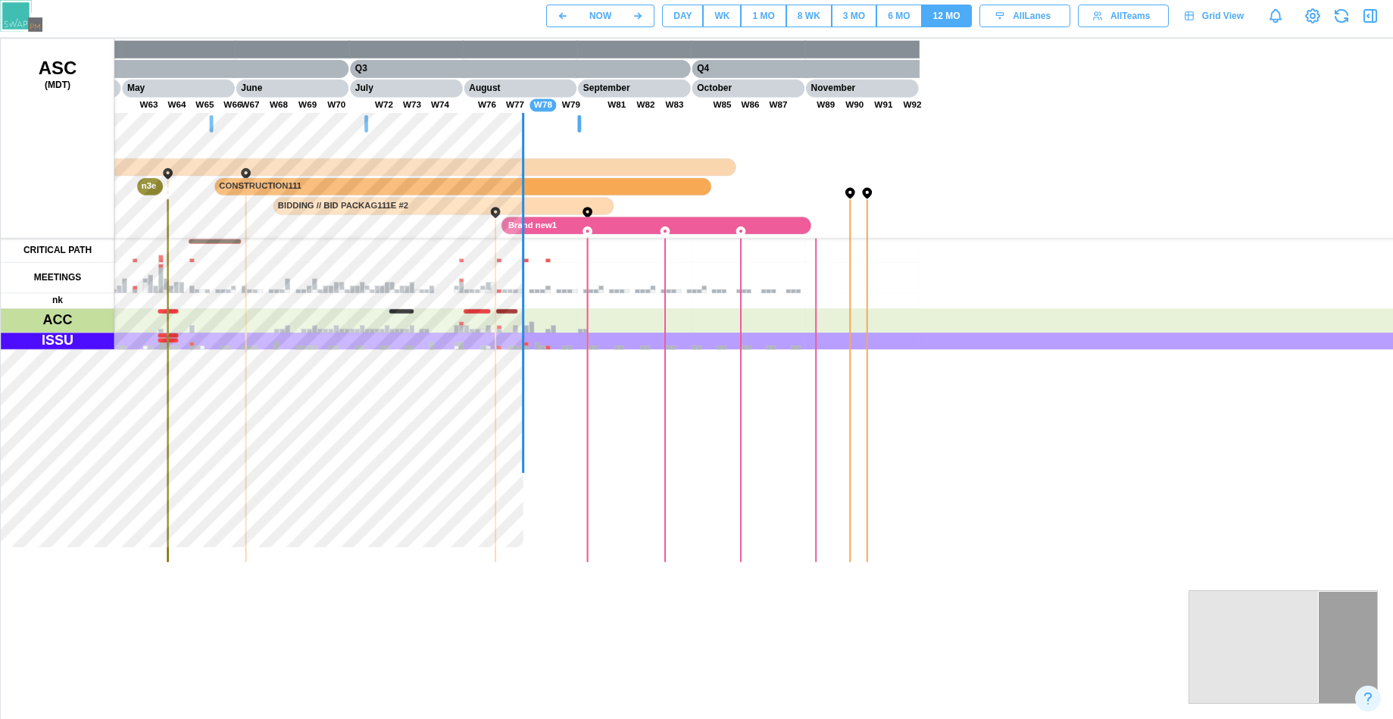
click at [863, 15] on div "3 MO" at bounding box center [854, 16] width 22 height 14
click at [821, 14] on button "8 WK" at bounding box center [808, 16] width 45 height 23
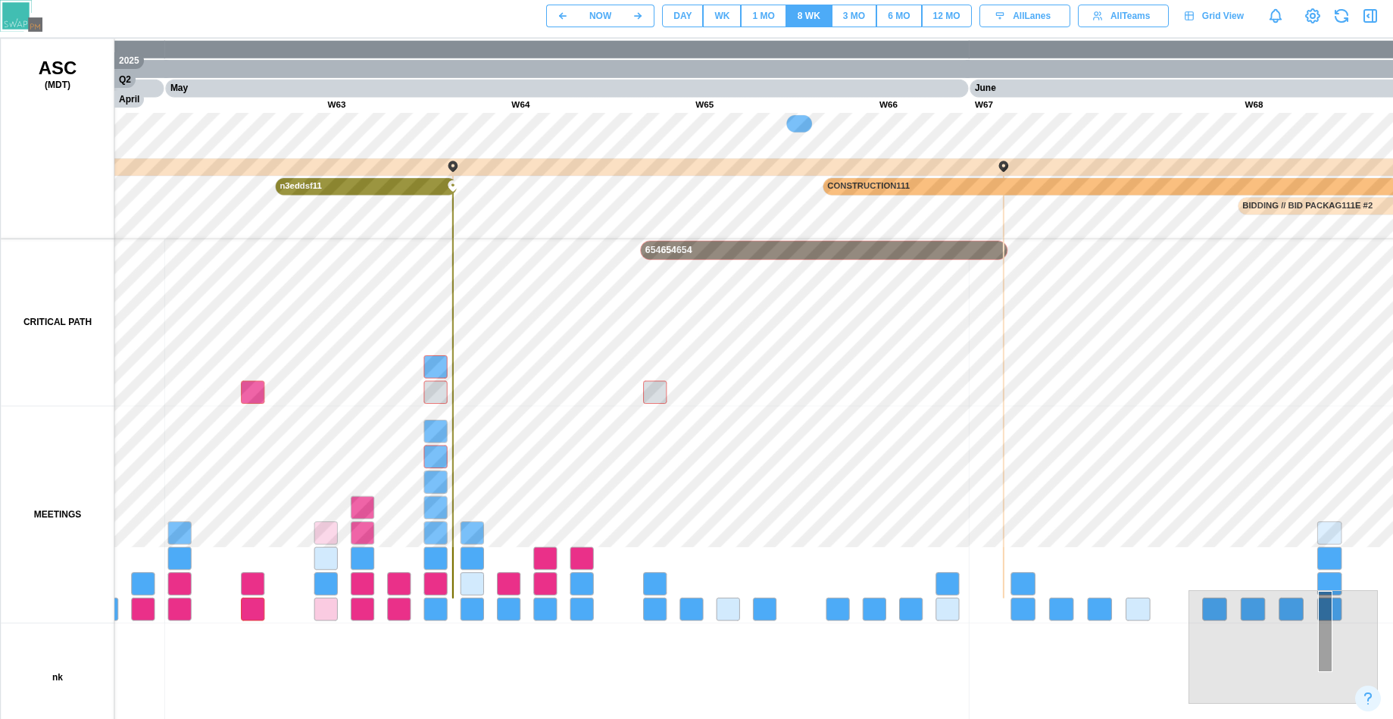
click at [799, 11] on div "8 WK" at bounding box center [809, 16] width 23 height 14
click at [766, 20] on div "1 MO" at bounding box center [763, 16] width 22 height 14
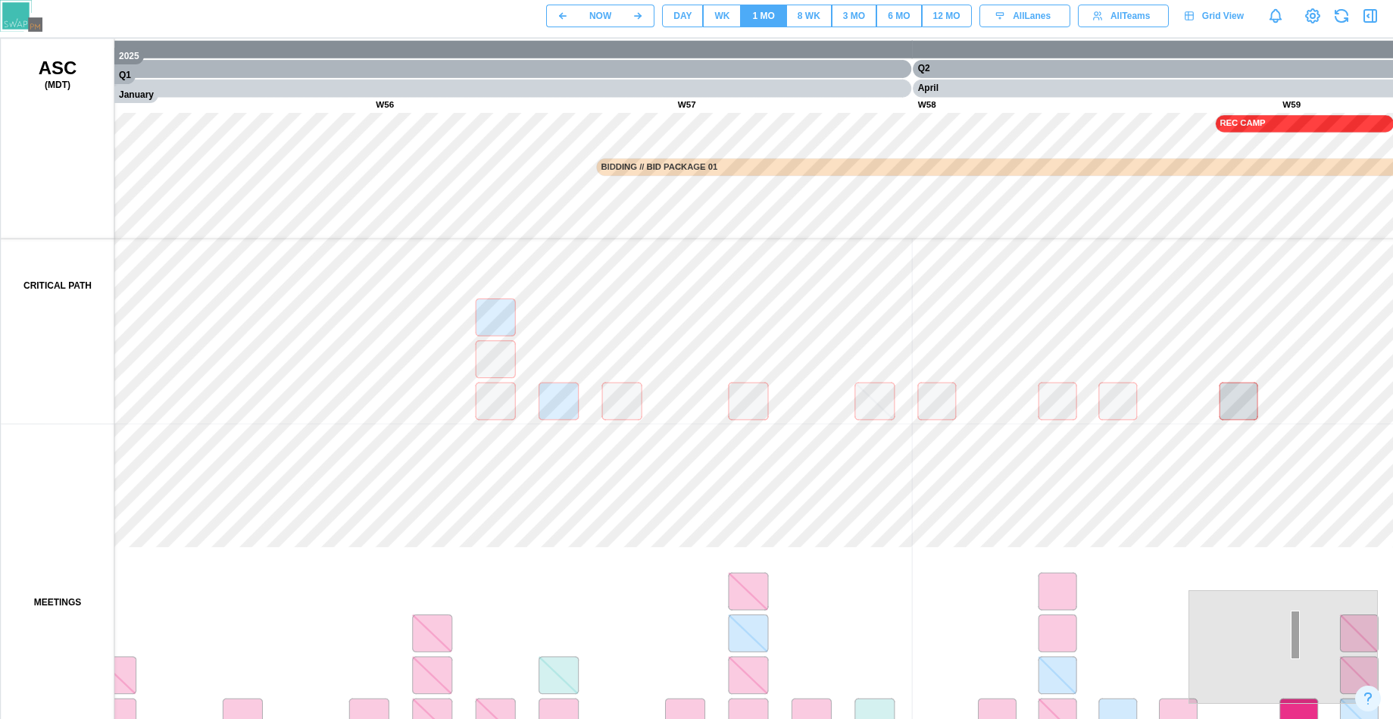
drag, startPoint x: 1319, startPoint y: 624, endPoint x: 1296, endPoint y: 634, distance: 25.8
click at [1296, 634] on div at bounding box center [1295, 635] width 8 height 49
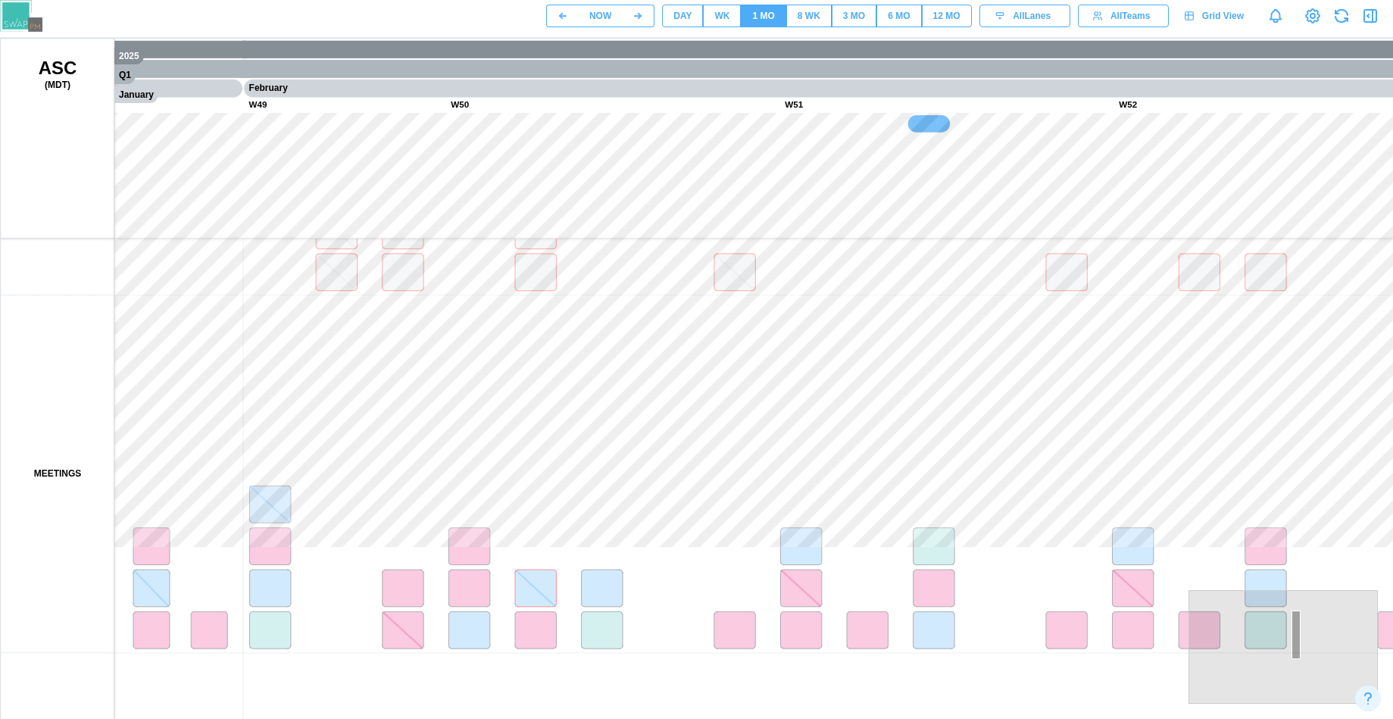
click at [818, 554] on canvas at bounding box center [728, 418] width 1455 height 758
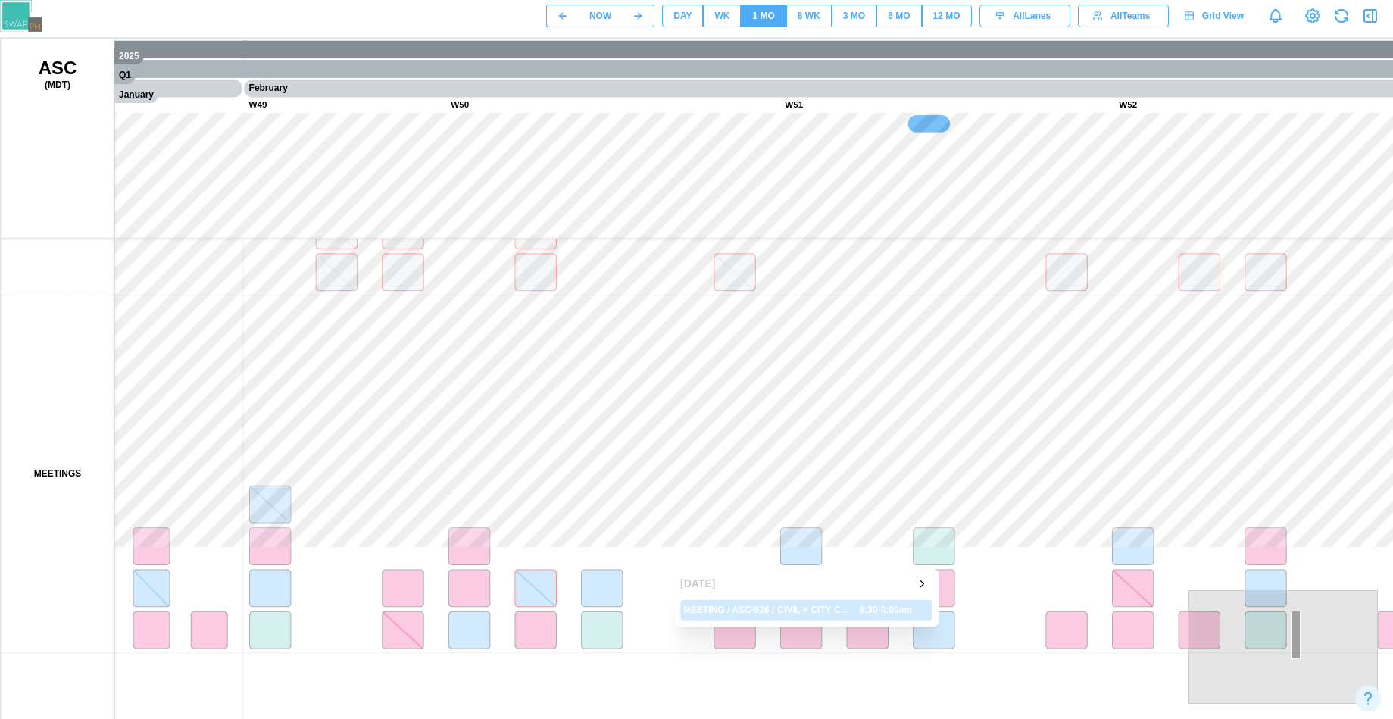
click at [818, 554] on canvas at bounding box center [728, 418] width 1455 height 758
click at [803, 546] on canvas at bounding box center [728, 418] width 1455 height 758
drag, startPoint x: 658, startPoint y: 432, endPoint x: 921, endPoint y: 383, distance: 267.3
click at [918, 407] on canvas at bounding box center [728, 418] width 1455 height 758
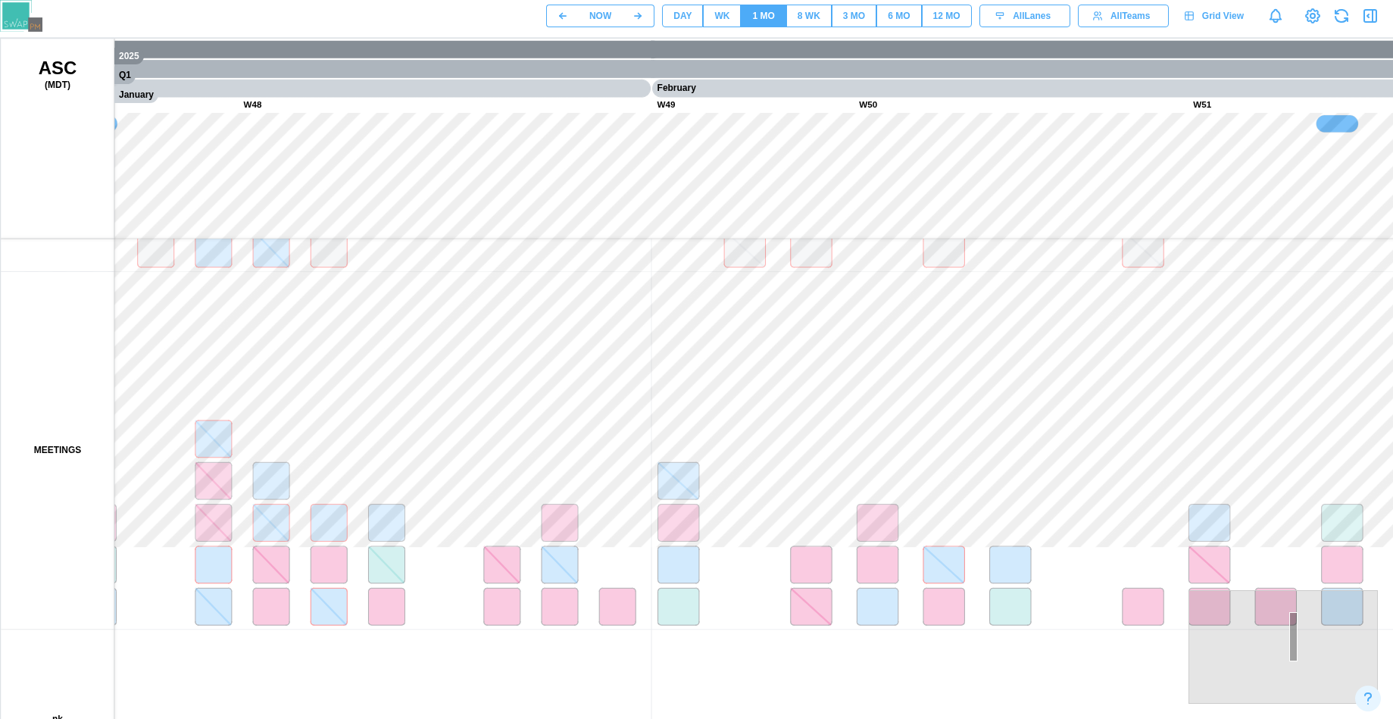
click at [716, 14] on div "WK" at bounding box center [721, 16] width 15 height 14
drag, startPoint x: 622, startPoint y: 502, endPoint x: 934, endPoint y: 548, distance: 315.6
click at [1193, 601] on body "NOW DAY WK 1 MO 8 WK 3 MO 6 MO 12 MO All Lanes All Teams Grid View 2025 Q1 Janu…" at bounding box center [696, 398] width 1393 height 796
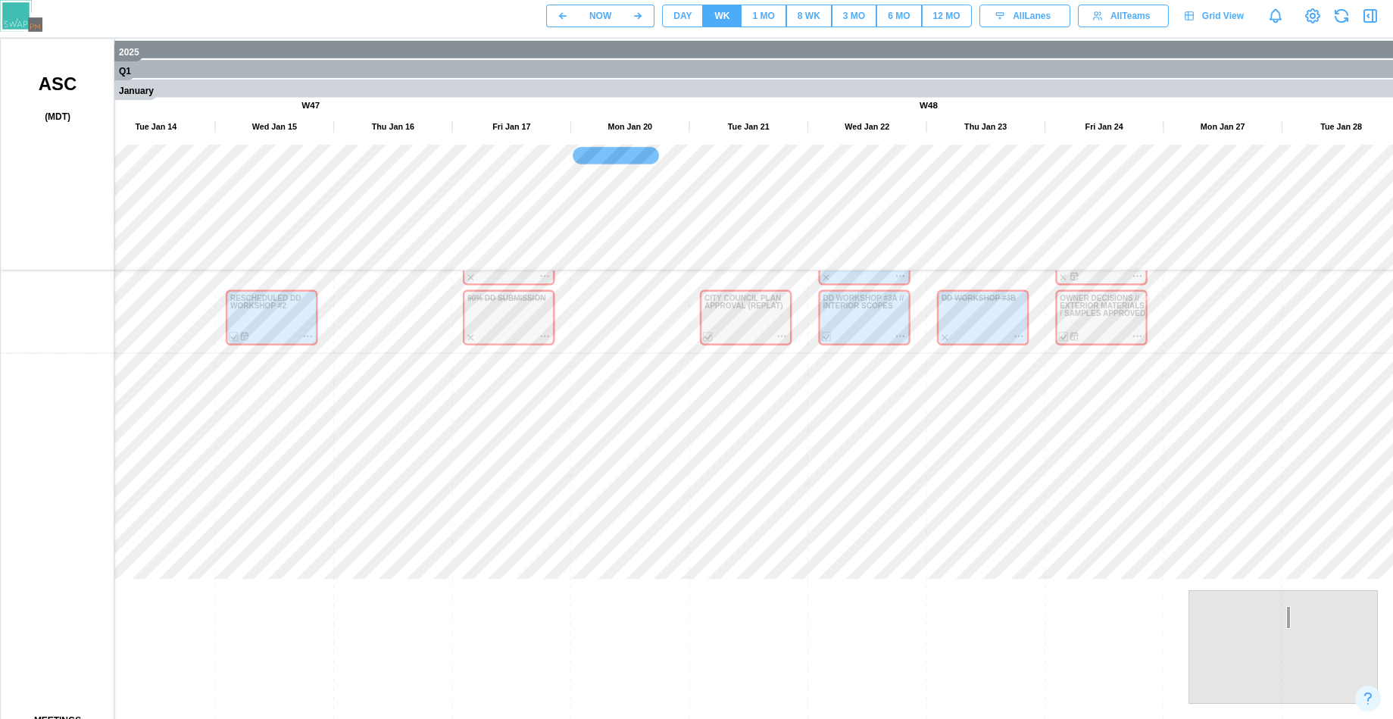
drag, startPoint x: 701, startPoint y: 482, endPoint x: 977, endPoint y: 524, distance: 279.7
click at [977, 524] on canvas at bounding box center [728, 418] width 1455 height 758
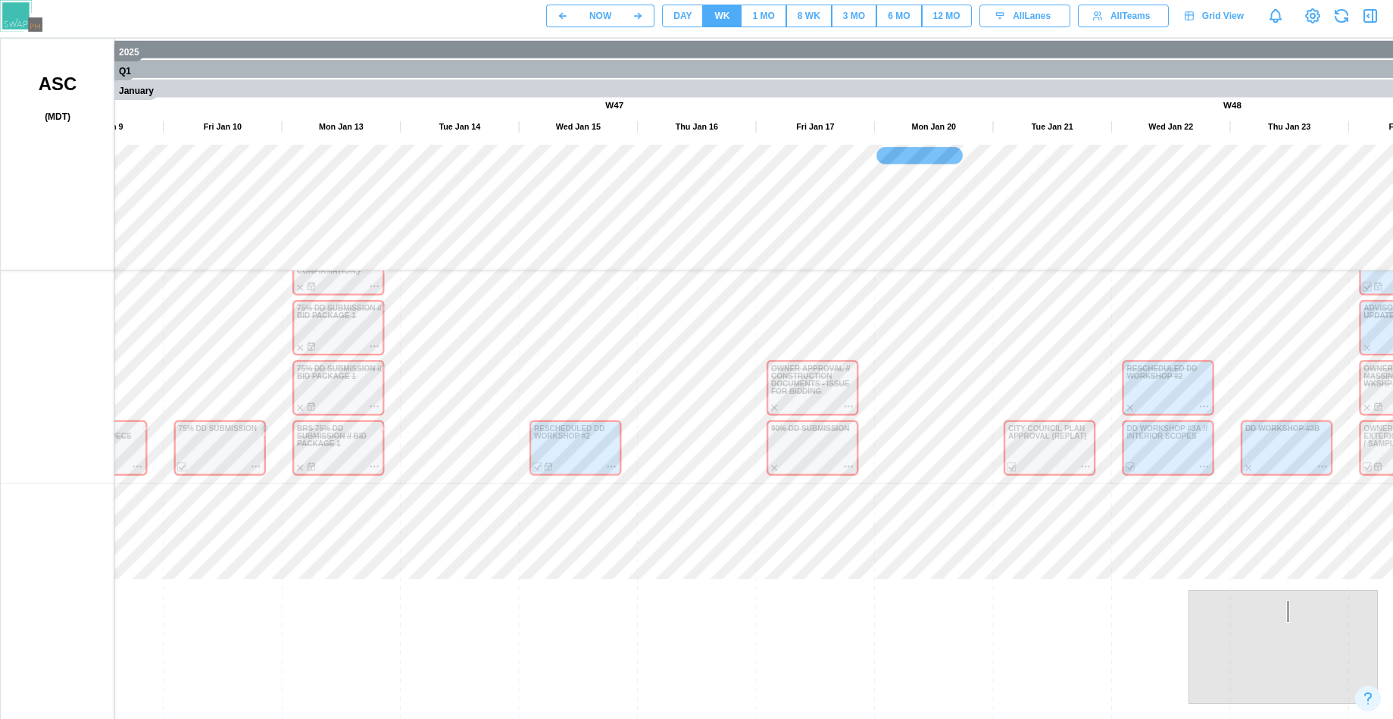
drag, startPoint x: 790, startPoint y: 657, endPoint x: 855, endPoint y: 668, distance: 65.3
click at [857, 683] on canvas at bounding box center [728, 418] width 1455 height 758
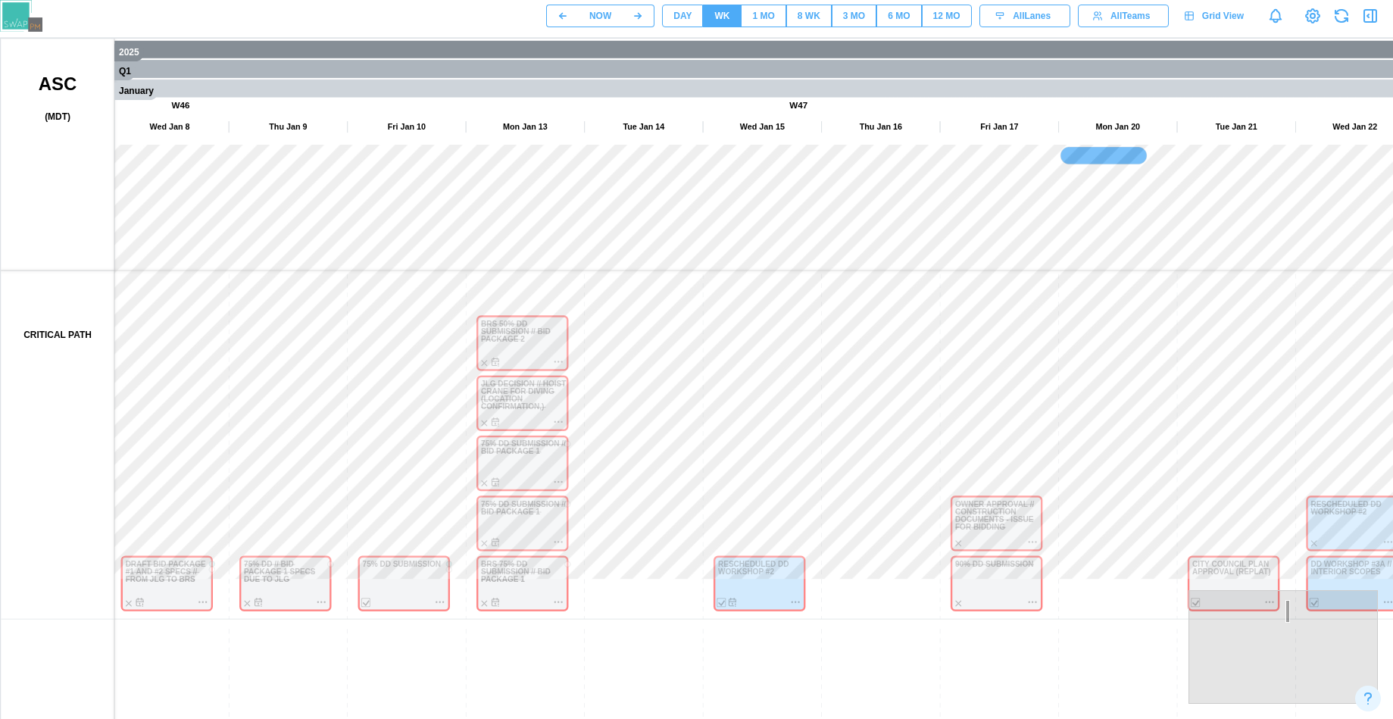
click at [730, 3] on div "NOW DAY WK 1 MO 8 WK 3 MO 6 MO 12 MO All Lanes All Teams Grid View" at bounding box center [969, 16] width 847 height 26
click at [690, 12] on div "DAY" at bounding box center [683, 16] width 18 height 14
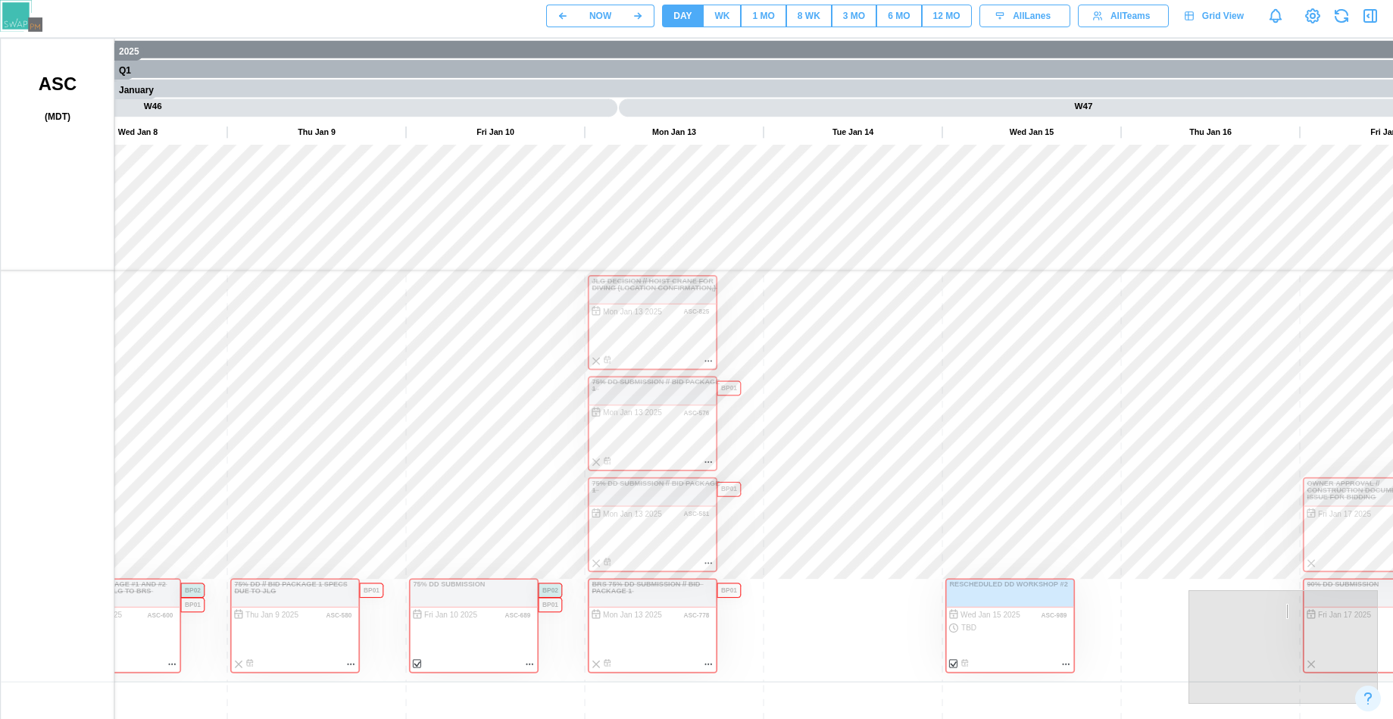
drag, startPoint x: 859, startPoint y: 554, endPoint x: 789, endPoint y: 424, distance: 147.1
click at [789, 424] on canvas at bounding box center [728, 418] width 1455 height 758
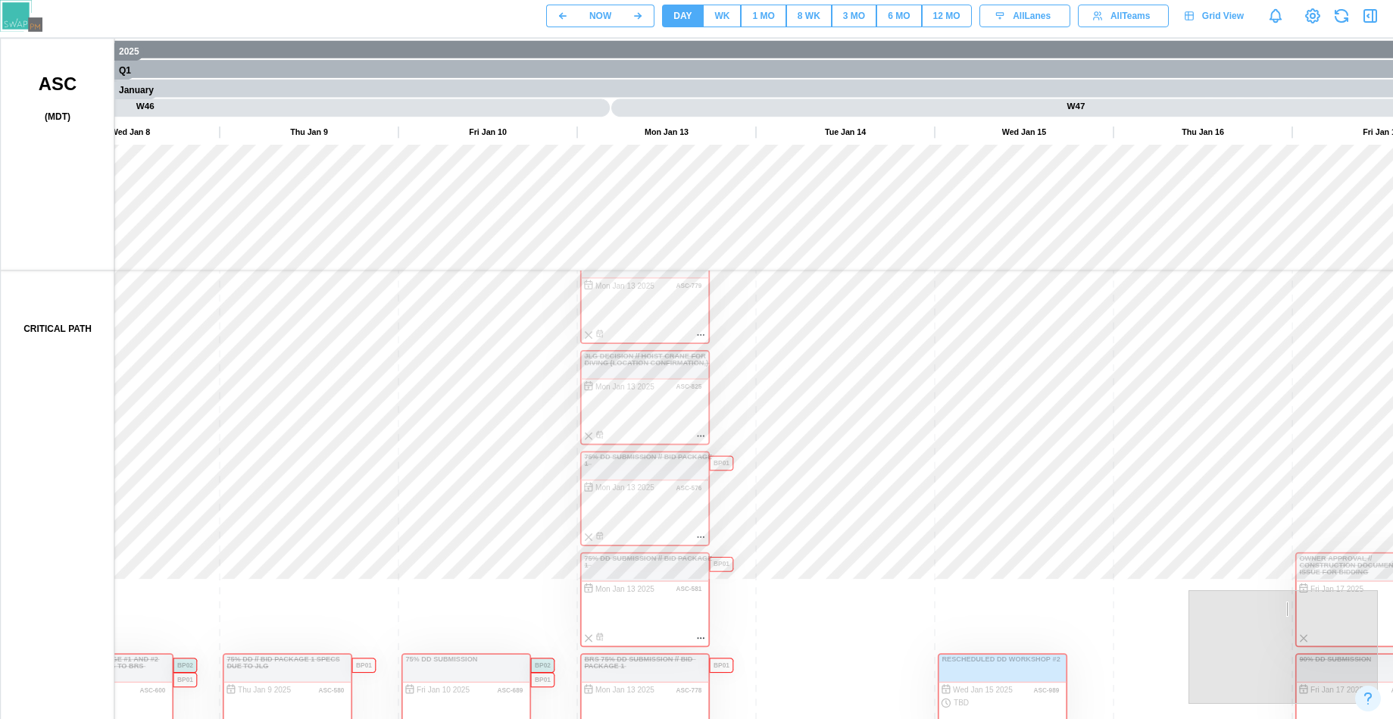
click at [869, 508] on canvas at bounding box center [728, 418] width 1455 height 758
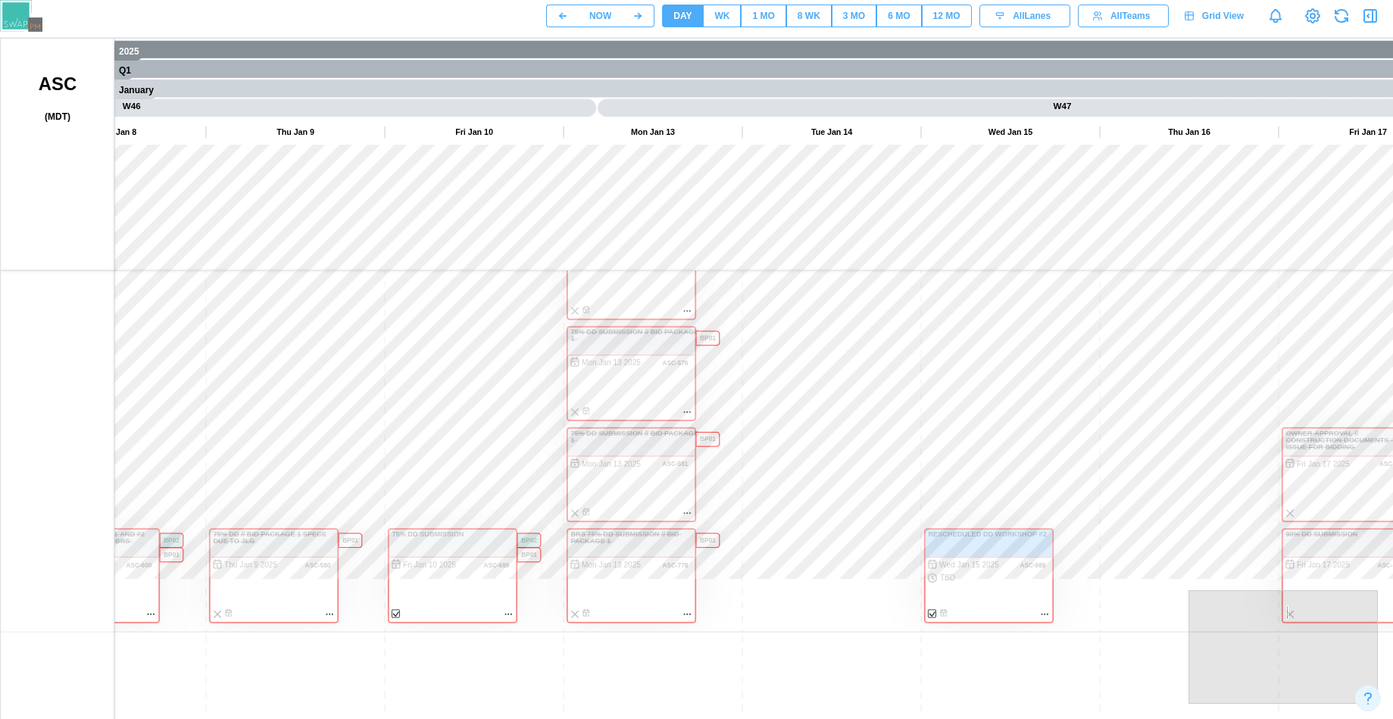
drag, startPoint x: 868, startPoint y: 571, endPoint x: 857, endPoint y: 431, distance: 139.9
click at [857, 431] on canvas at bounding box center [728, 418] width 1455 height 758
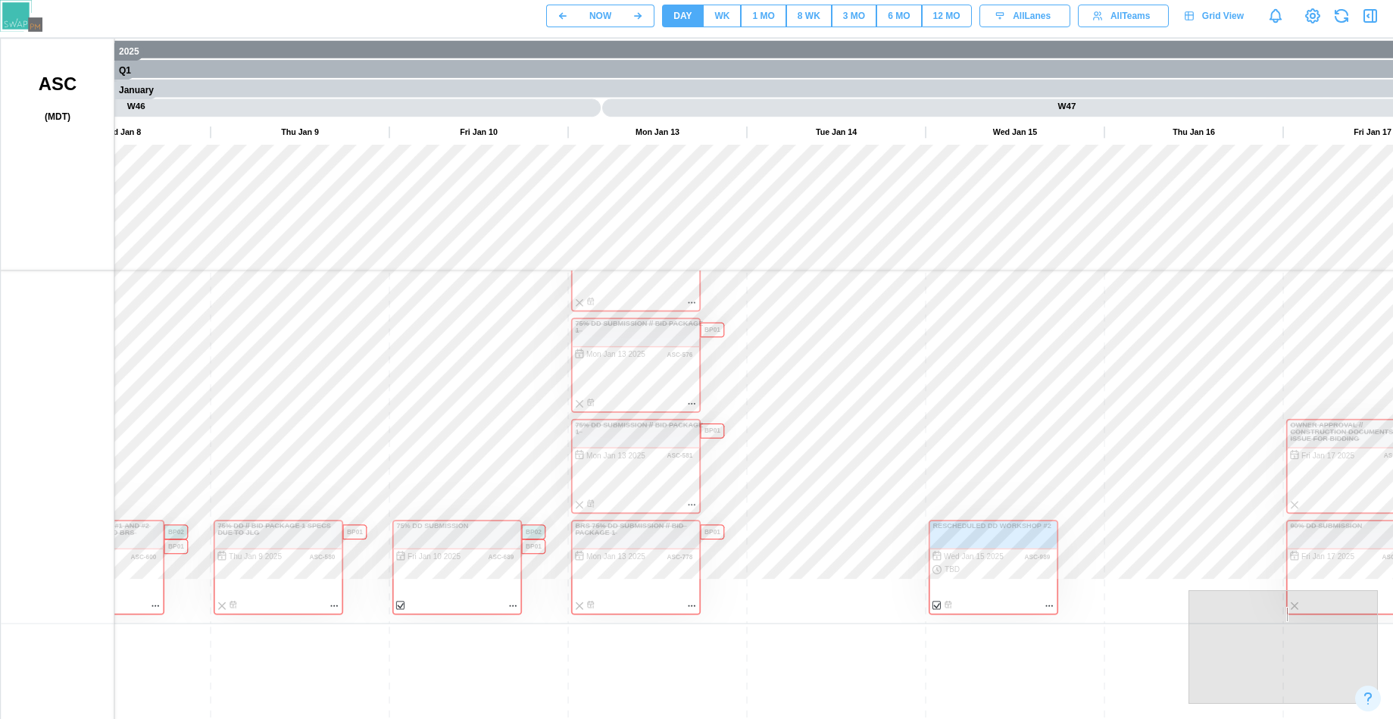
drag, startPoint x: 868, startPoint y: 463, endPoint x: 912, endPoint y: 389, distance: 85.6
click at [912, 389] on canvas at bounding box center [728, 418] width 1455 height 758
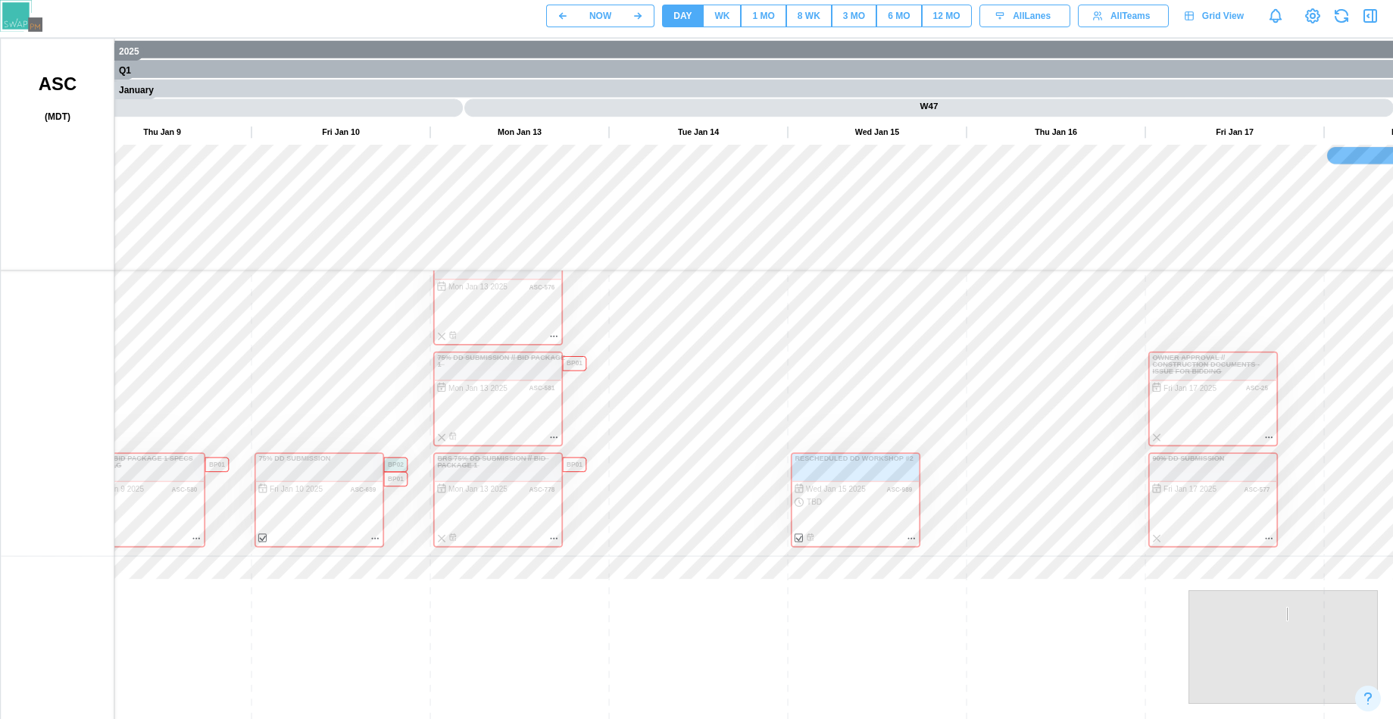
drag, startPoint x: 1005, startPoint y: 396, endPoint x: 1121, endPoint y: 414, distance: 118.1
click at [1121, 414] on canvas at bounding box center [728, 418] width 1455 height 758
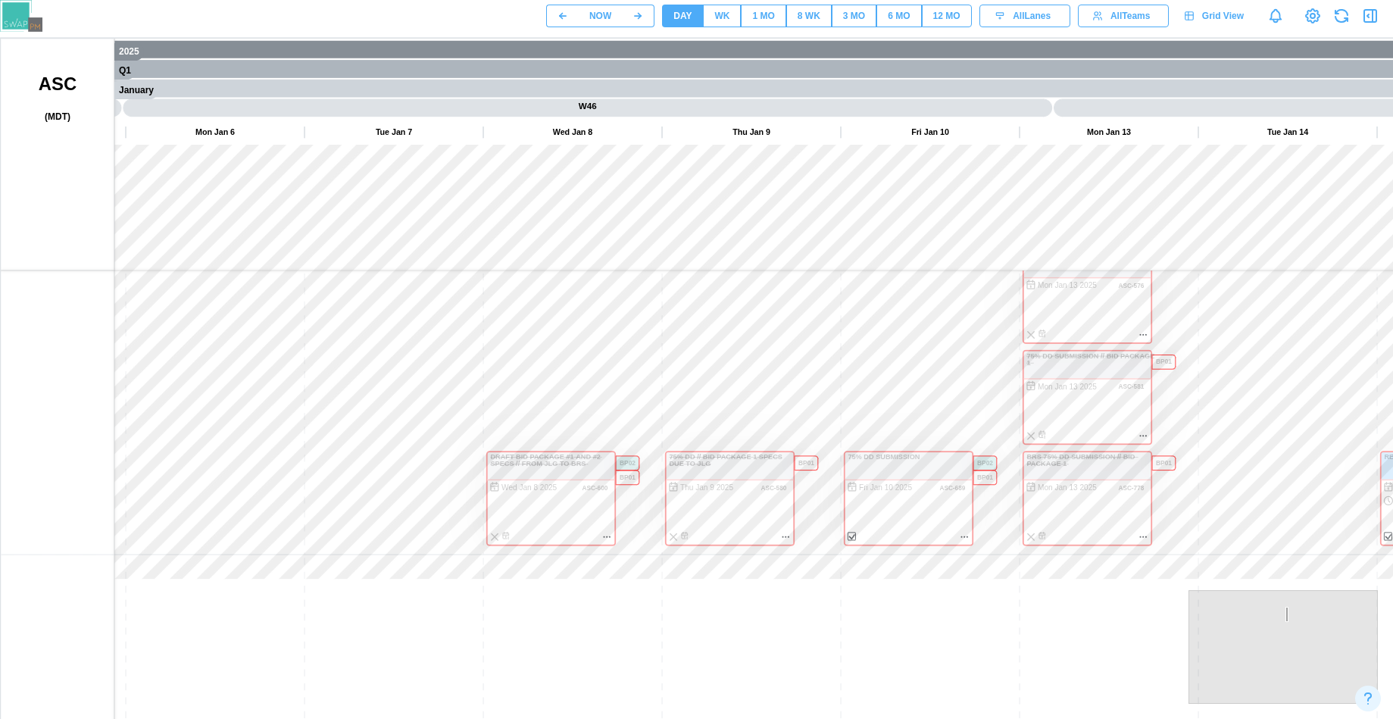
drag, startPoint x: 487, startPoint y: 424, endPoint x: 474, endPoint y: 422, distance: 13.8
click at [474, 422] on canvas at bounding box center [728, 418] width 1455 height 758
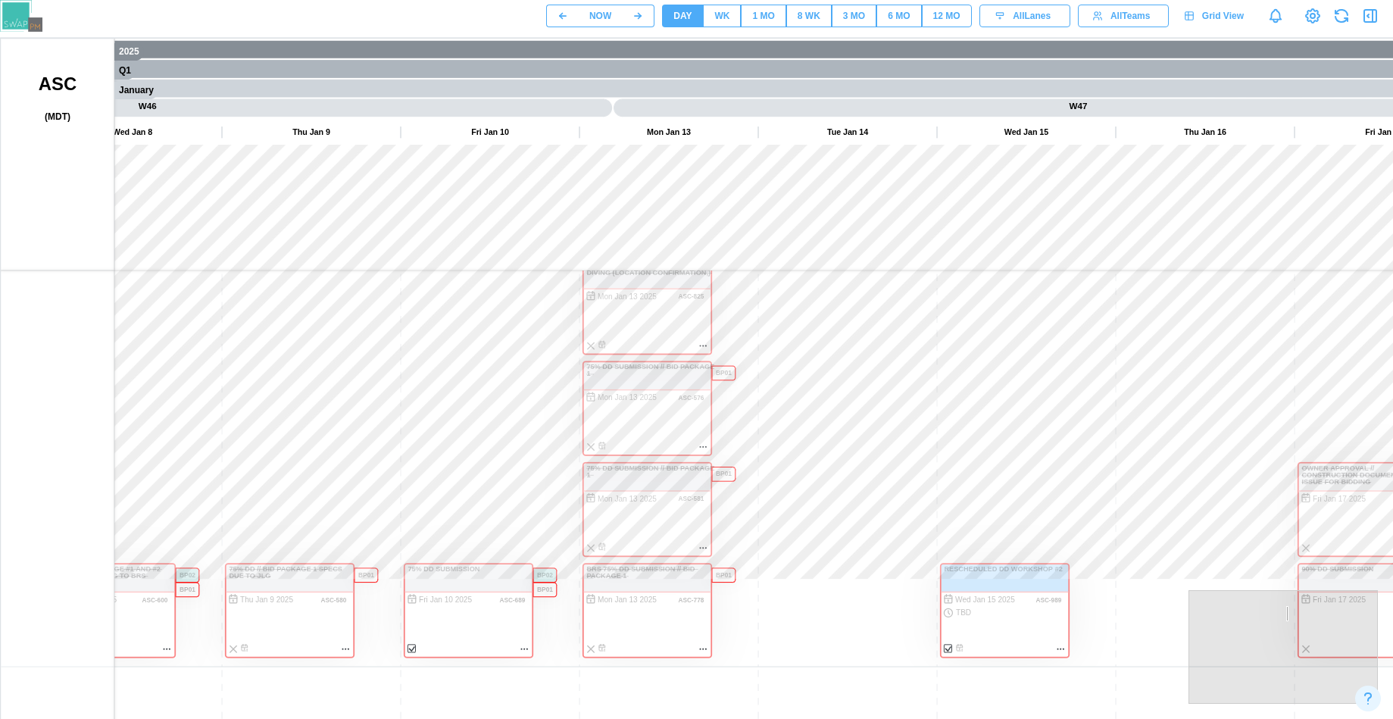
drag, startPoint x: 527, startPoint y: 432, endPoint x: 500, endPoint y: 382, distance: 57.0
click at [500, 383] on canvas at bounding box center [728, 418] width 1455 height 758
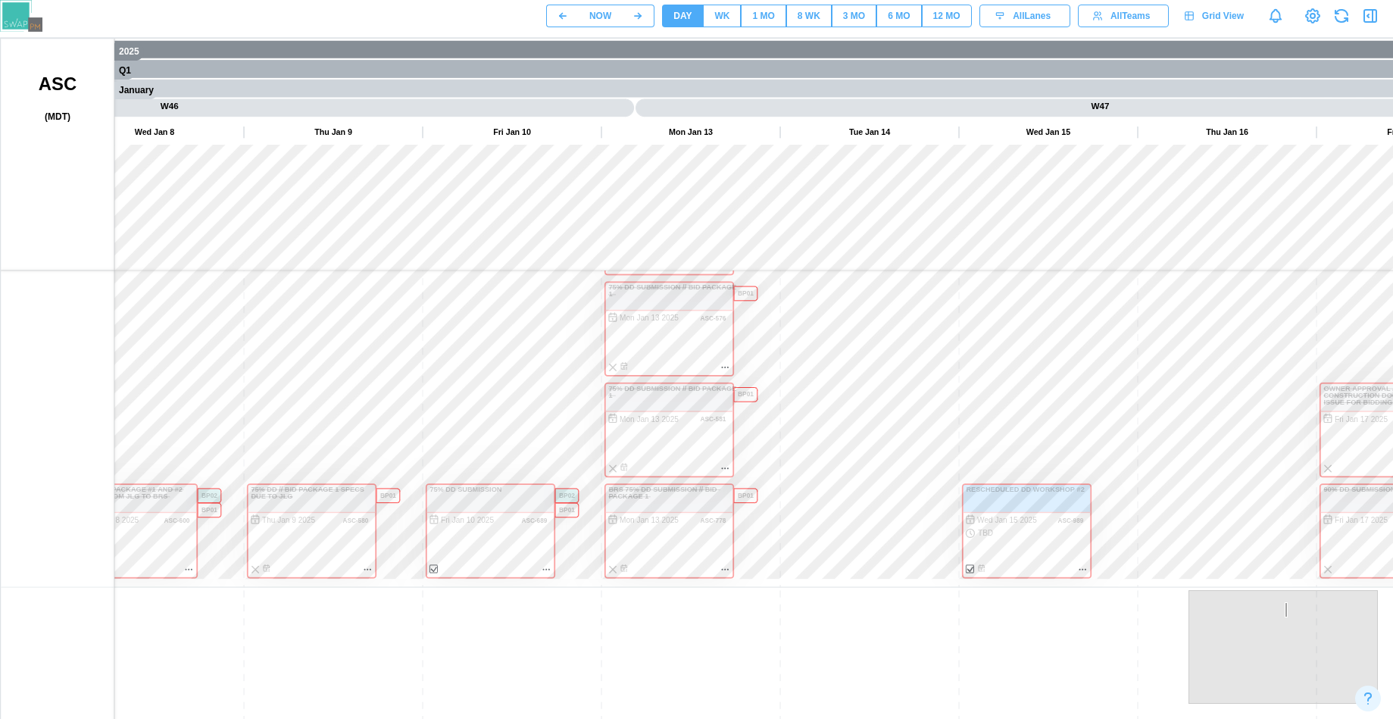
drag, startPoint x: 329, startPoint y: 283, endPoint x: 890, endPoint y: 460, distance: 588.8
click at [890, 460] on canvas at bounding box center [728, 418] width 1455 height 758
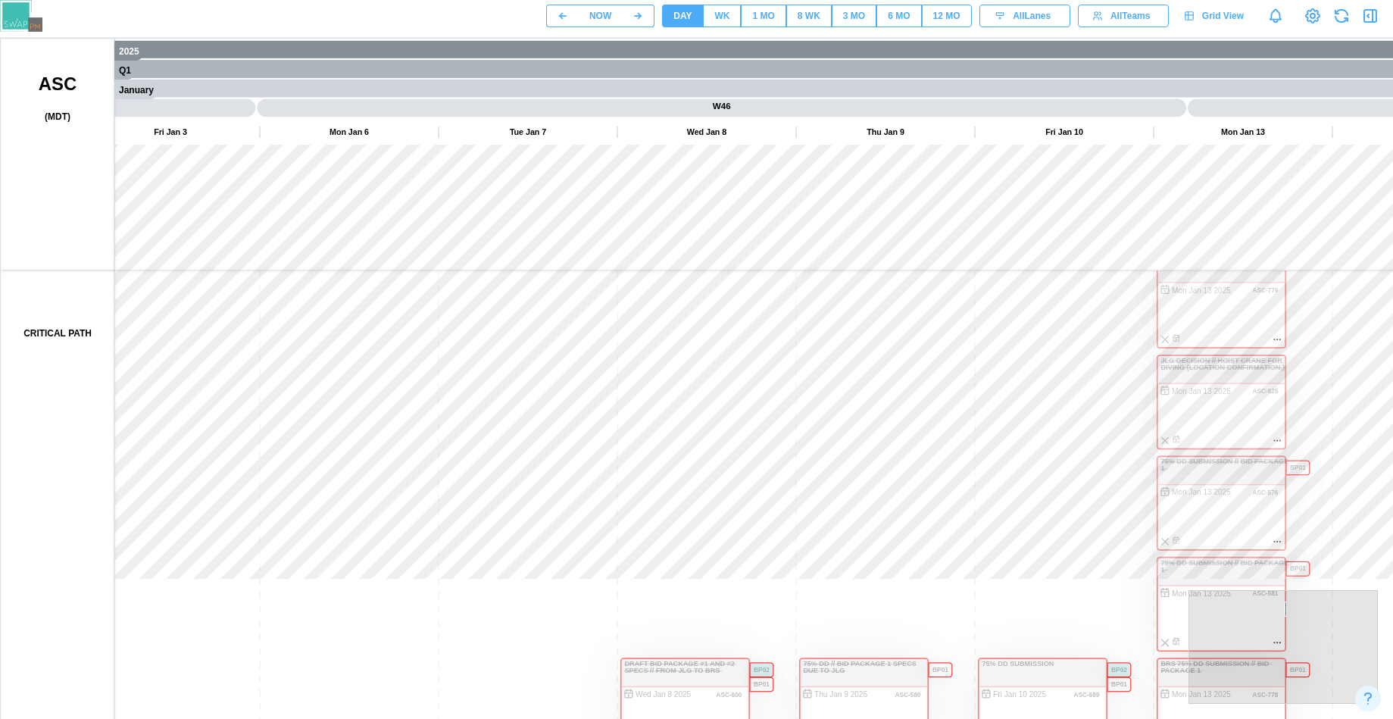
drag, startPoint x: 400, startPoint y: 320, endPoint x: 602, endPoint y: 311, distance: 202.5
click at [620, 314] on canvas at bounding box center [728, 418] width 1455 height 758
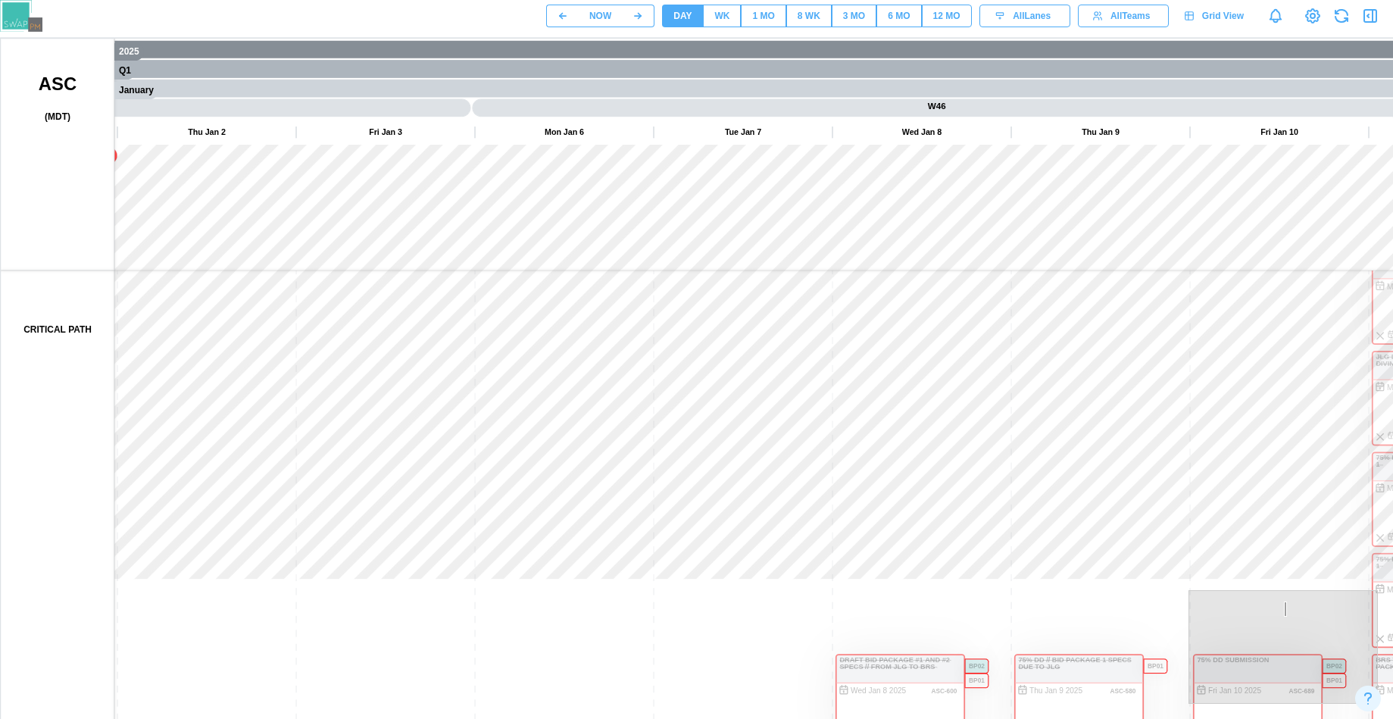
drag, startPoint x: 605, startPoint y: 265, endPoint x: 477, endPoint y: 267, distance: 128.1
click at [478, 265] on canvas at bounding box center [728, 418] width 1455 height 758
